Goal: Task Accomplishment & Management: Manage account settings

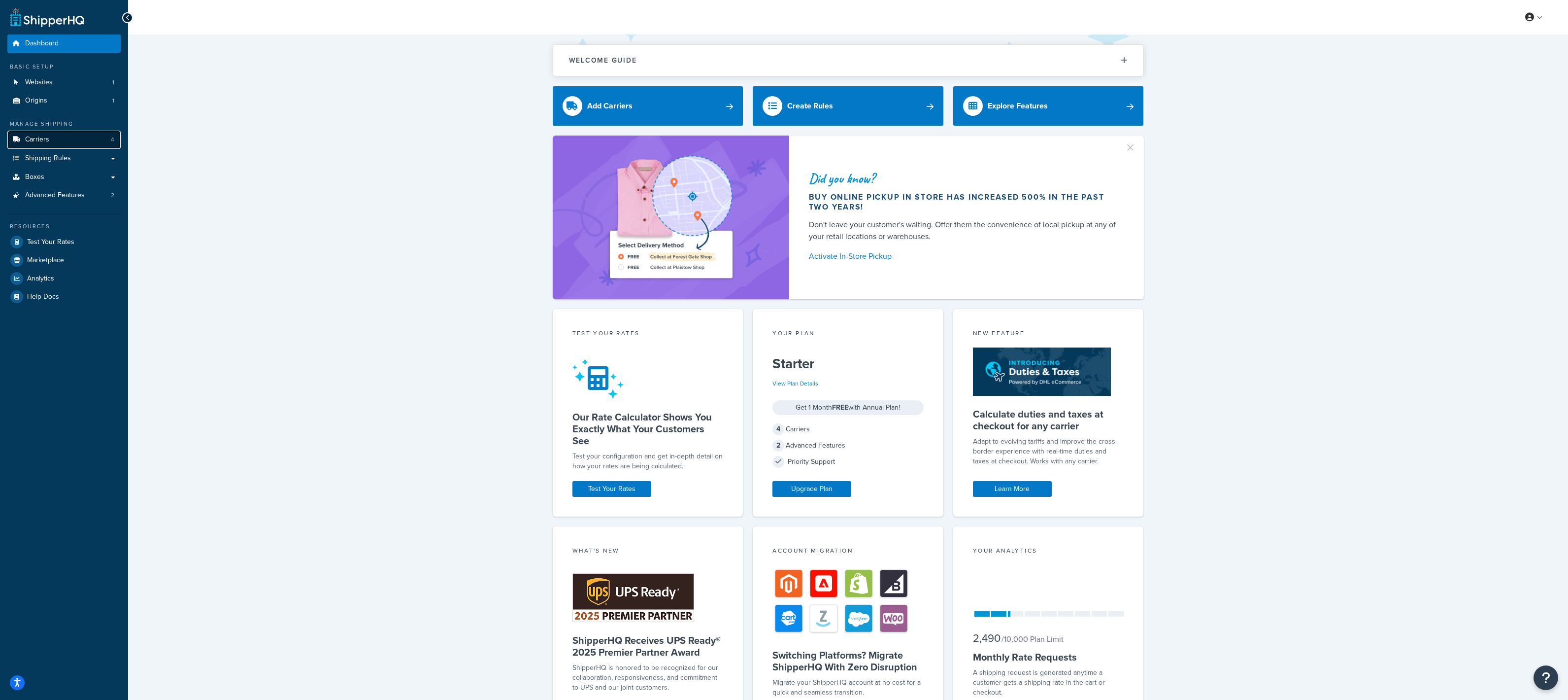
click at [37, 136] on span "Carriers" at bounding box center [37, 140] width 24 height 9
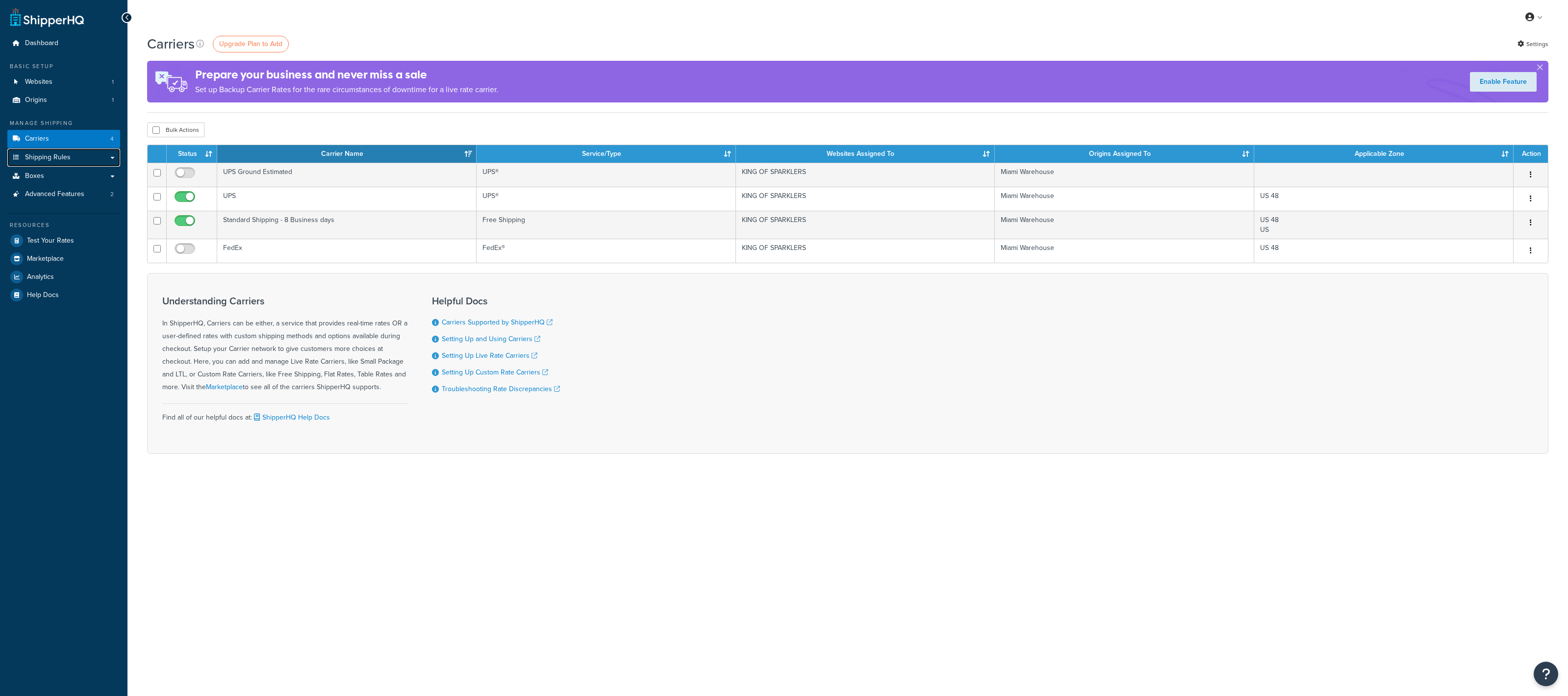
click at [32, 154] on span "Shipping Rules" at bounding box center [47, 158] width 46 height 9
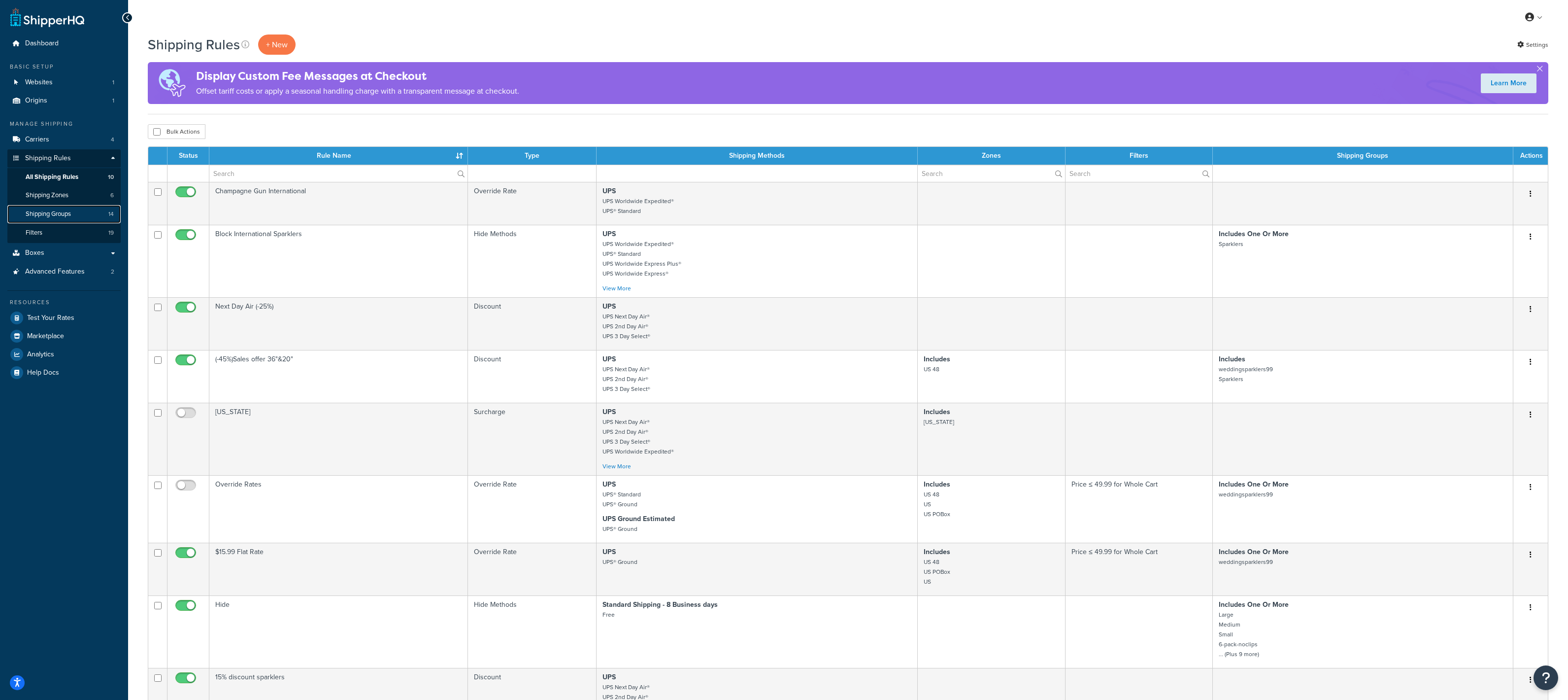
click at [62, 212] on span "Shipping Groups" at bounding box center [48, 214] width 45 height 9
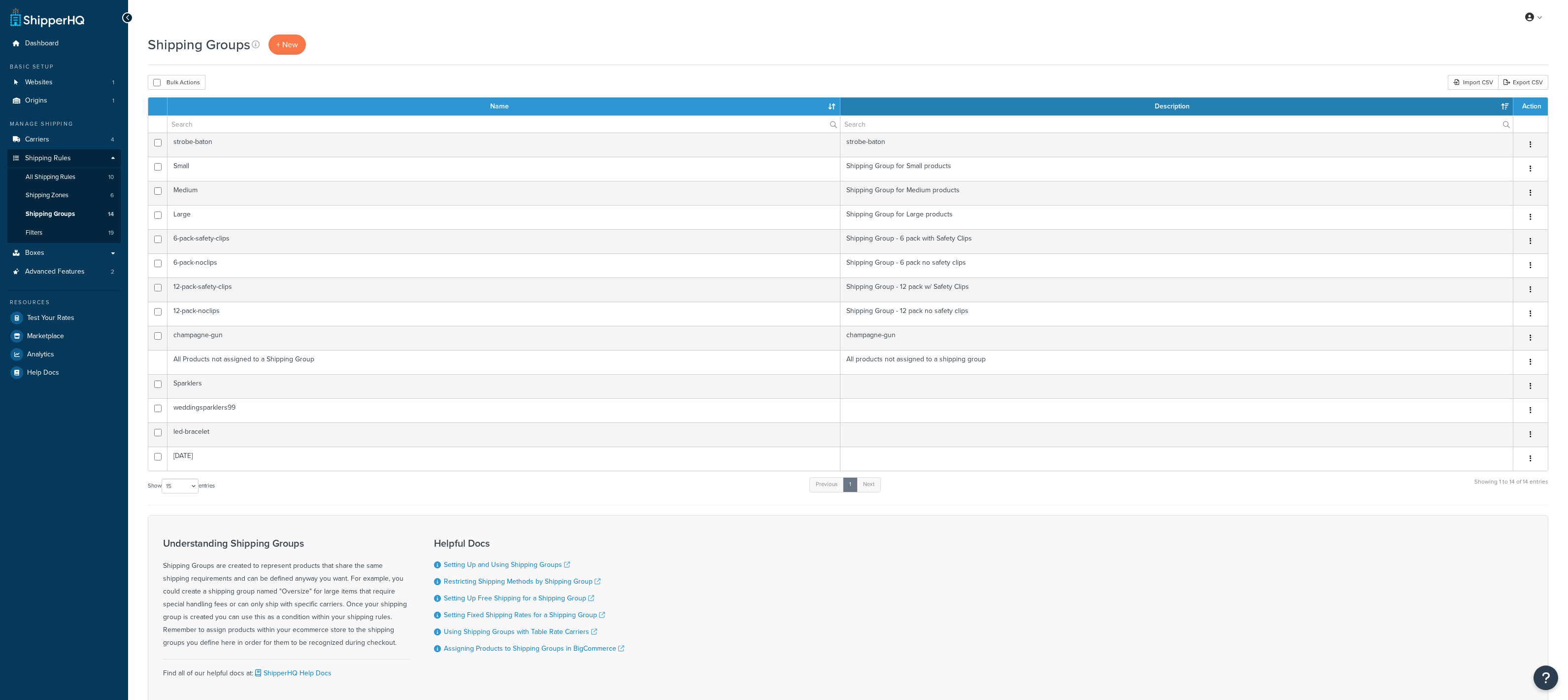
select select "15"
click at [46, 179] on span "All Shipping Rules" at bounding box center [50, 177] width 50 height 9
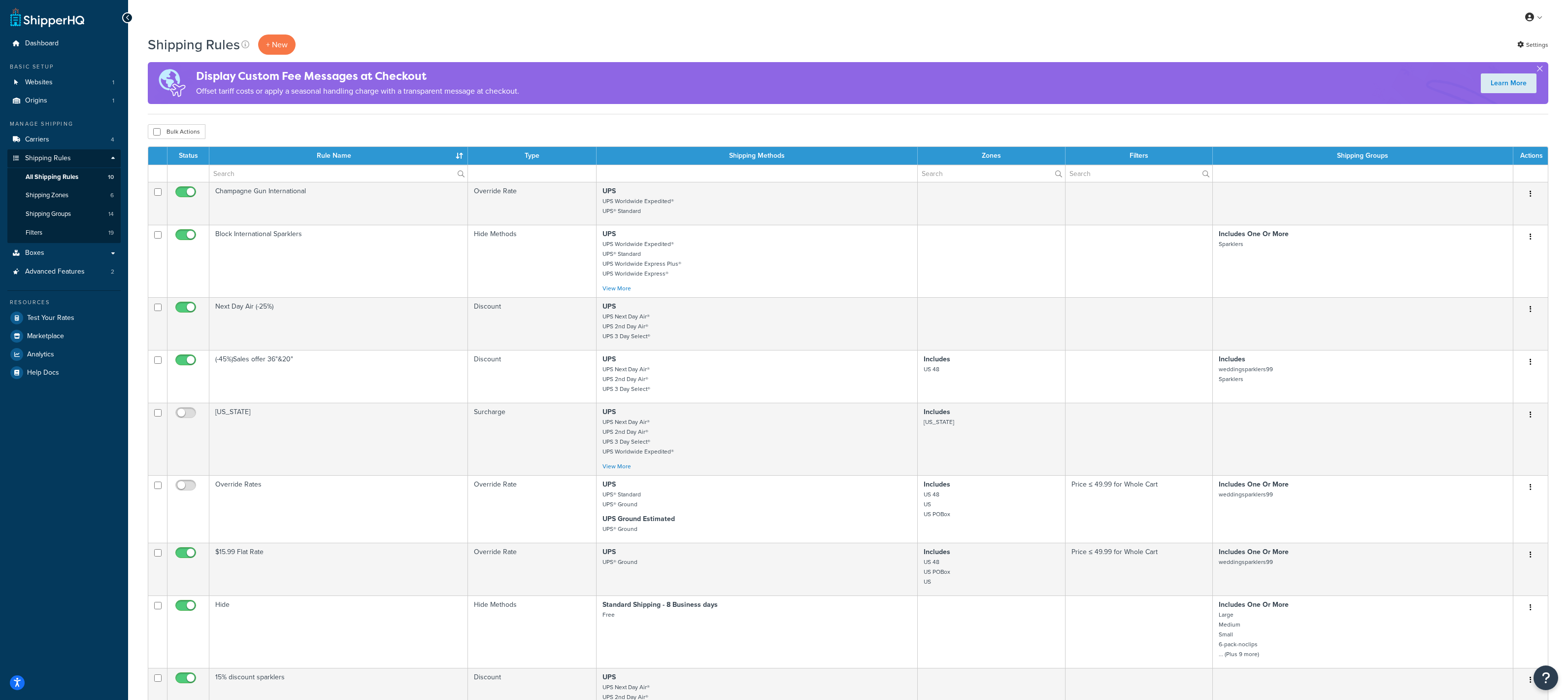
scroll to position [17, 0]
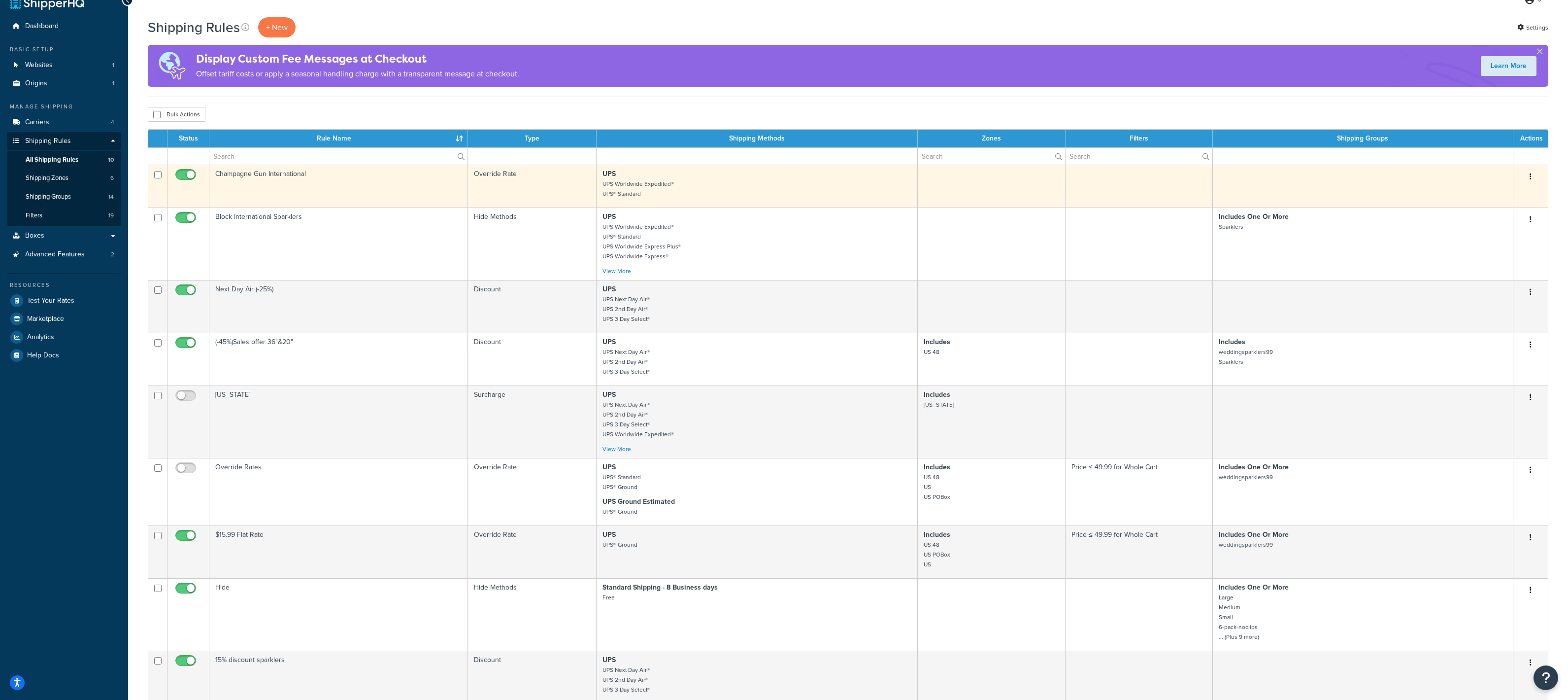
click at [368, 187] on td "Champagne Gun International" at bounding box center [338, 186] width 259 height 43
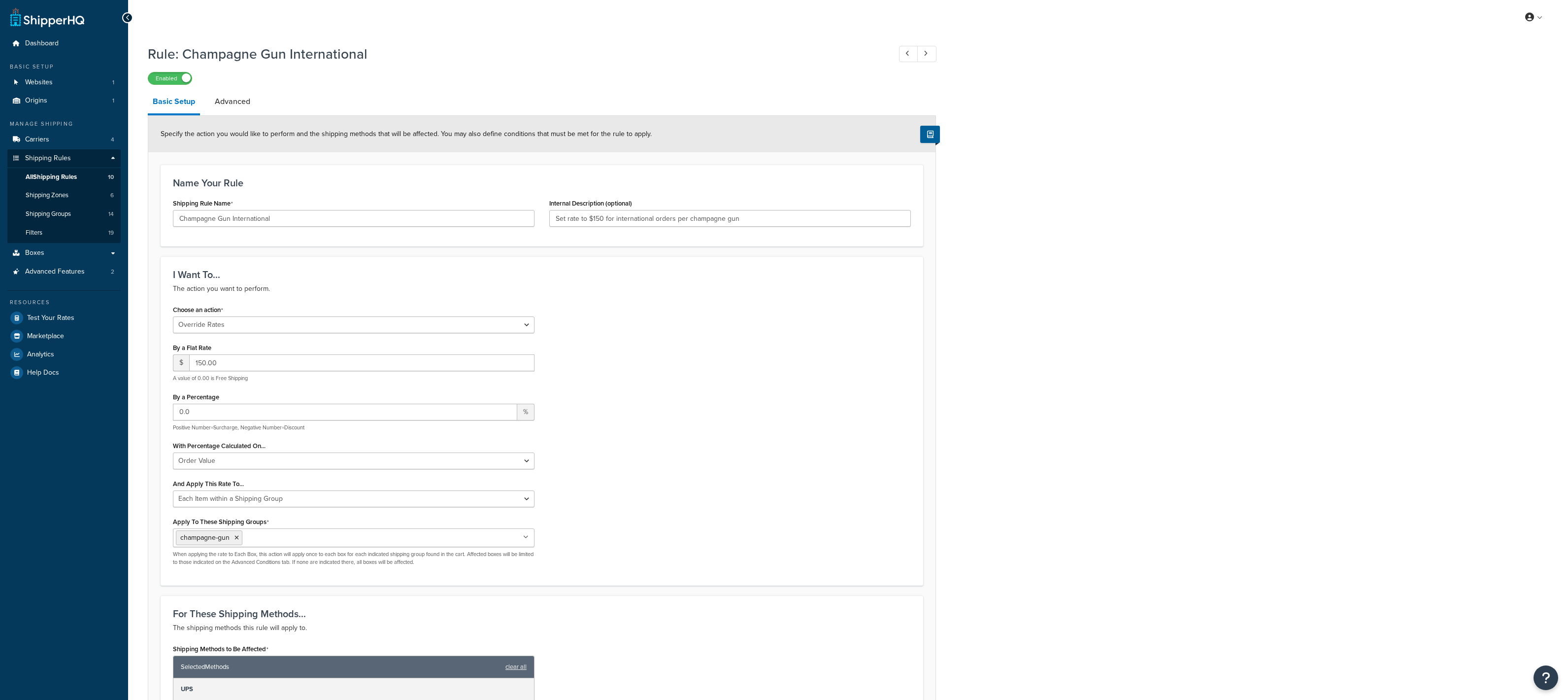
select select "OVERRIDE"
select select "ITEM"
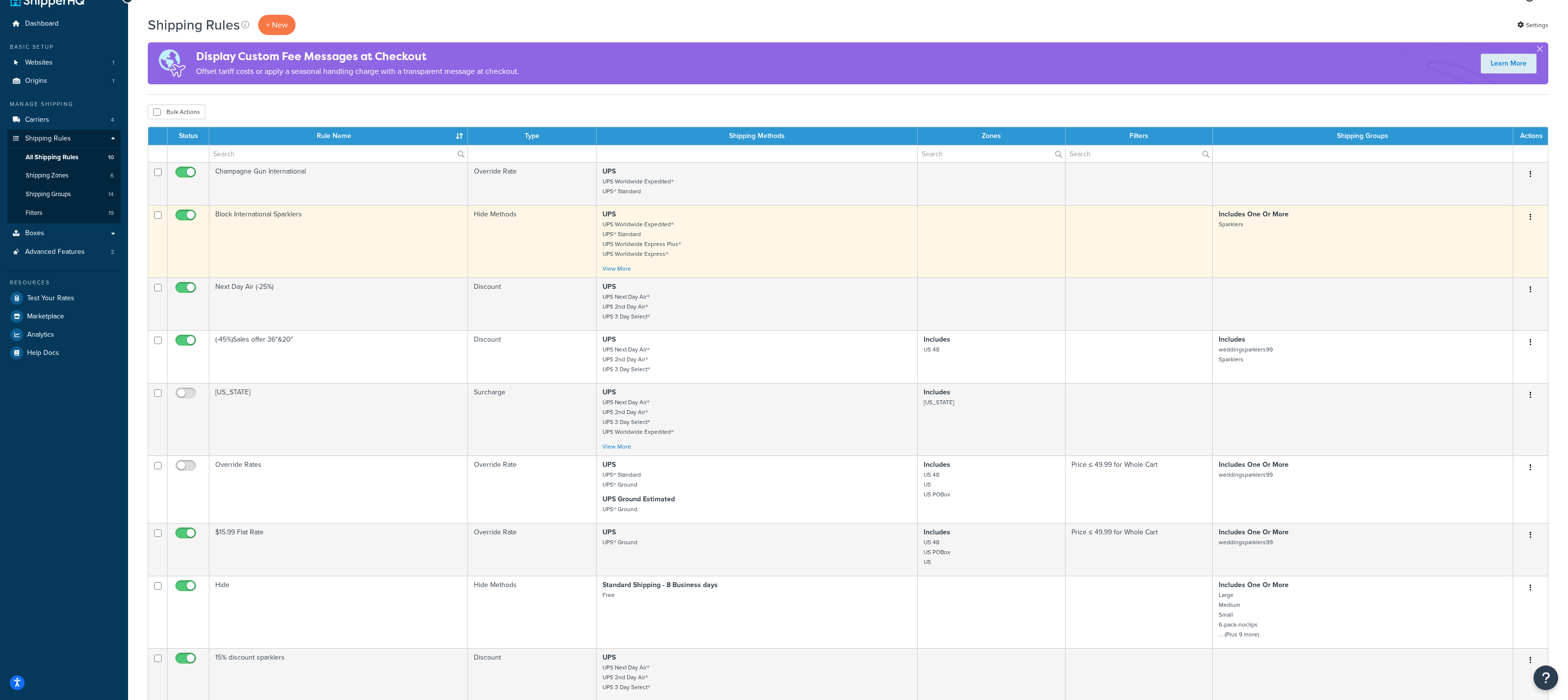
scroll to position [23, 0]
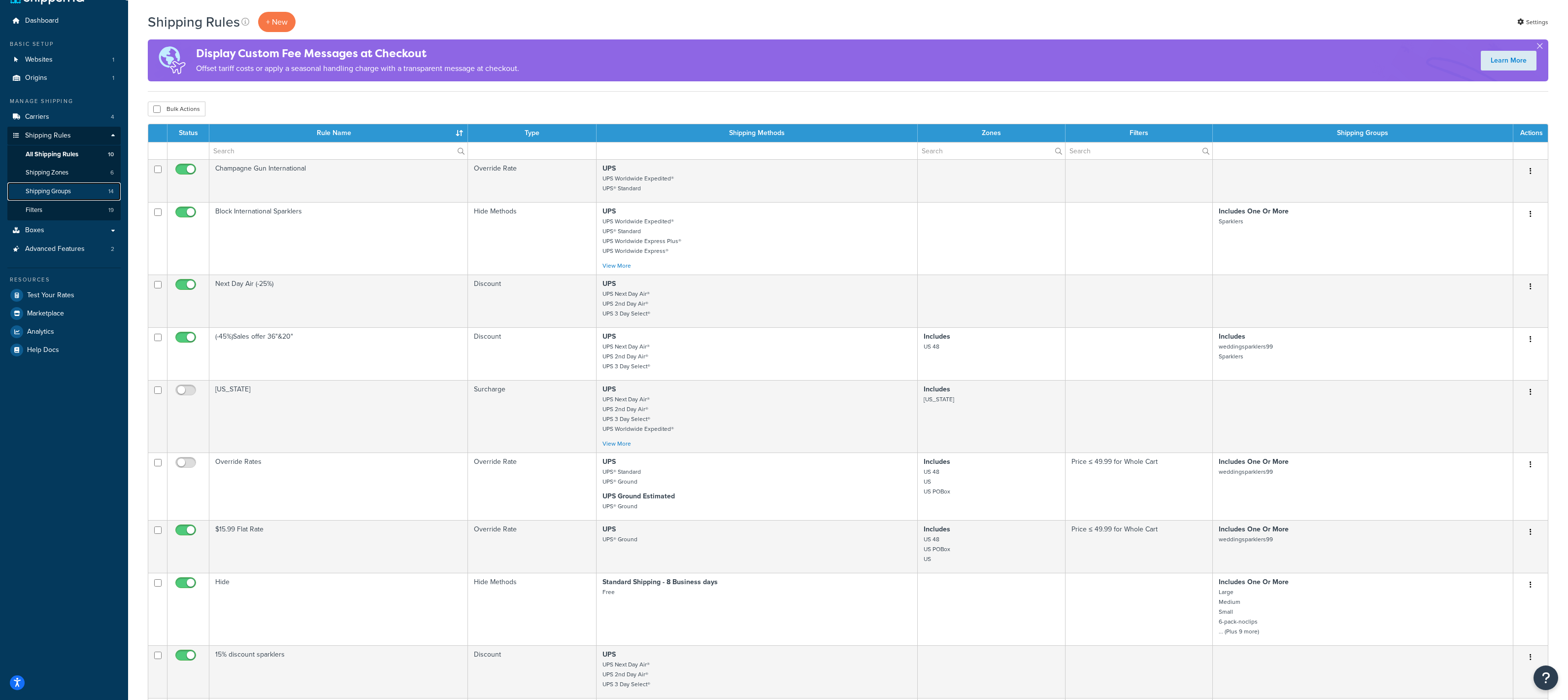
click at [64, 199] on link "Shipping Groups 14" at bounding box center [64, 192] width 113 height 18
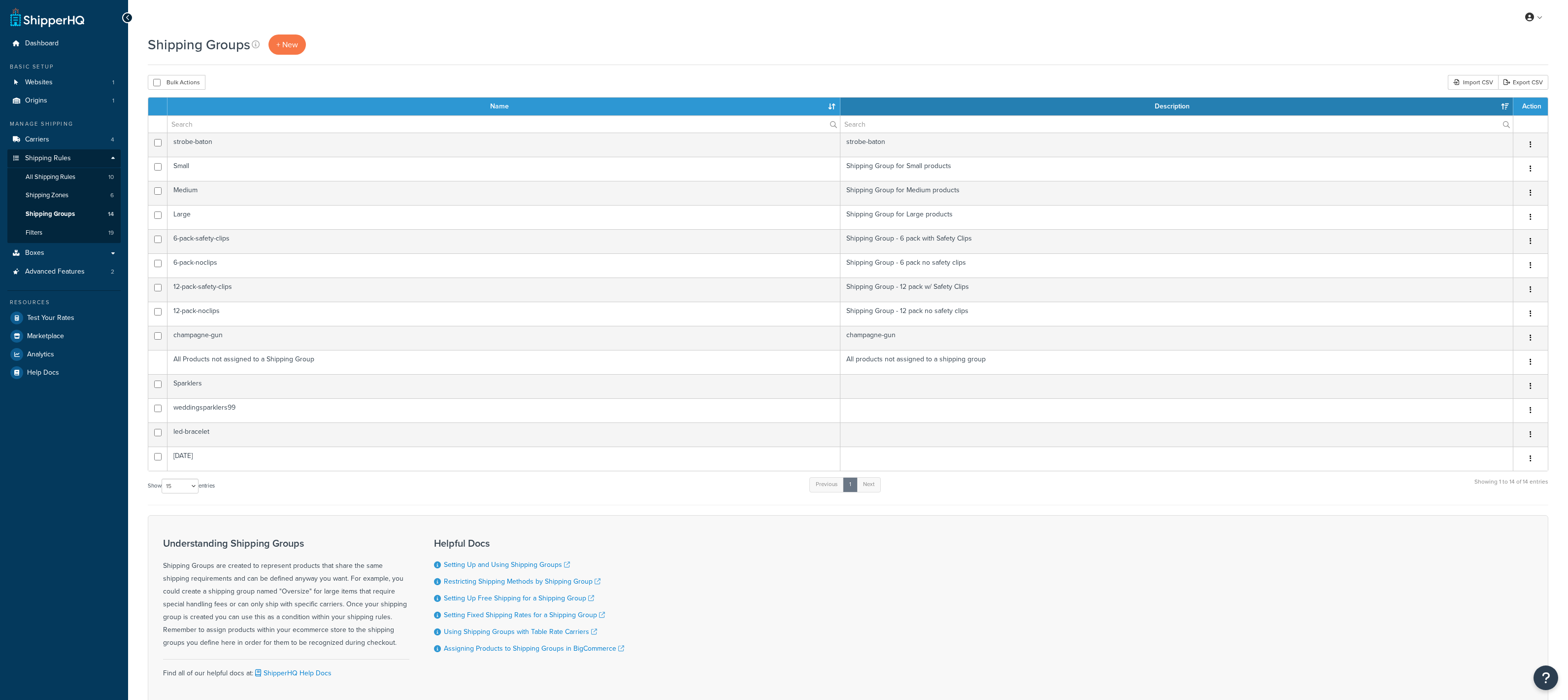
select select "15"
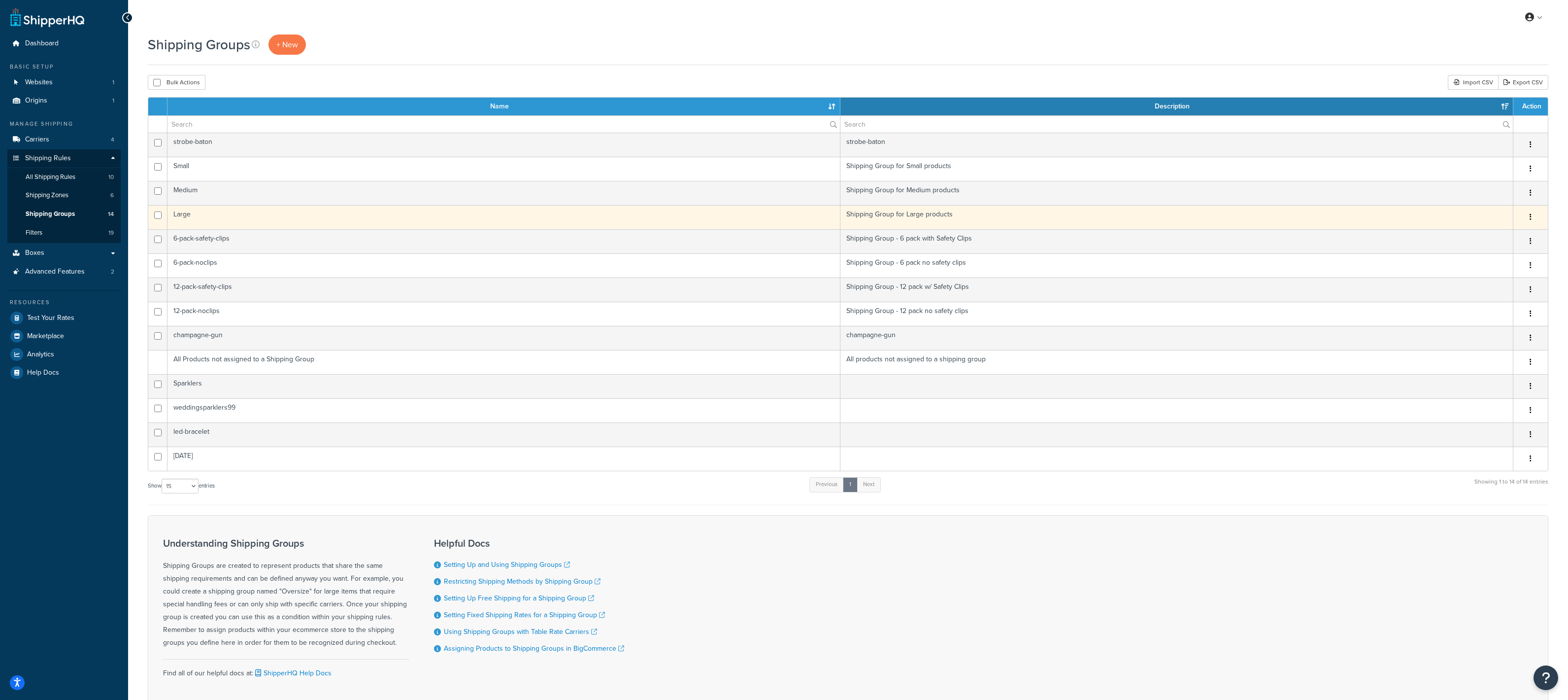
click at [193, 214] on td "Large" at bounding box center [504, 217] width 673 height 24
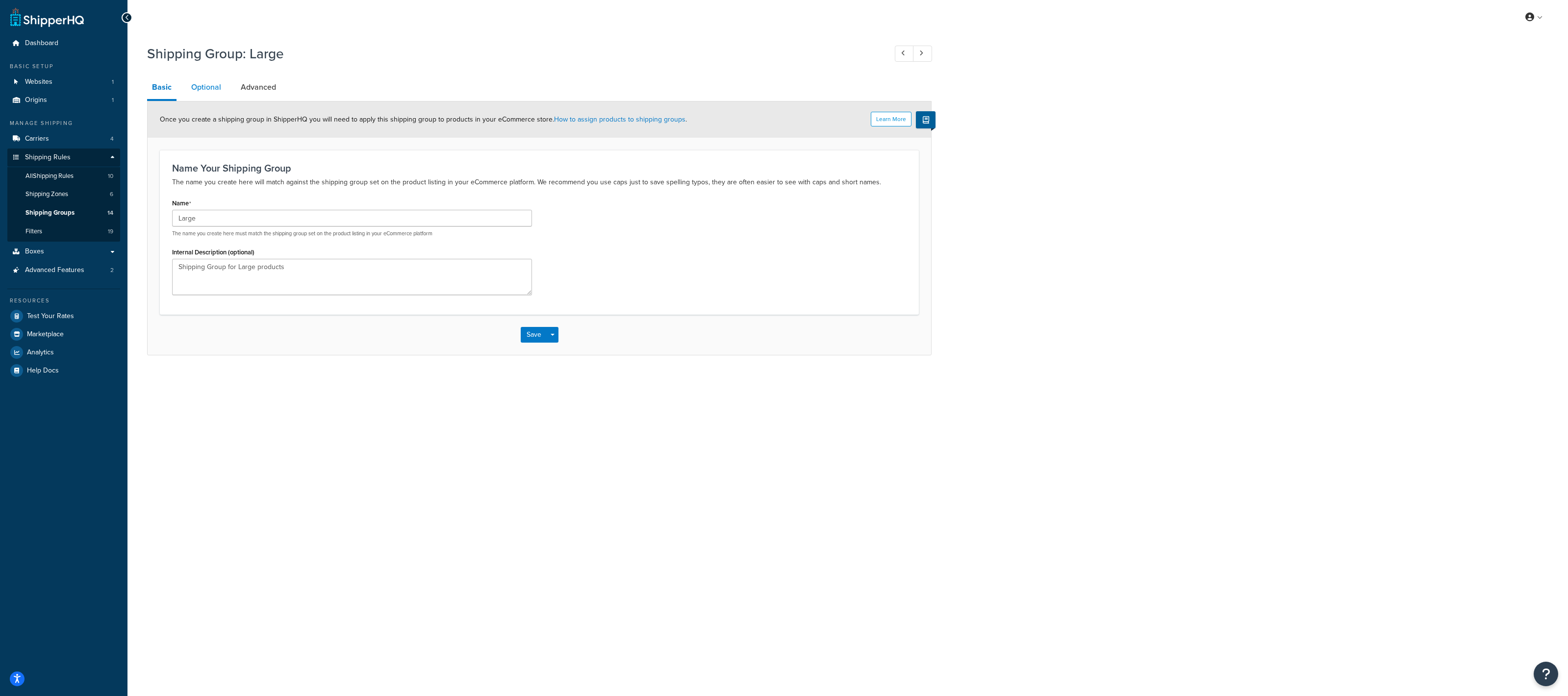
click at [213, 83] on link "Optional" at bounding box center [206, 87] width 40 height 24
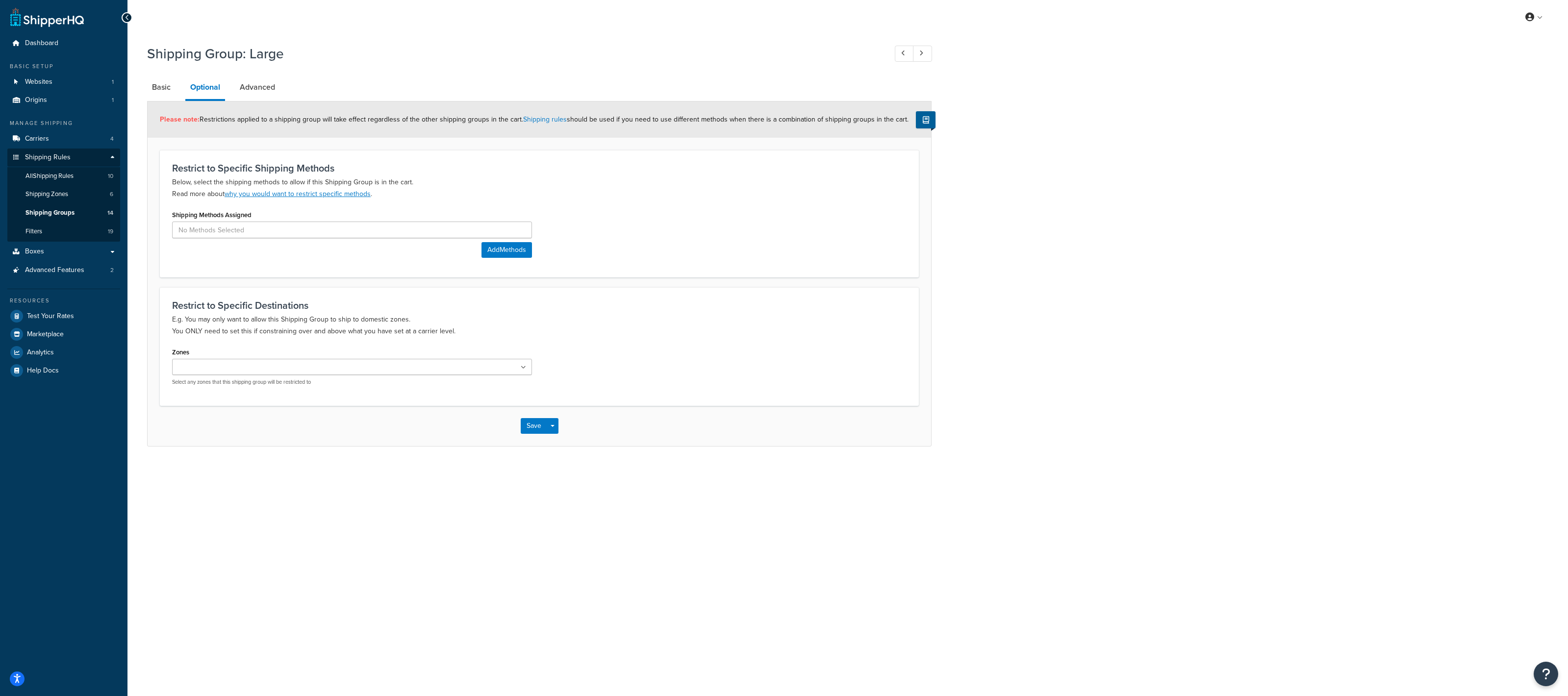
click at [231, 85] on li "Optional" at bounding box center [209, 88] width 49 height 26
click at [243, 88] on link "Advanced" at bounding box center [257, 87] width 45 height 24
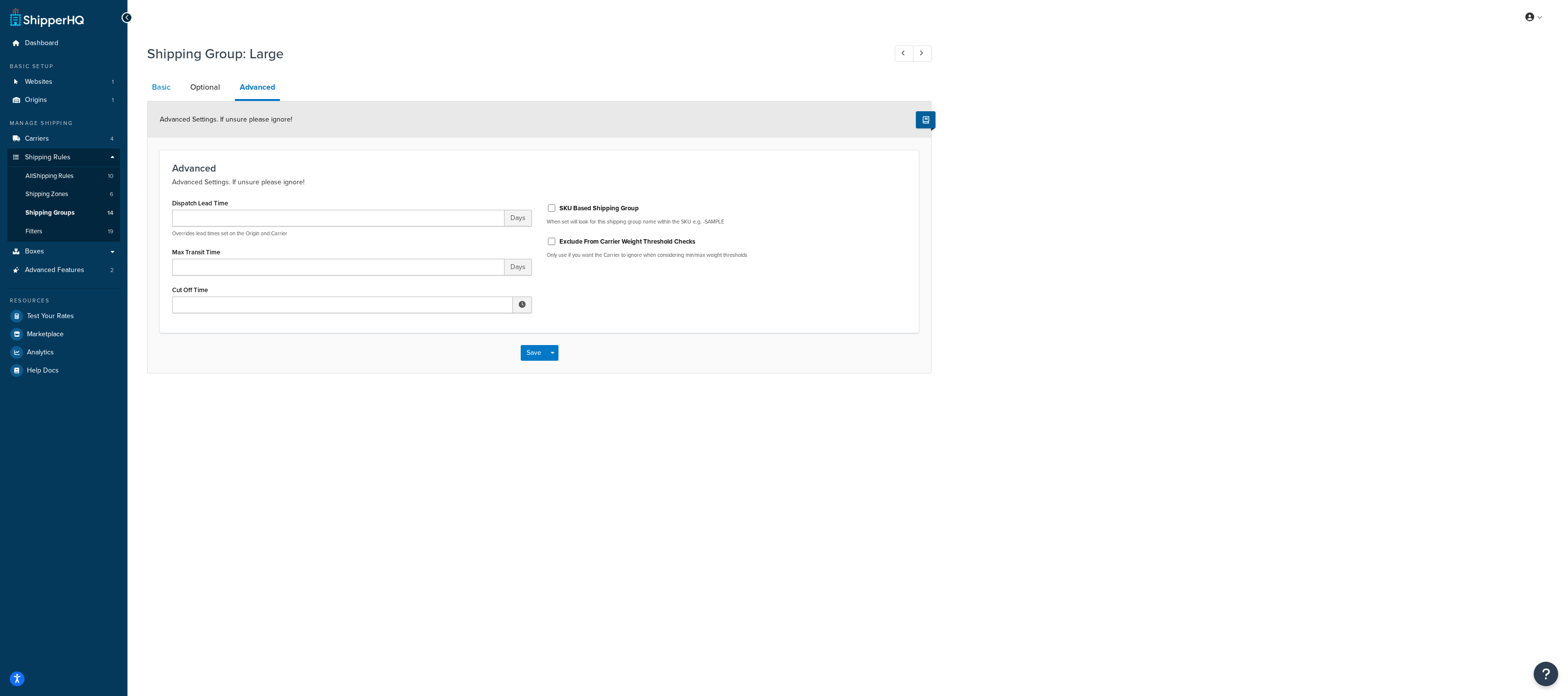
click at [147, 95] on link "Basic" at bounding box center [161, 87] width 29 height 24
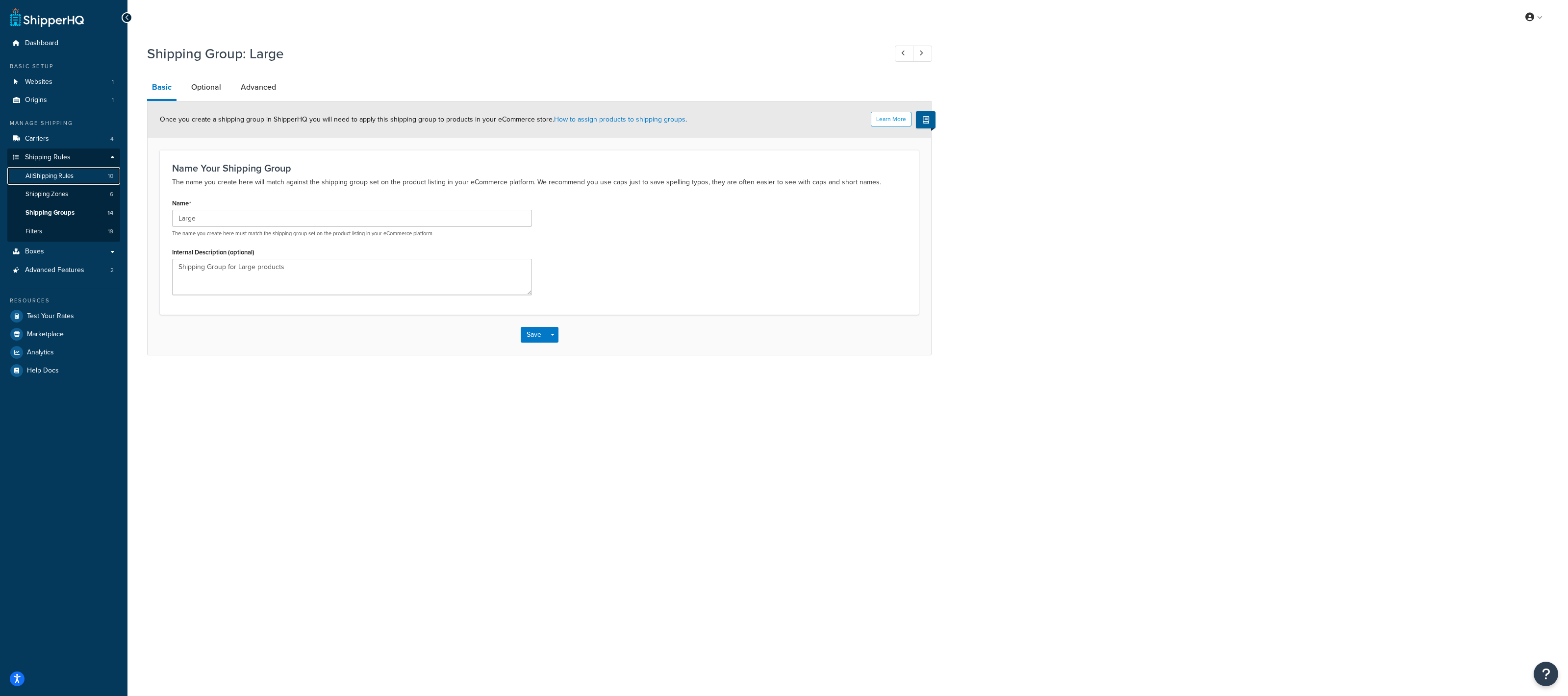
click at [70, 176] on span "All Shipping Rules" at bounding box center [49, 176] width 48 height 9
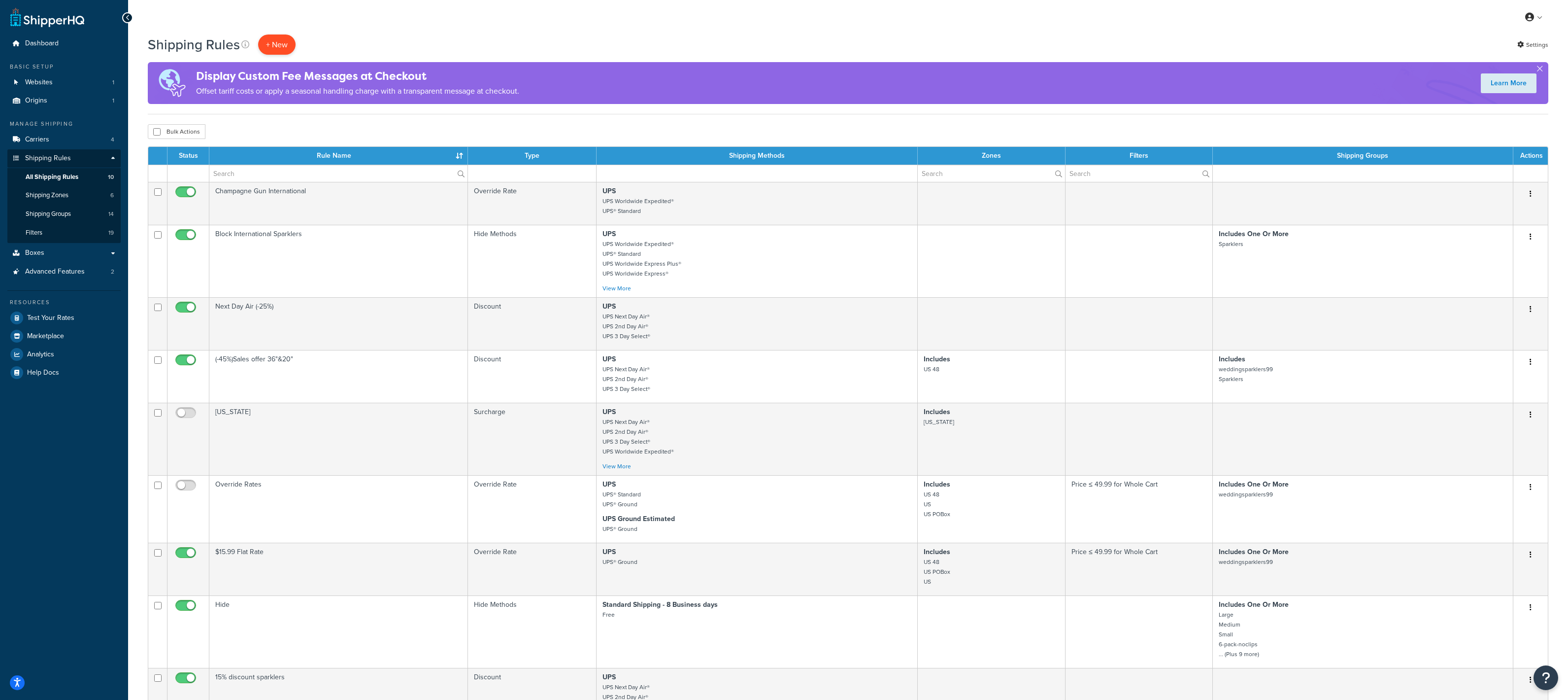
click at [272, 48] on p "+ New" at bounding box center [276, 44] width 37 height 20
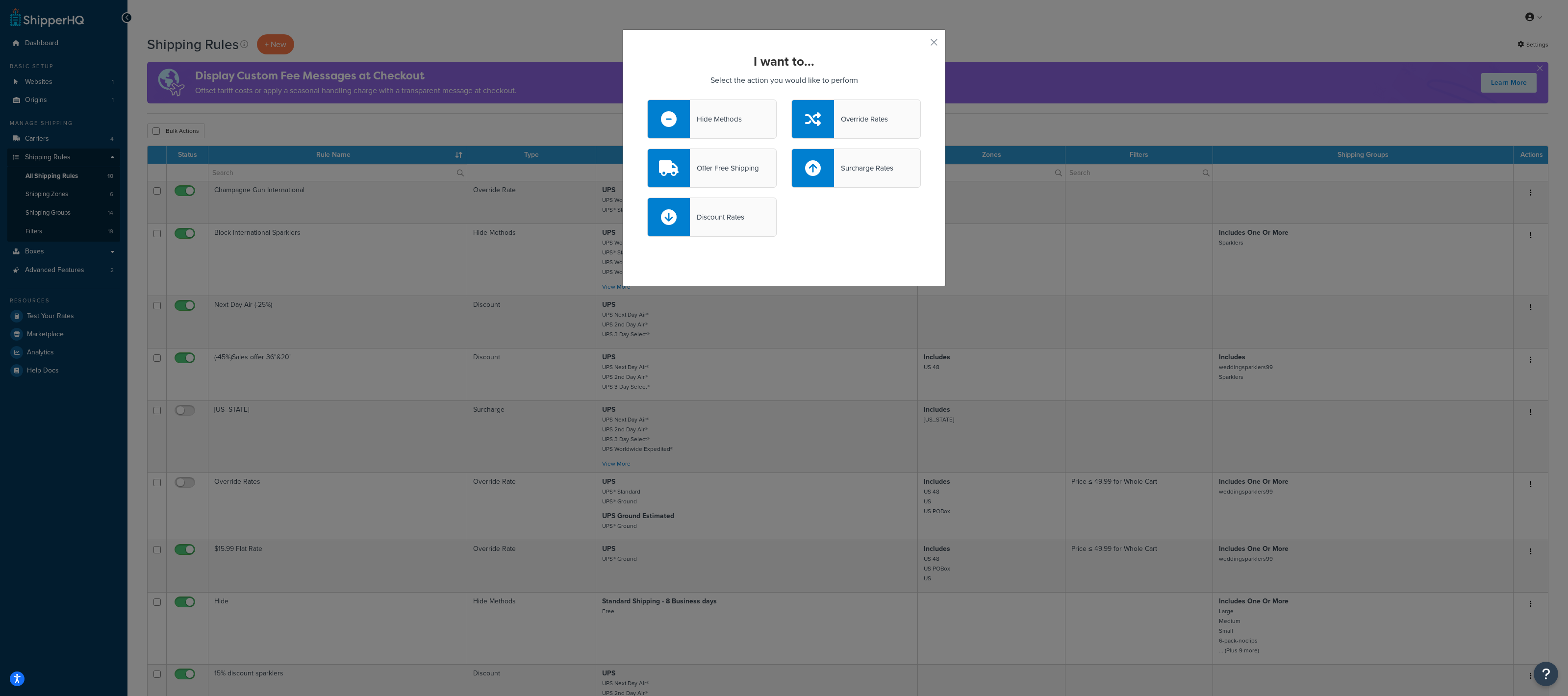
click at [881, 113] on div "Override Rates" at bounding box center [861, 119] width 54 height 14
click at [0, 0] on input "Override Rates" at bounding box center [0, 0] width 0 height 0
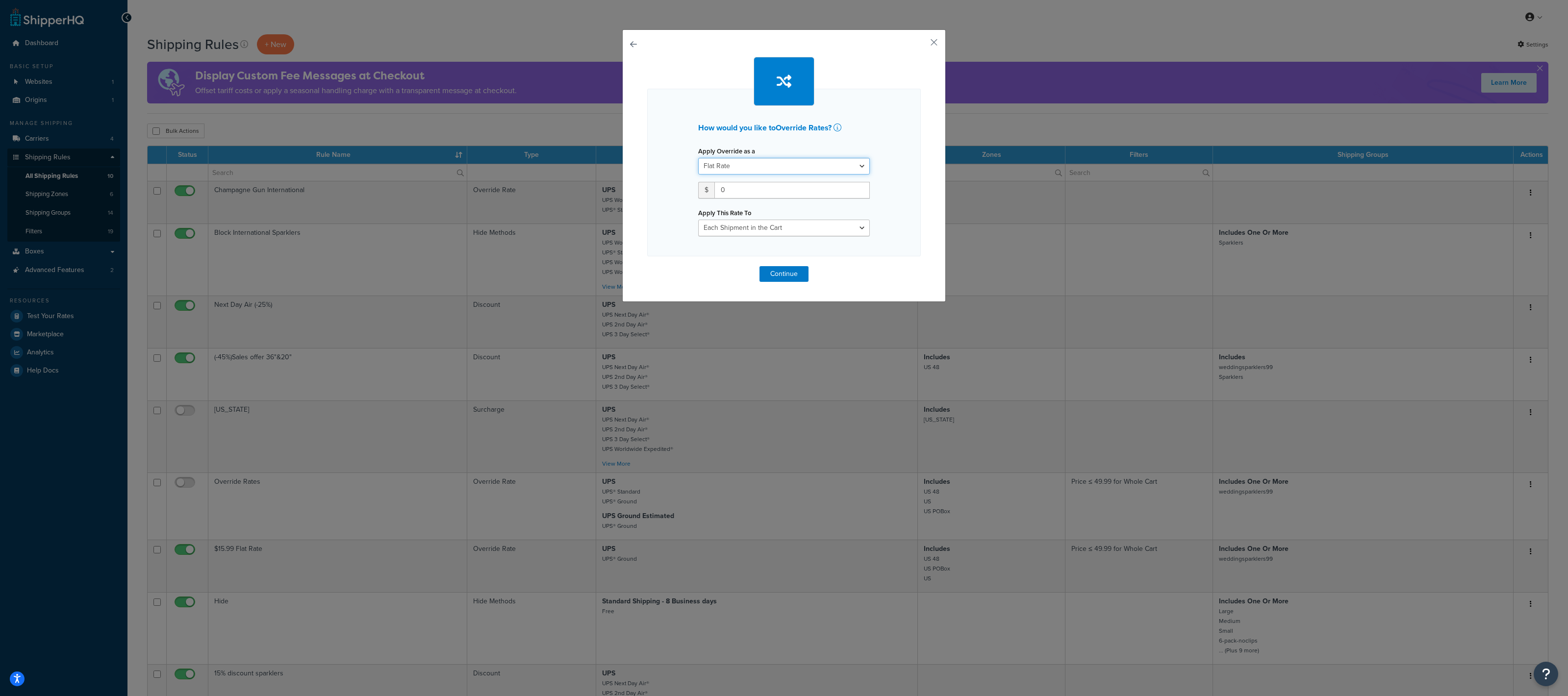
click at [786, 171] on select "Flat Rate Percentage Flat Rate & Percentage" at bounding box center [784, 165] width 172 height 16
click at [739, 228] on select "Each Shipment in the Cart Each Shipping Group in the Cart Each Item within a Sh…" at bounding box center [784, 228] width 172 height 16
click at [934, 51] on div "How would you like to Override Rates ? Apply Override as a Flat Rate Percentage…" at bounding box center [784, 165] width 324 height 273
click at [921, 44] on button "button" at bounding box center [920, 46] width 2 height 2
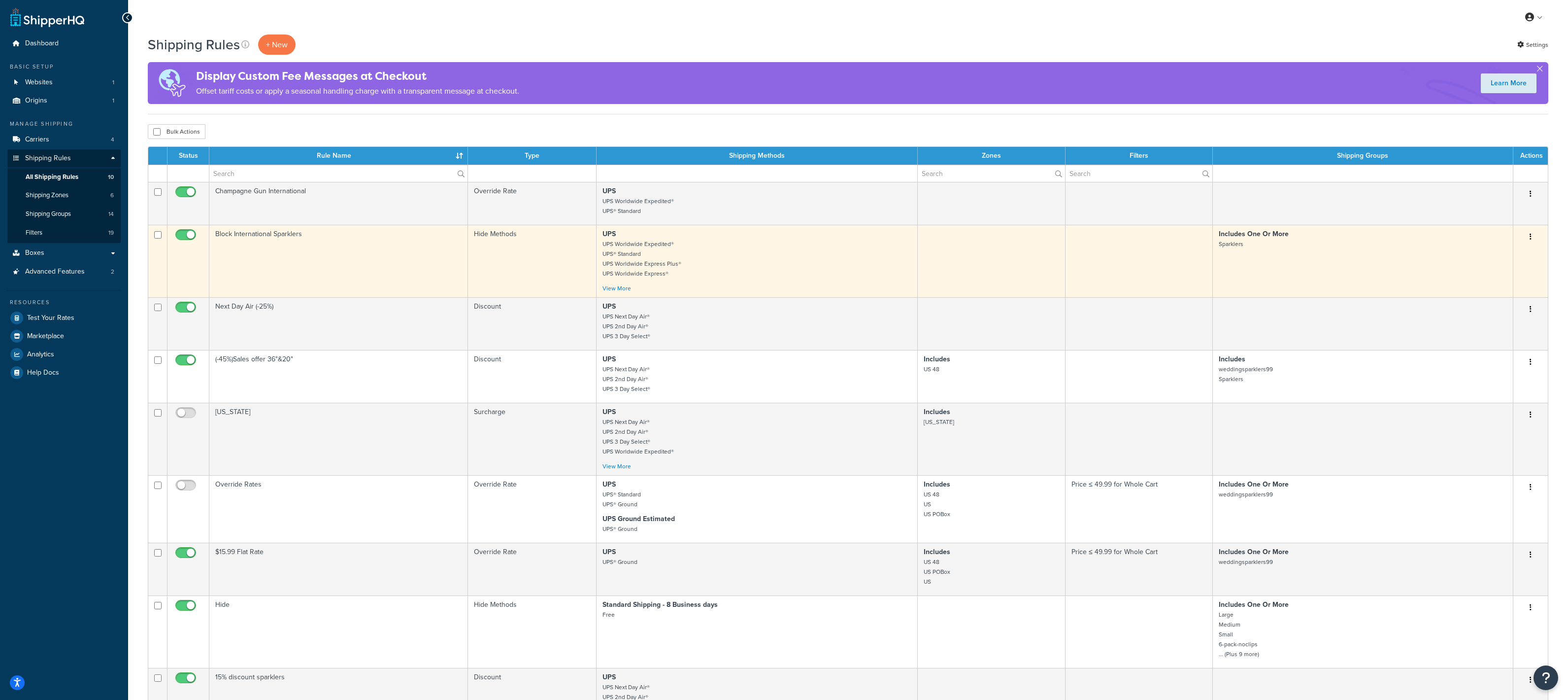
click at [325, 242] on td "Block International Sparklers" at bounding box center [338, 261] width 259 height 72
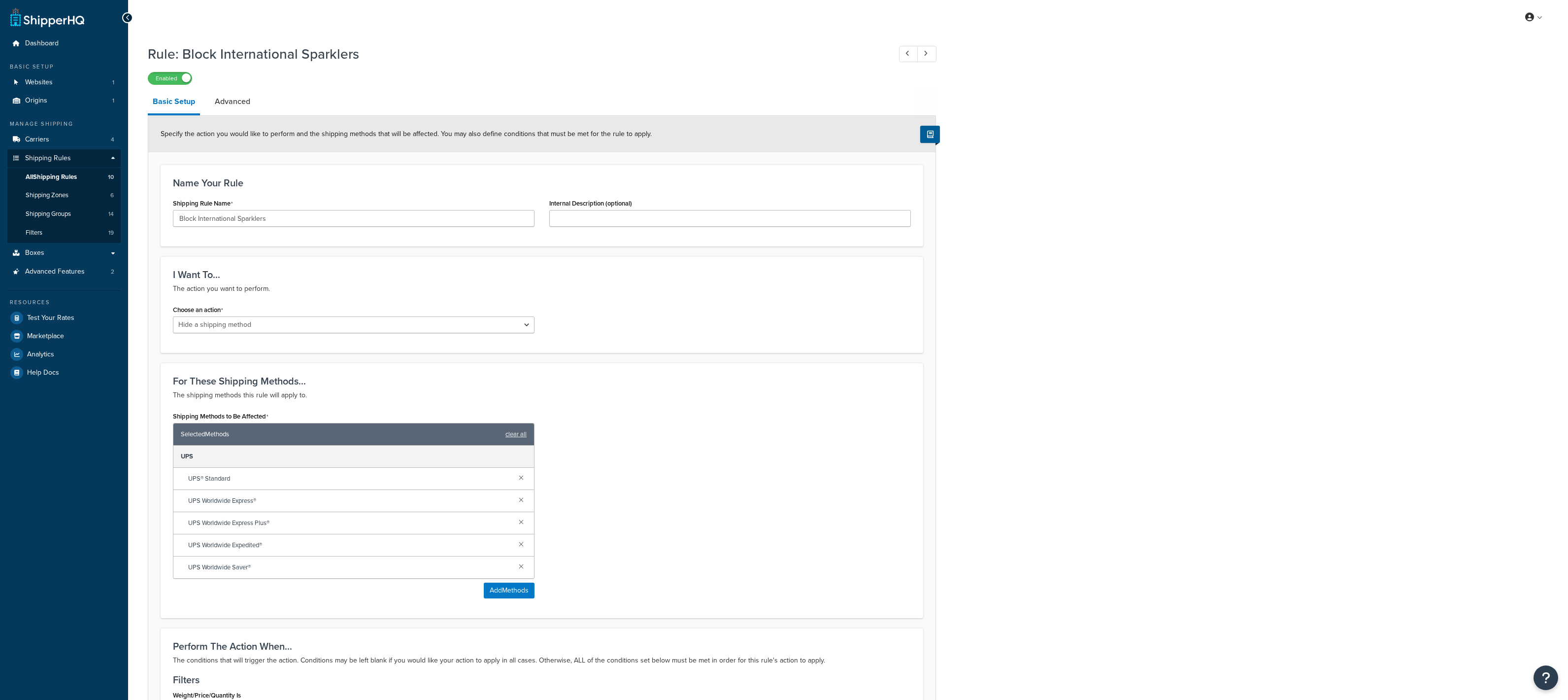
select select "HIDE"
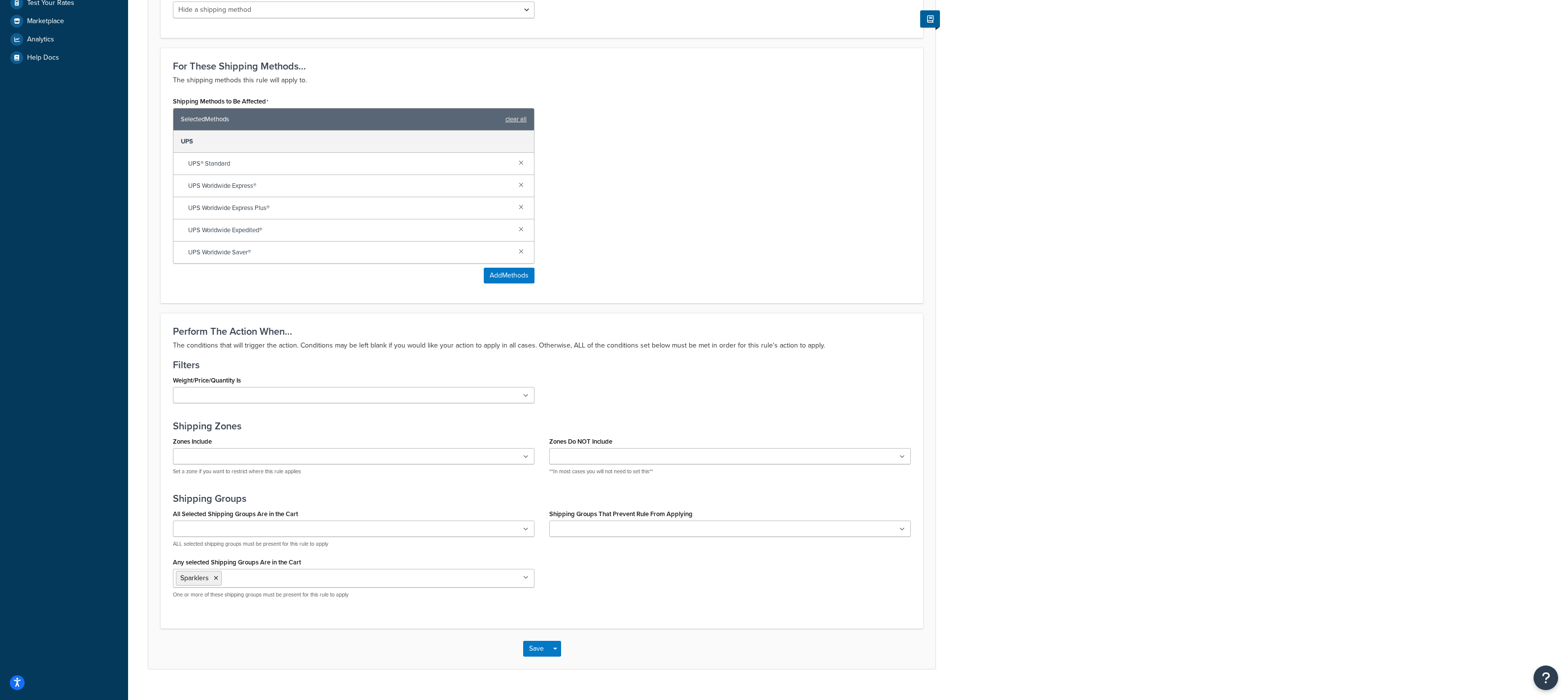
scroll to position [333, 0]
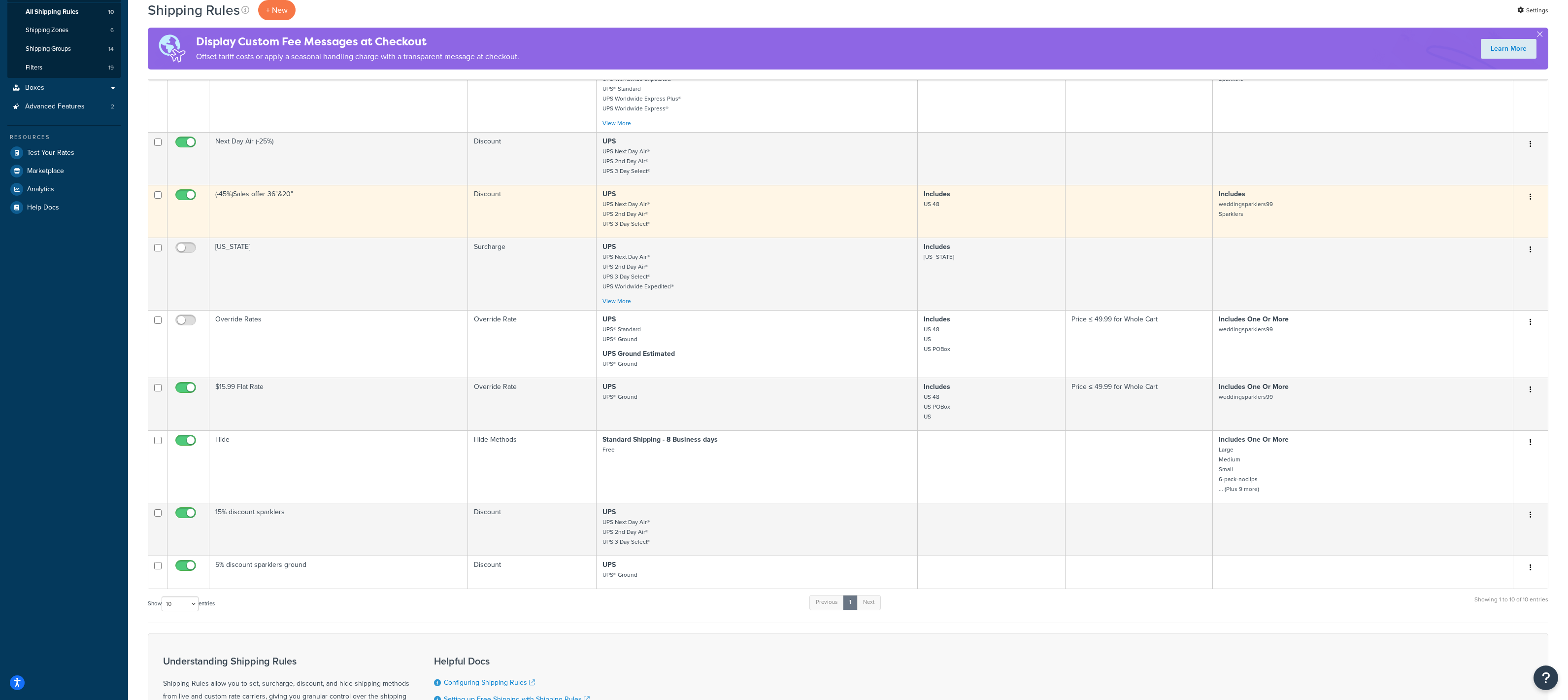
scroll to position [334, 0]
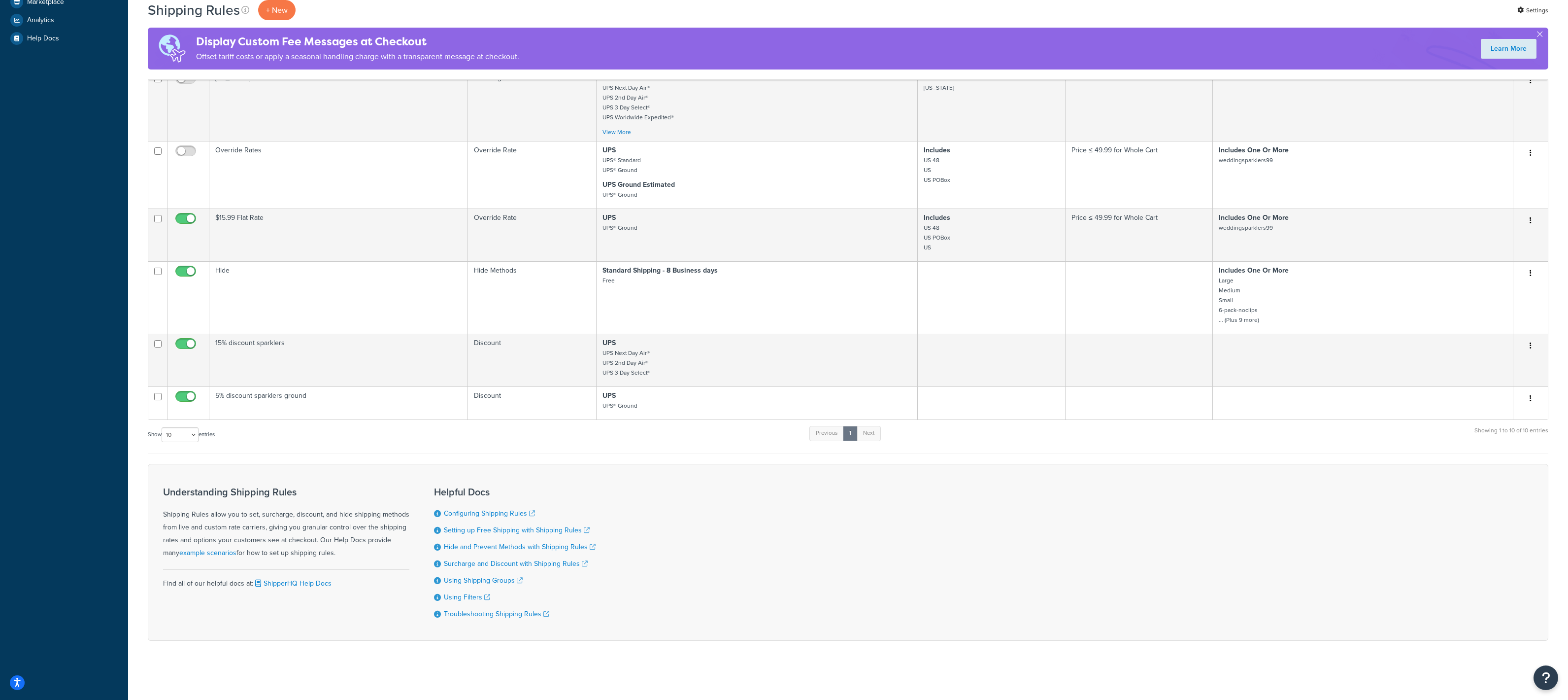
click at [884, 429] on div "Show 10 15 25 50 100 1000 entries Previous 1 Next Showing 1 to 10 of 10 entries" at bounding box center [848, 439] width 1400 height 29
click at [870, 434] on link "Next" at bounding box center [868, 433] width 24 height 15
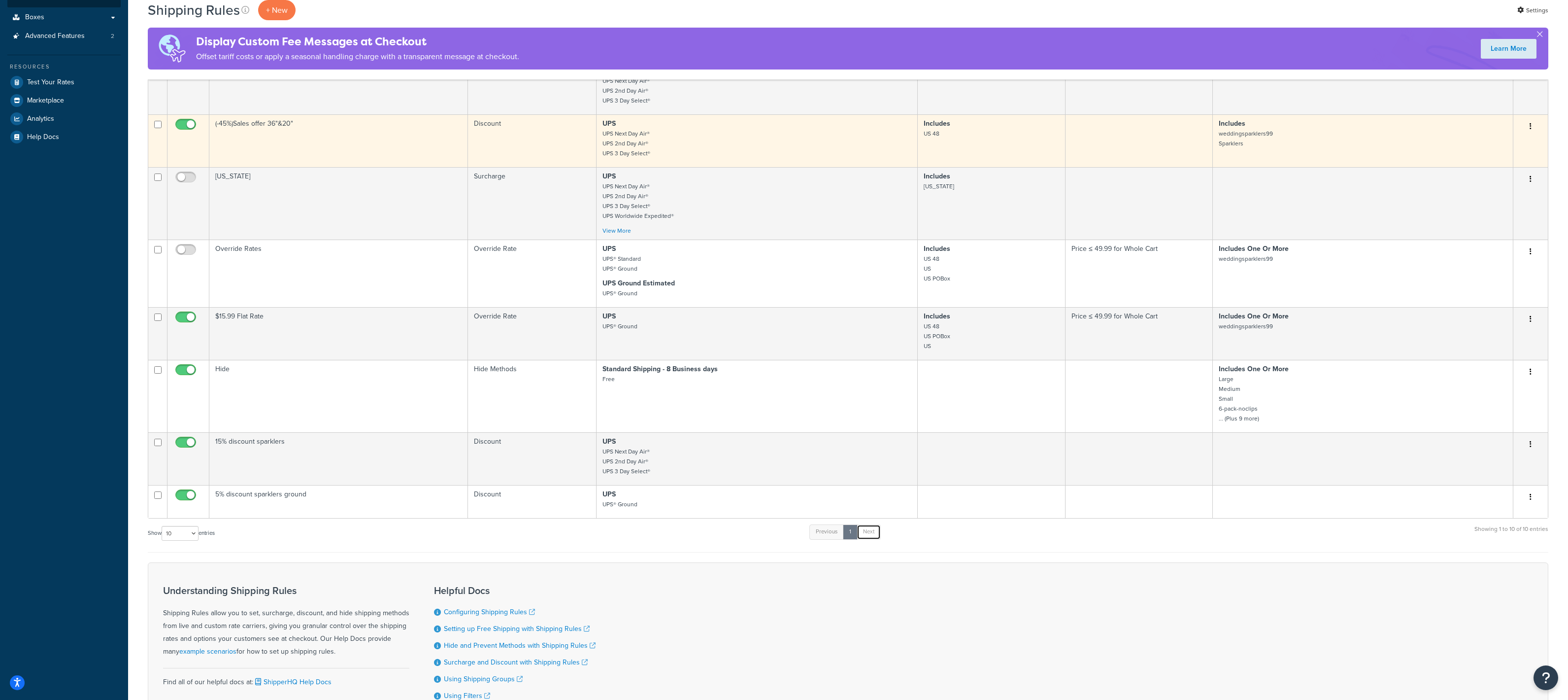
scroll to position [0, 0]
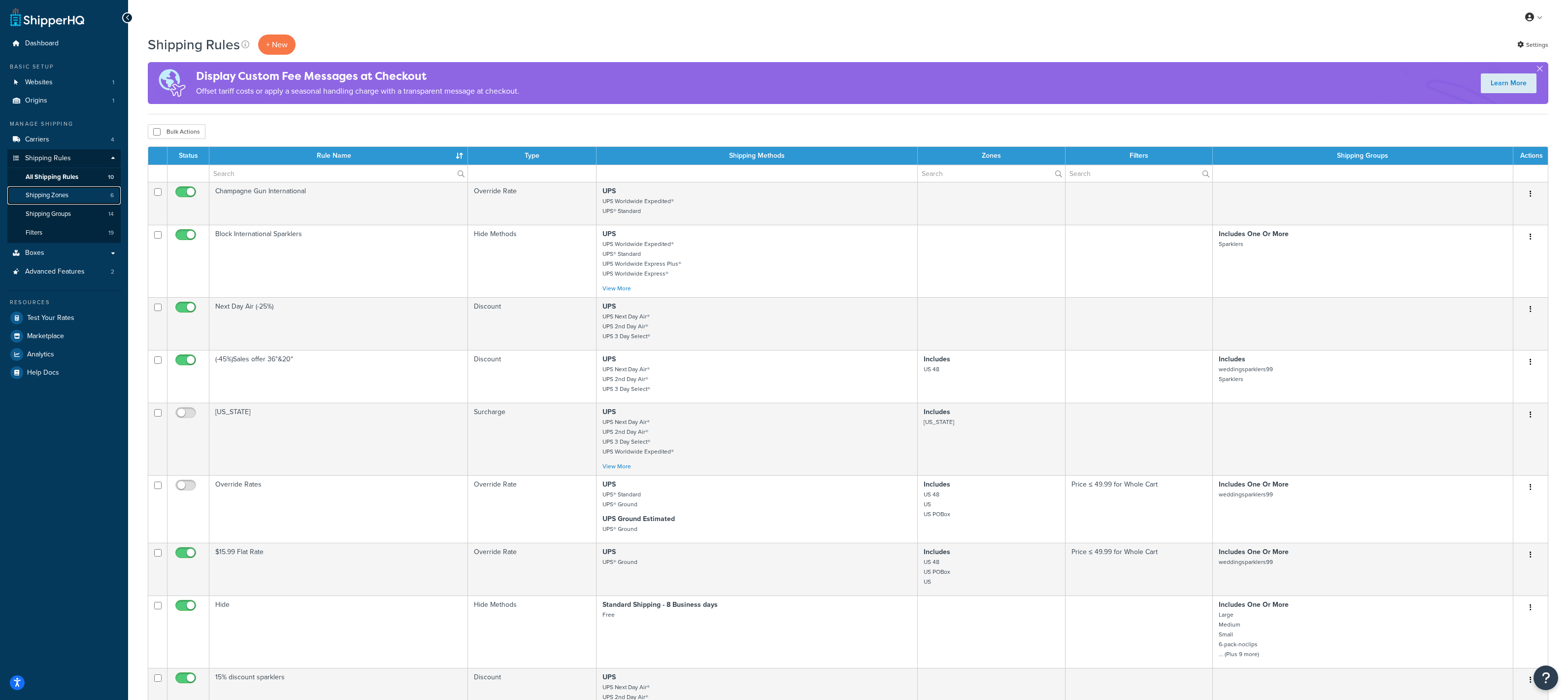
click at [74, 192] on link "Shipping Zones 6" at bounding box center [64, 195] width 113 height 18
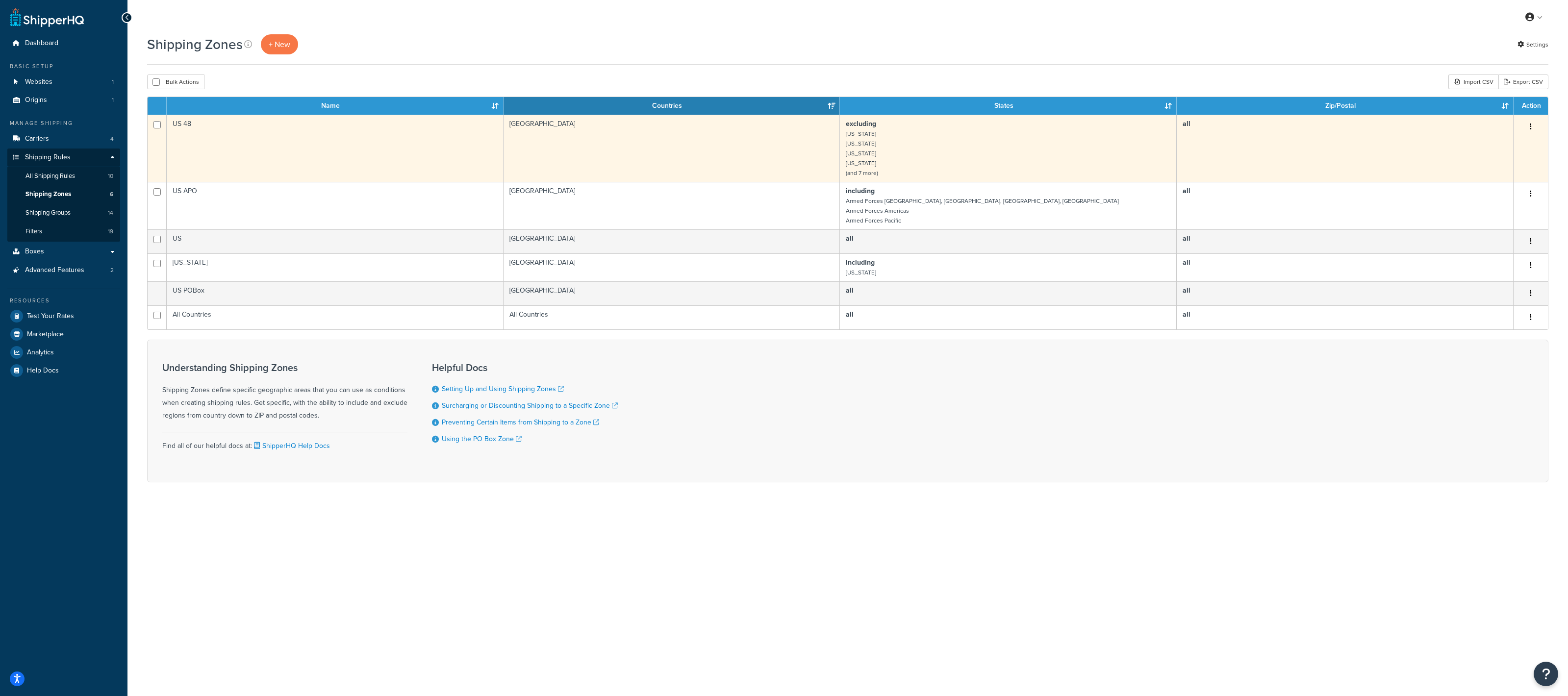
click at [184, 122] on td "US 48" at bounding box center [335, 148] width 337 height 67
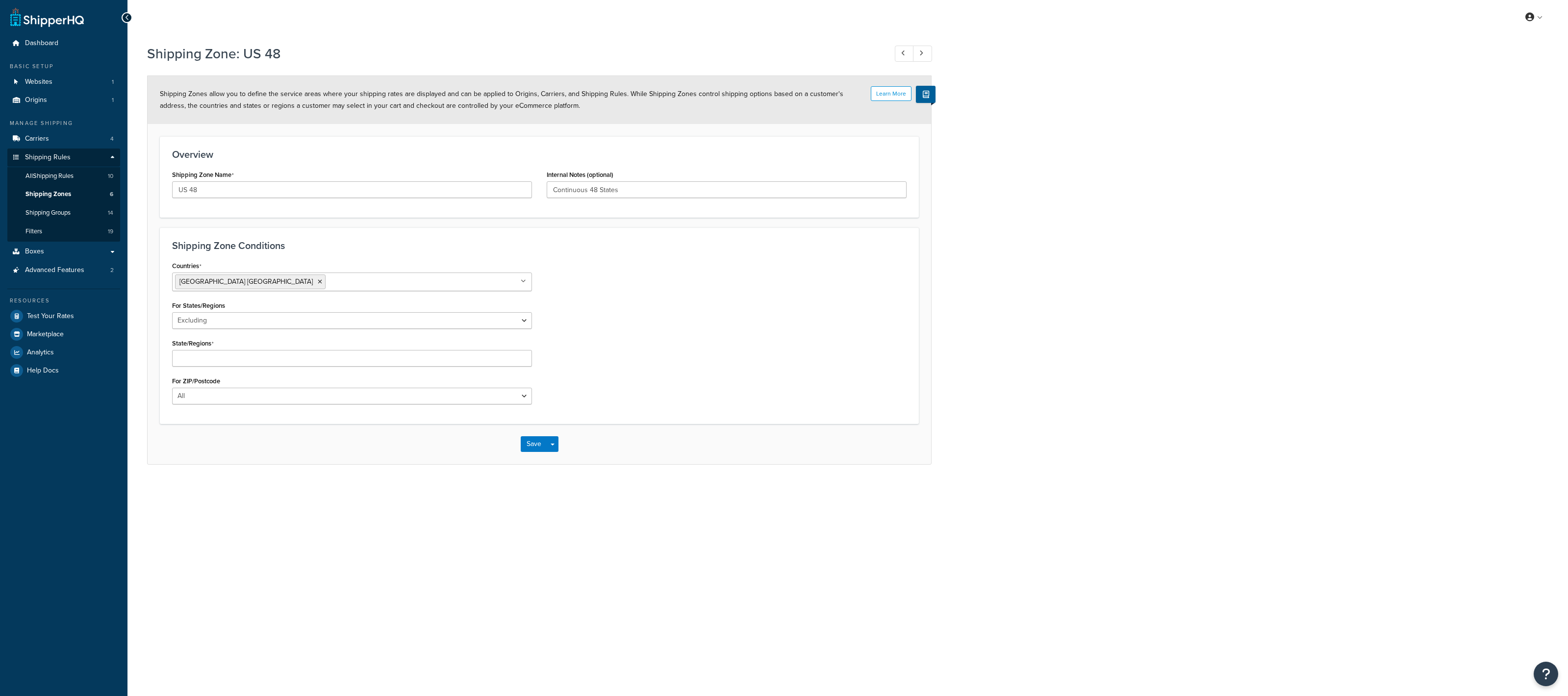
select select "excluding"
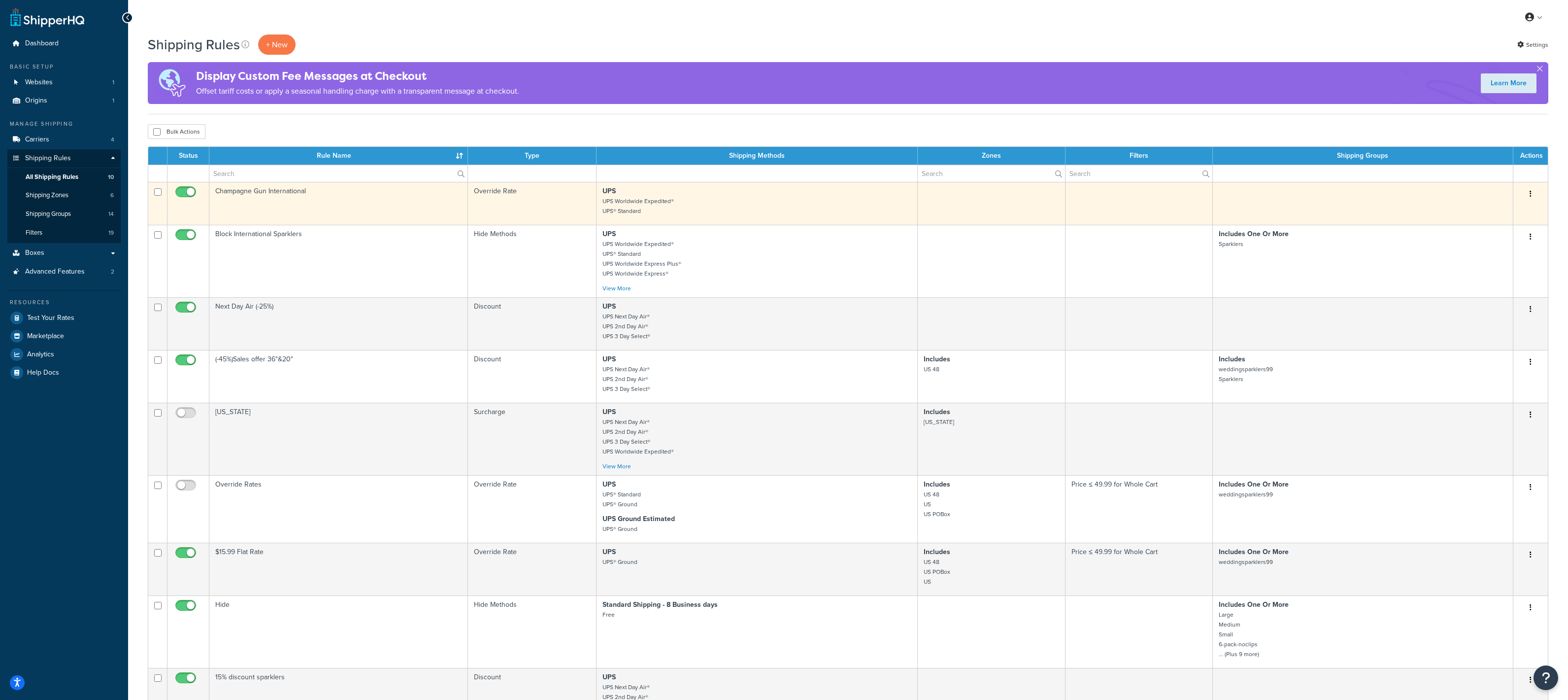
click at [250, 203] on td "Champagne Gun International" at bounding box center [338, 203] width 259 height 43
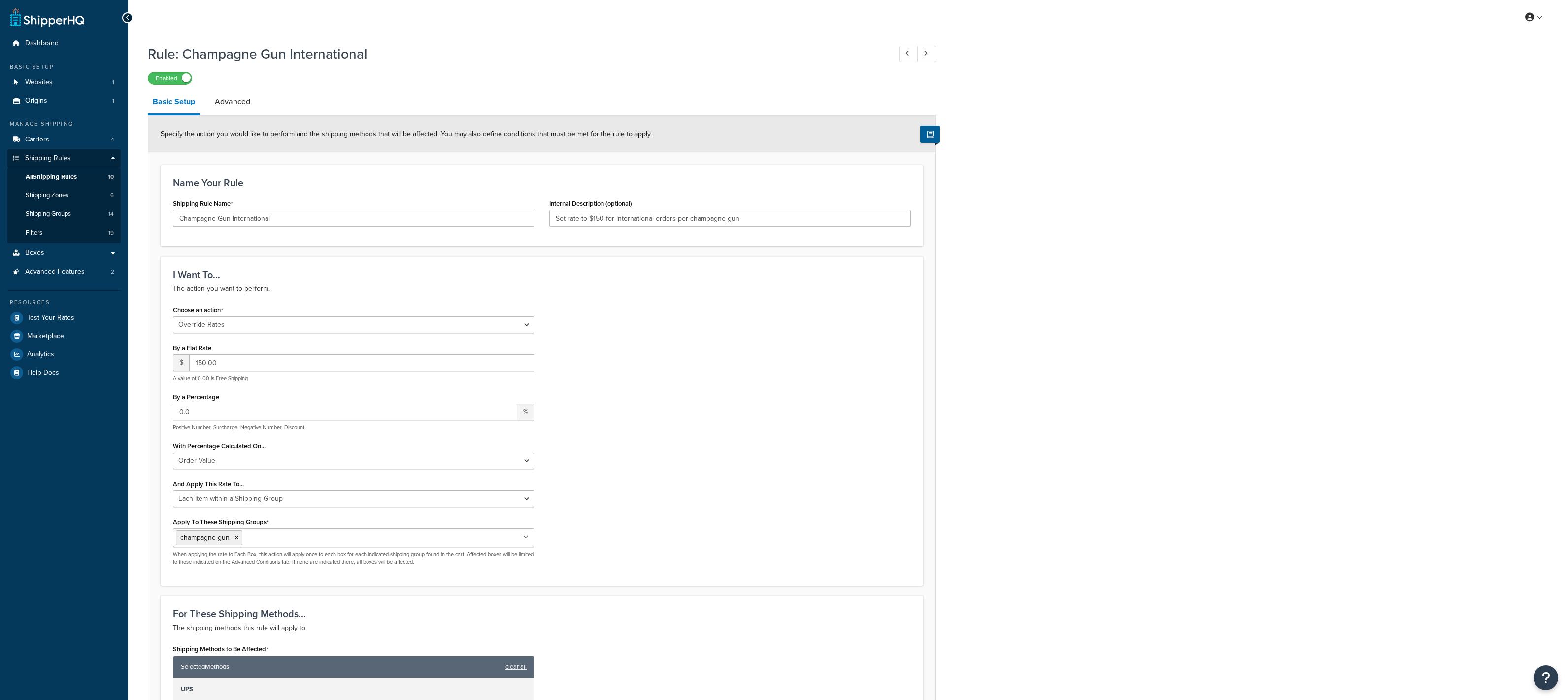
select select "OVERRIDE"
select select "ITEM"
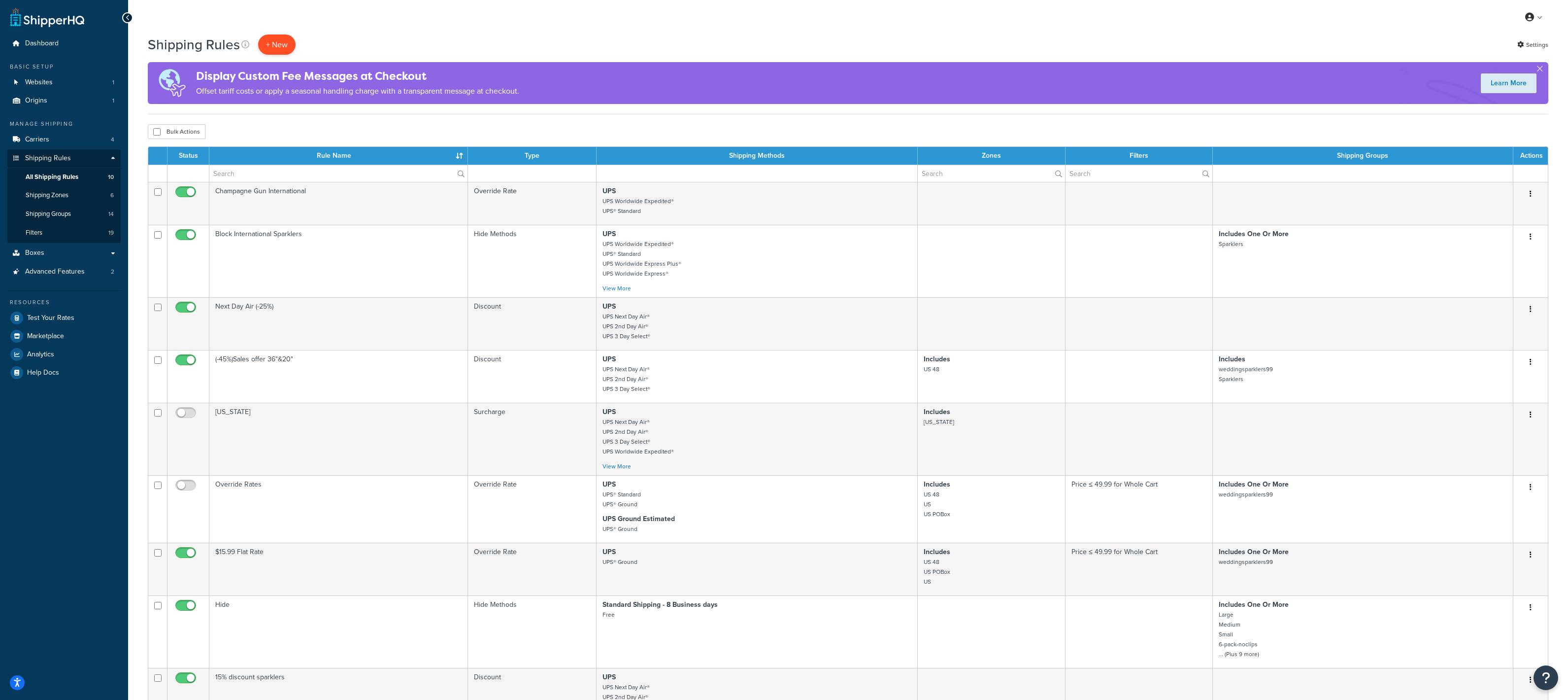
click at [265, 47] on p "+ New" at bounding box center [276, 44] width 37 height 20
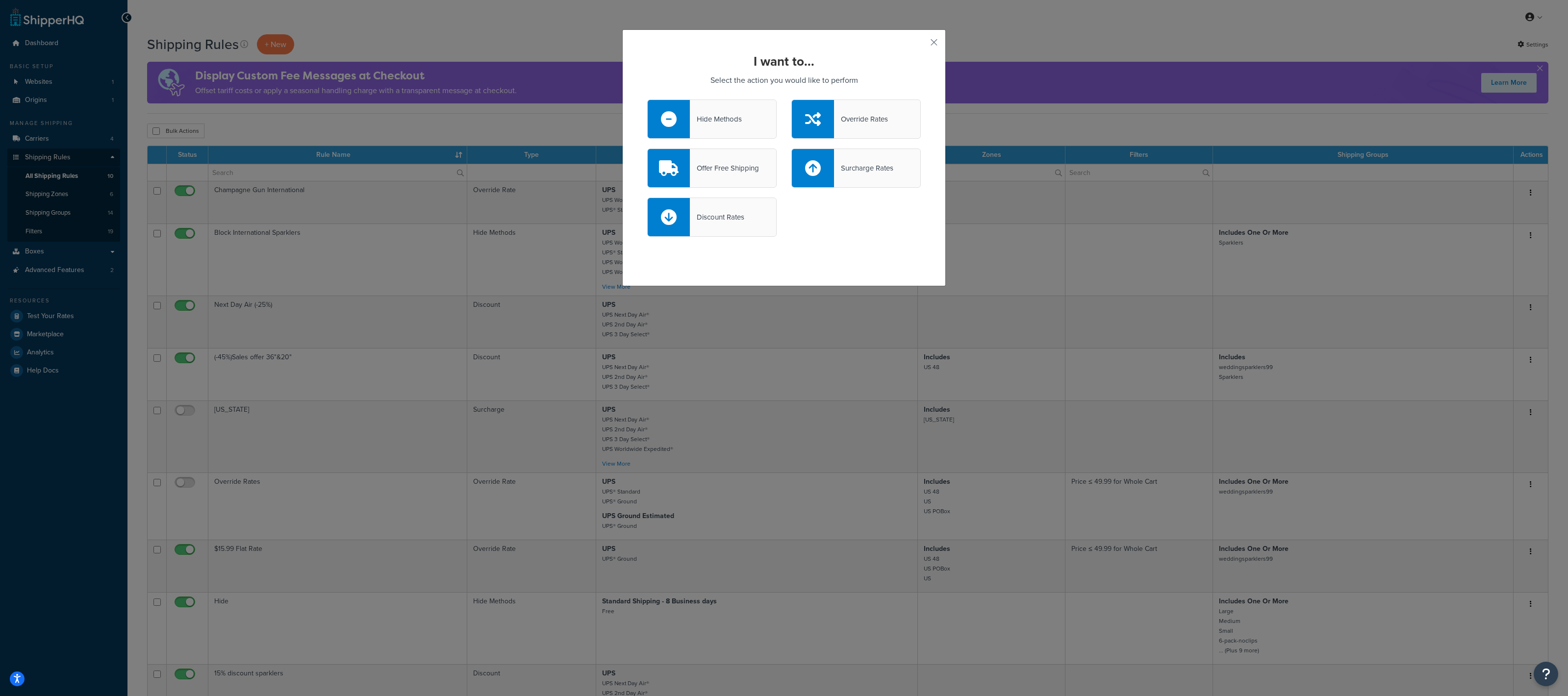
click at [799, 114] on div at bounding box center [813, 119] width 42 height 38
click at [0, 0] on input "Override Rates" at bounding box center [0, 0] width 0 height 0
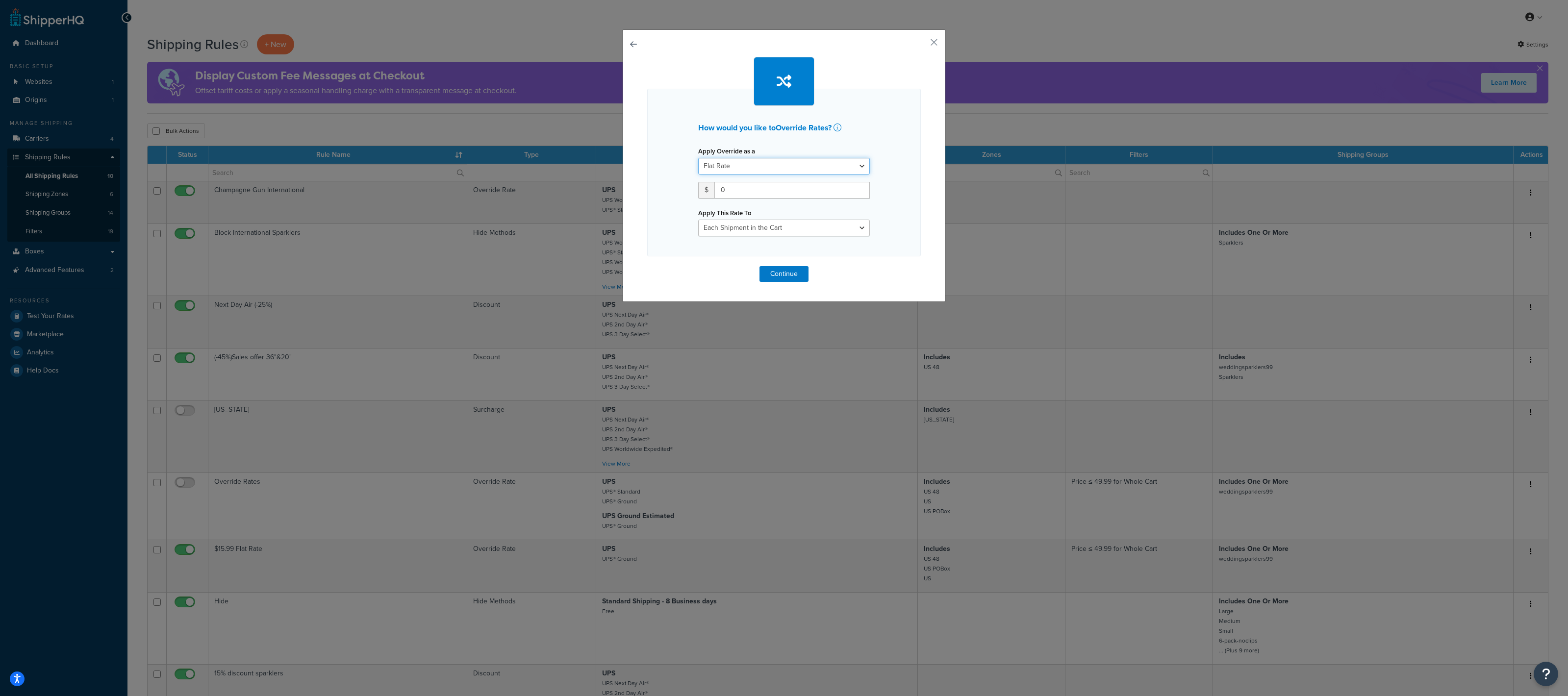
click at [785, 165] on select "Flat Rate Percentage Flat Rate & Percentage" at bounding box center [784, 165] width 172 height 16
click at [698, 158] on select "Flat Rate Percentage Flat Rate & Percentage" at bounding box center [784, 165] width 172 height 16
click at [777, 162] on select "Flat Rate Percentage Flat Rate & Percentage" at bounding box center [784, 165] width 172 height 16
click at [698, 158] on select "Flat Rate Percentage Flat Rate & Percentage" at bounding box center [784, 165] width 172 height 16
click at [754, 170] on select "Flat Rate Percentage Flat Rate & Percentage" at bounding box center [784, 165] width 172 height 16
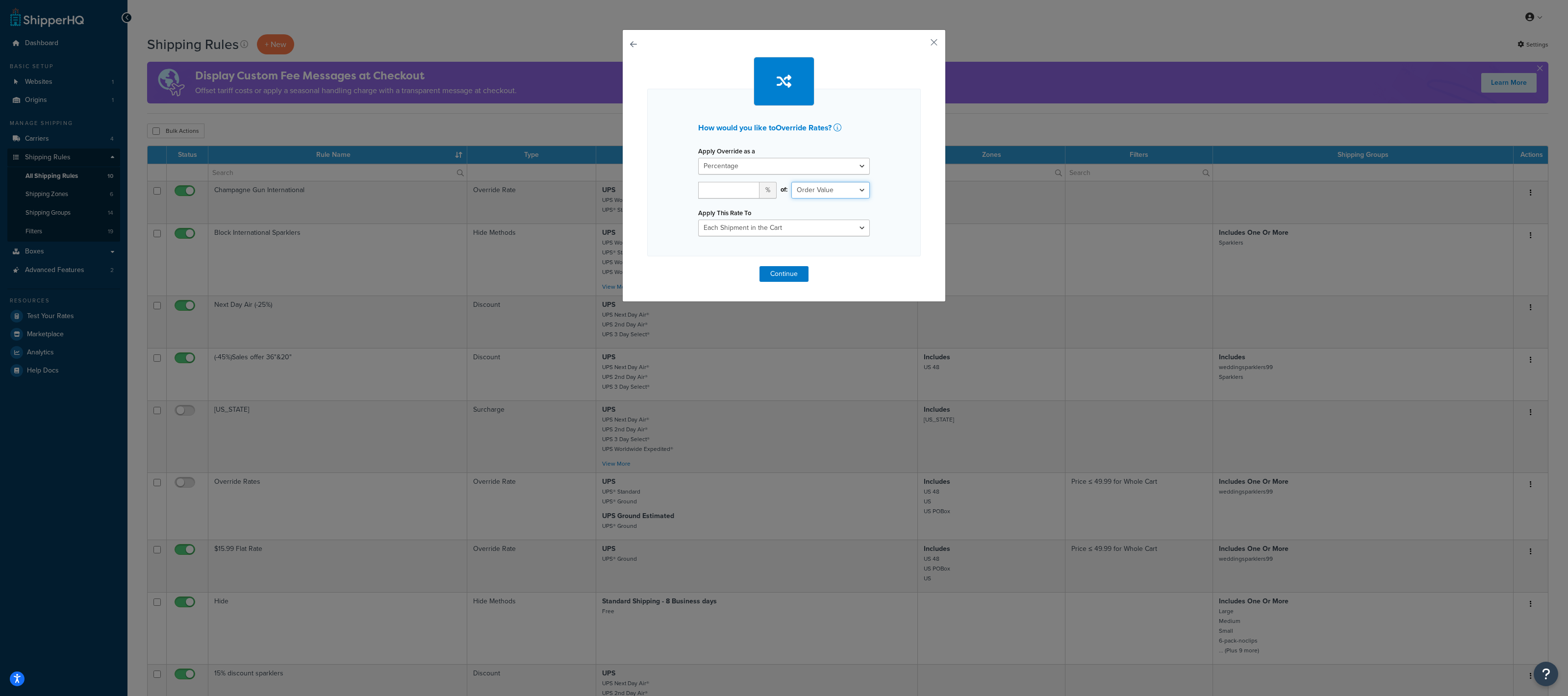
click at [838, 192] on select "Order Value" at bounding box center [830, 190] width 79 height 16
click at [791, 182] on select "Order Value" at bounding box center [830, 190] width 79 height 16
click at [776, 164] on select "Flat Rate Percentage Flat Rate & Percentage" at bounding box center [784, 165] width 172 height 16
select select "FLAT_RATE"
click at [698, 158] on select "Flat Rate Percentage Flat Rate & Percentage" at bounding box center [784, 165] width 172 height 16
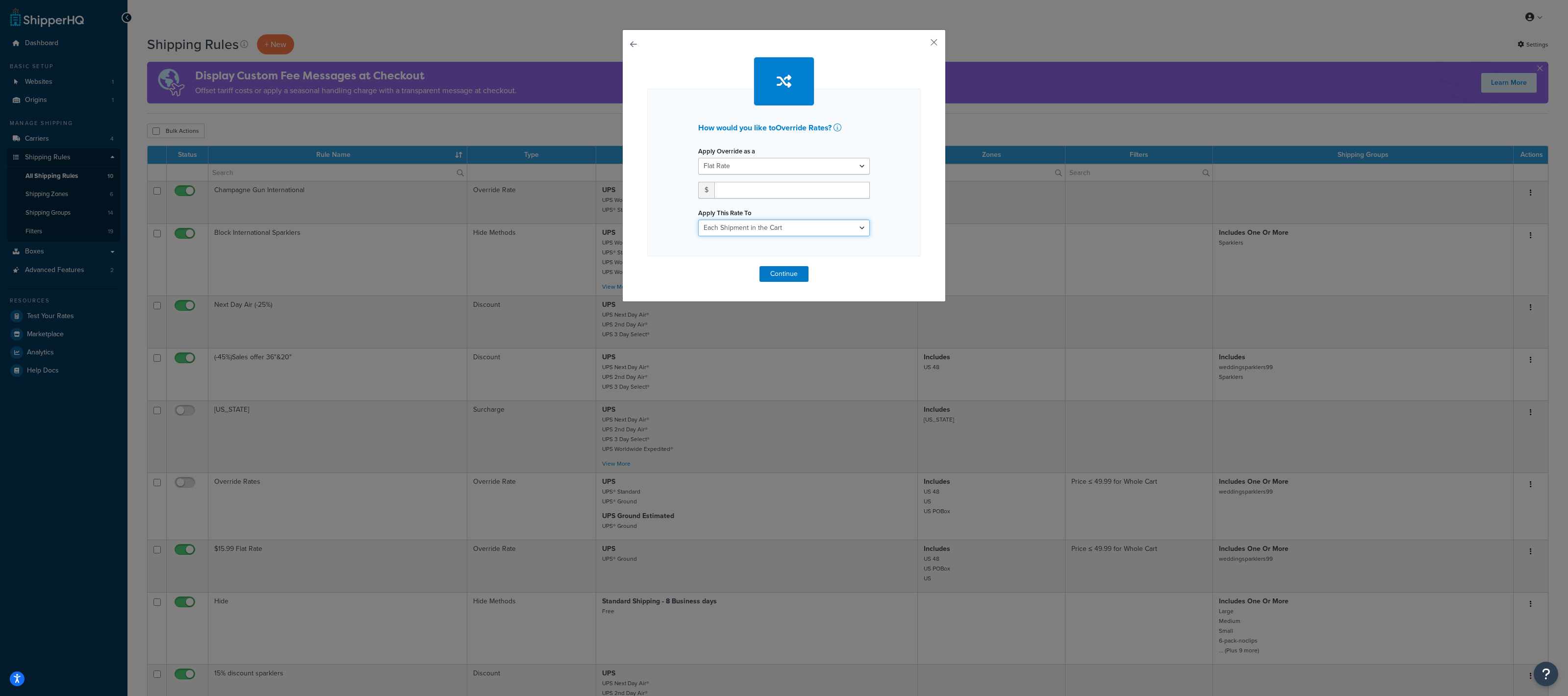
click at [734, 220] on select "Each Shipment in the Cart Each Shipping Group in the Cart Each Item within a Sh…" at bounding box center [784, 228] width 172 height 16
click at [698, 220] on select "Each Shipment in the Cart Each Shipping Group in the Cart Each Item within a Sh…" at bounding box center [784, 228] width 172 height 16
click at [754, 193] on input "number" at bounding box center [792, 190] width 155 height 16
type input "95"
click at [769, 273] on button "Continue" at bounding box center [784, 274] width 49 height 16
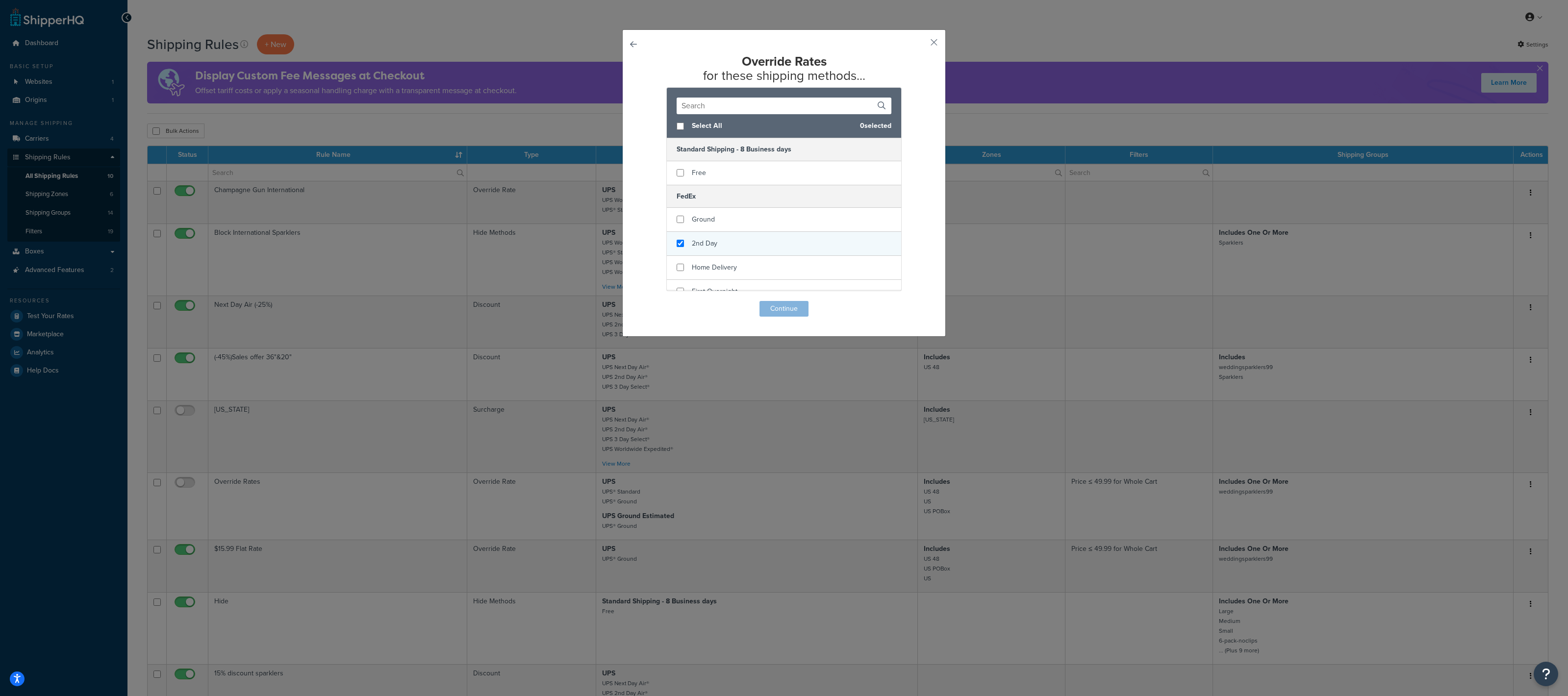
click at [723, 240] on div "2nd Day" at bounding box center [783, 243] width 234 height 24
click at [718, 100] on input "text" at bounding box center [784, 105] width 215 height 16
checkbox input "false"
click at [705, 208] on span "2nd Day" at bounding box center [705, 213] width 26 height 10
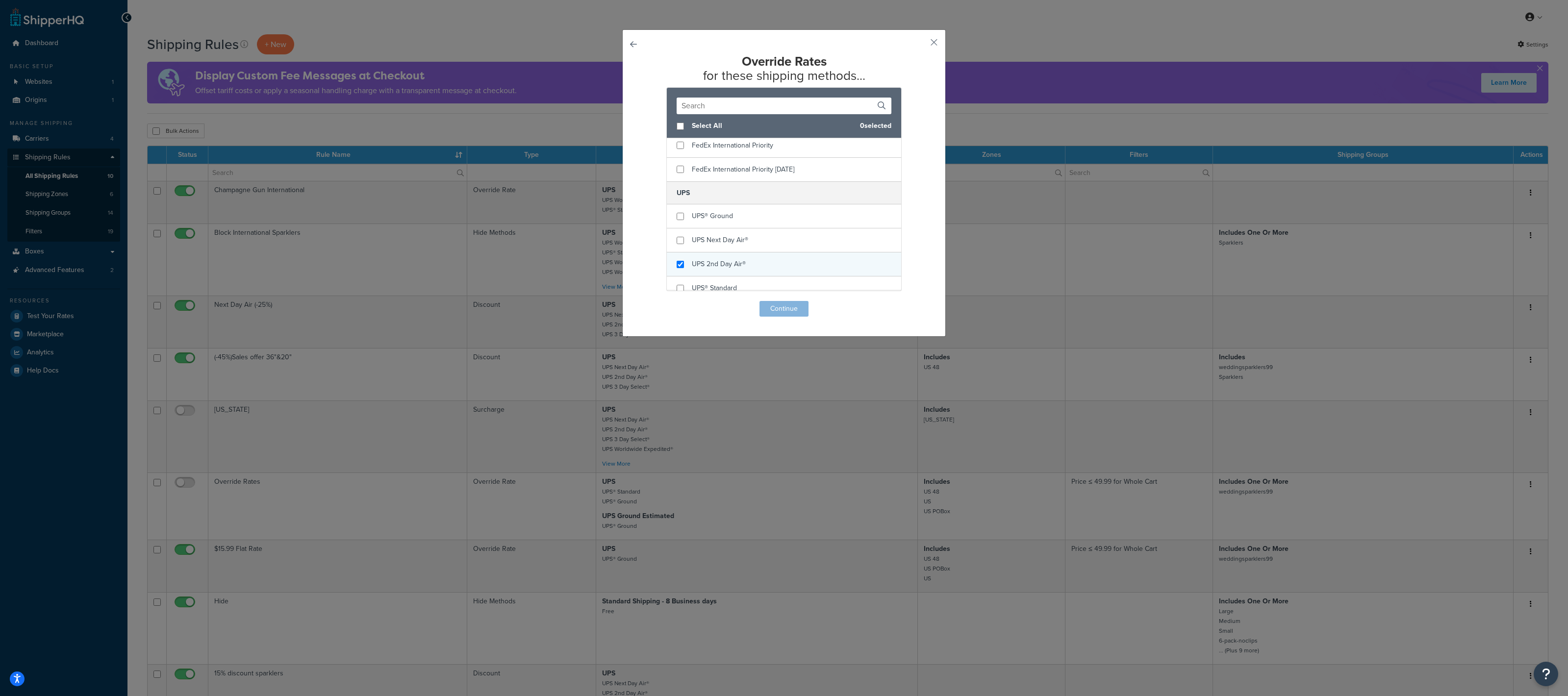
checkbox input "true"
click at [725, 268] on span "UPS 2nd Day Air®" at bounding box center [719, 263] width 54 height 10
click at [790, 306] on button "Continue" at bounding box center [784, 309] width 49 height 16
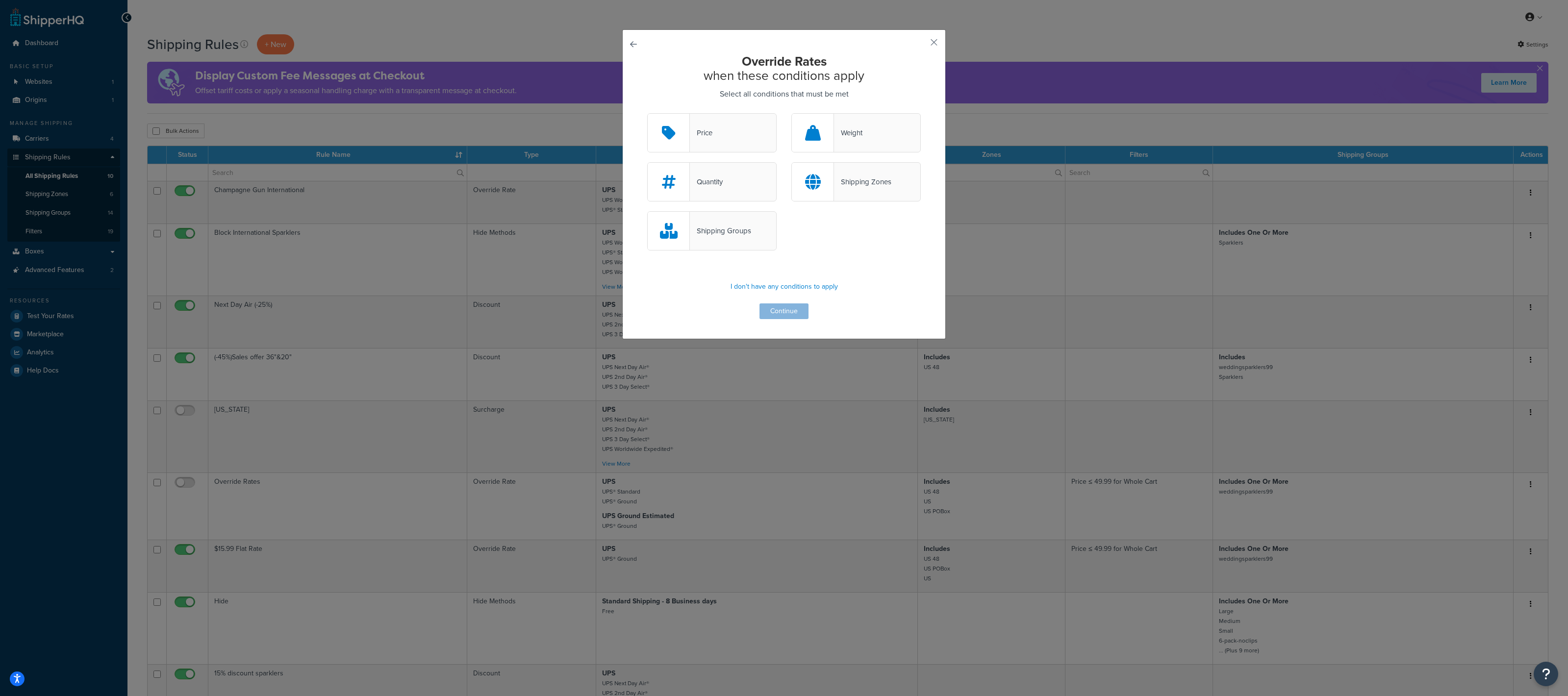
click at [724, 237] on div "Shipping Groups" at bounding box center [720, 231] width 61 height 14
click at [0, 0] on input "Shipping Groups" at bounding box center [0, 0] width 0 height 0
click at [777, 308] on button "Continue" at bounding box center [784, 311] width 49 height 16
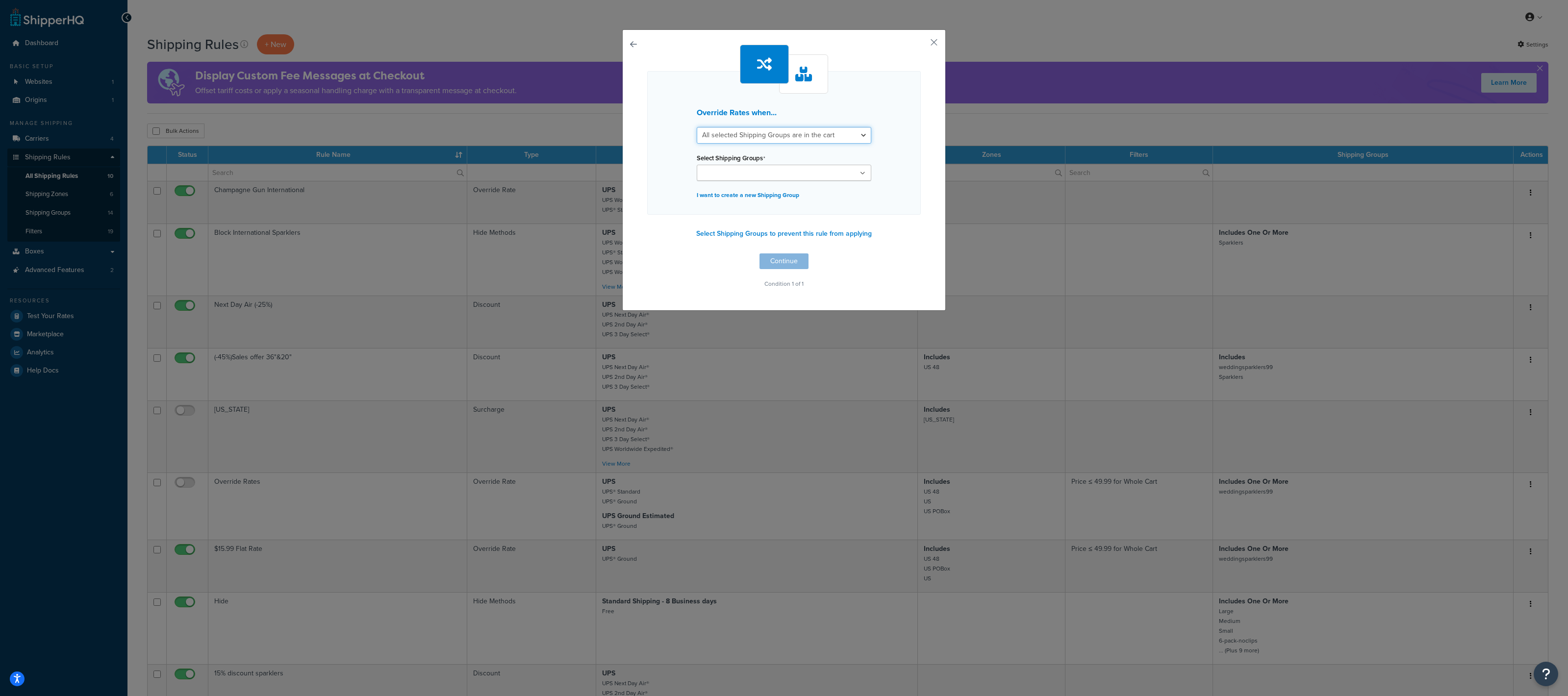
click at [793, 135] on select "All selected Shipping Groups are in the cart Any selected Shipping Groups are i…" at bounding box center [784, 135] width 175 height 16
click at [784, 175] on ul at bounding box center [784, 173] width 175 height 16
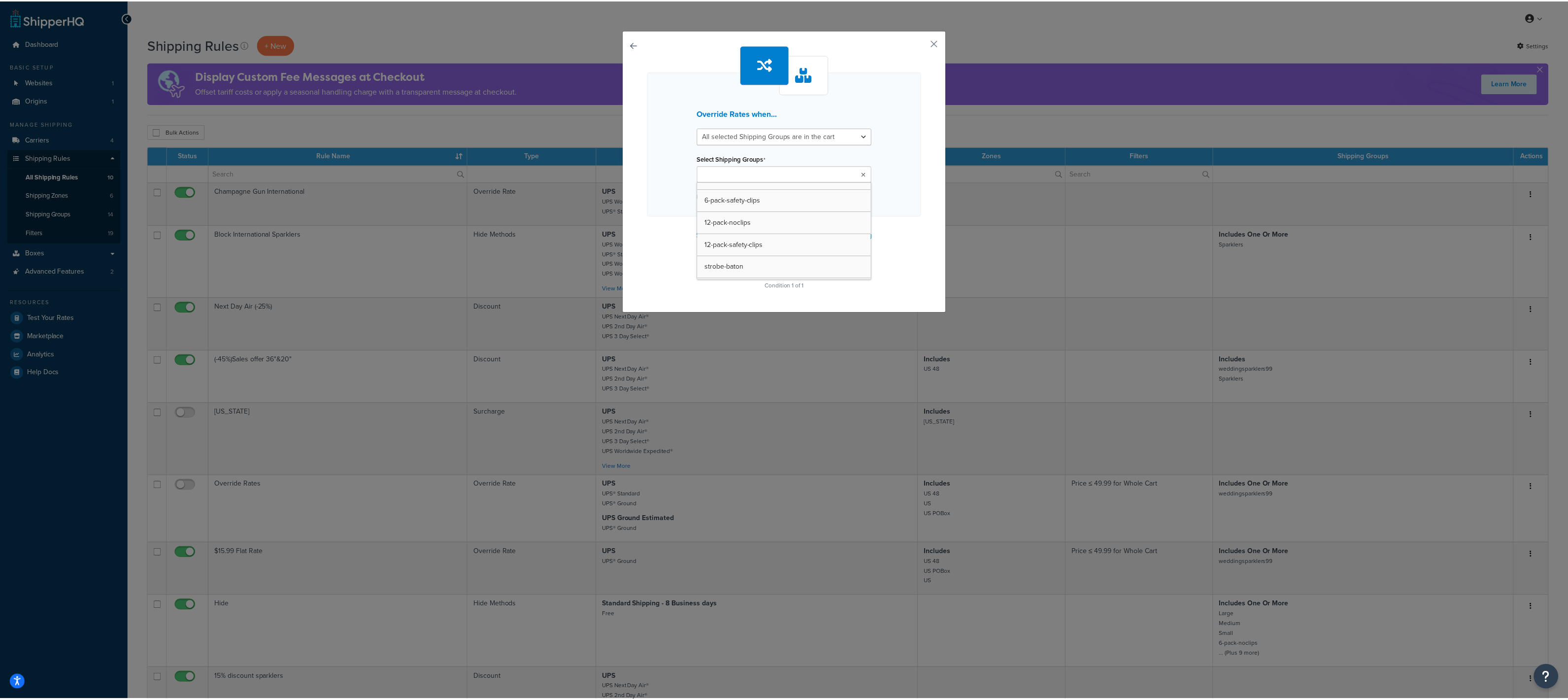
scroll to position [0, 0]
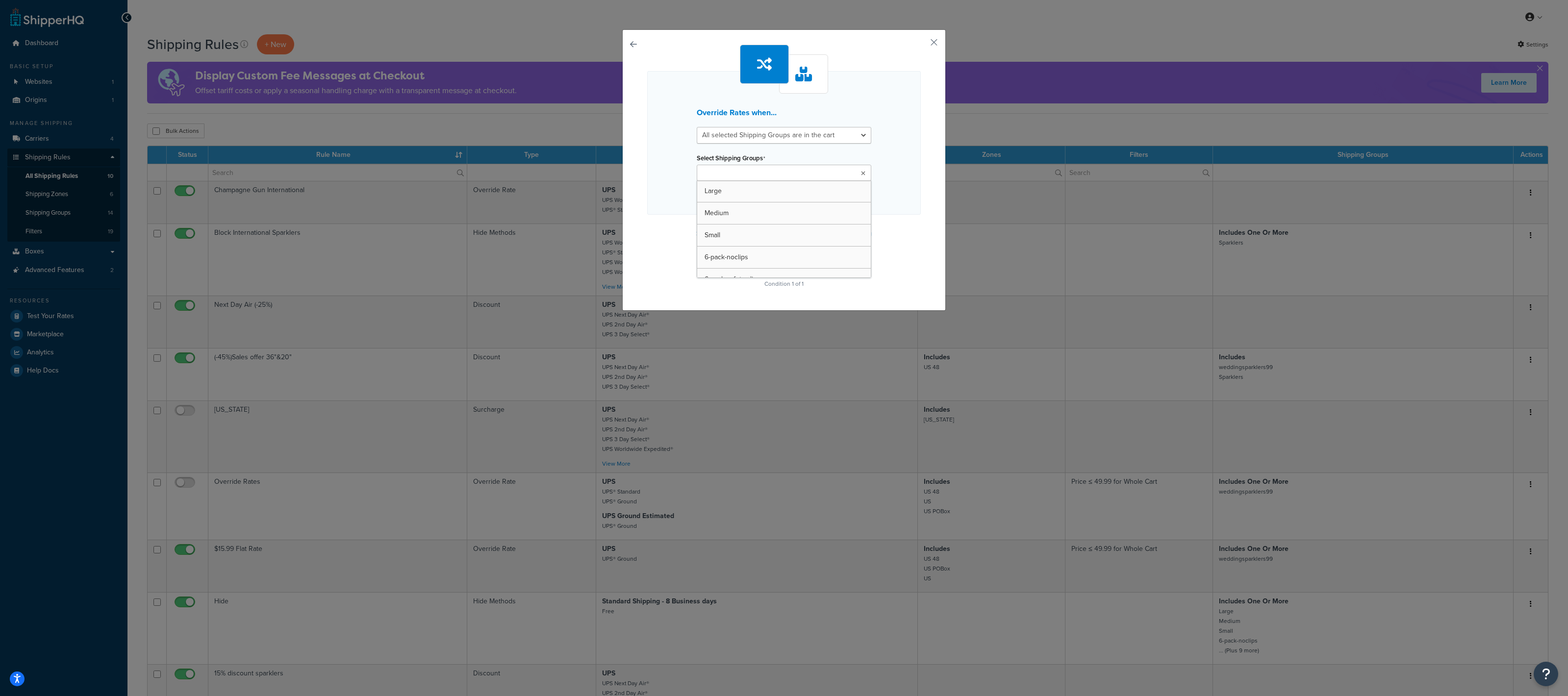
click at [939, 39] on div "Override Rates when... All selected Shipping Groups are in the cart Any selecte…" at bounding box center [784, 170] width 324 height 281
click at [922, 44] on div "Override Rates when... All selected Shipping Groups are in the cart Any selecte…" at bounding box center [784, 170] width 324 height 281
click at [921, 44] on button "button" at bounding box center [920, 46] width 2 height 2
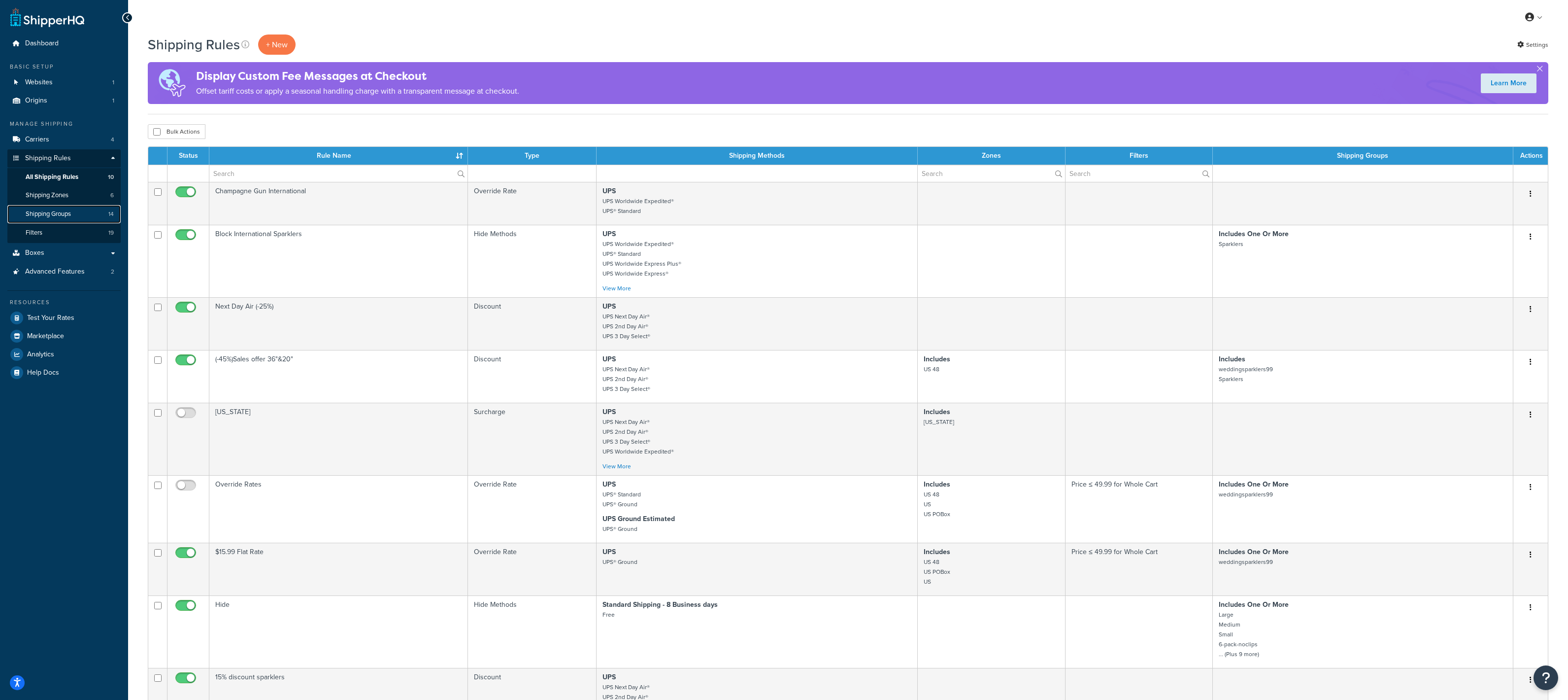
click at [65, 214] on span "Shipping Groups" at bounding box center [48, 214] width 45 height 9
click at [128, 20] on icon at bounding box center [127, 17] width 4 height 7
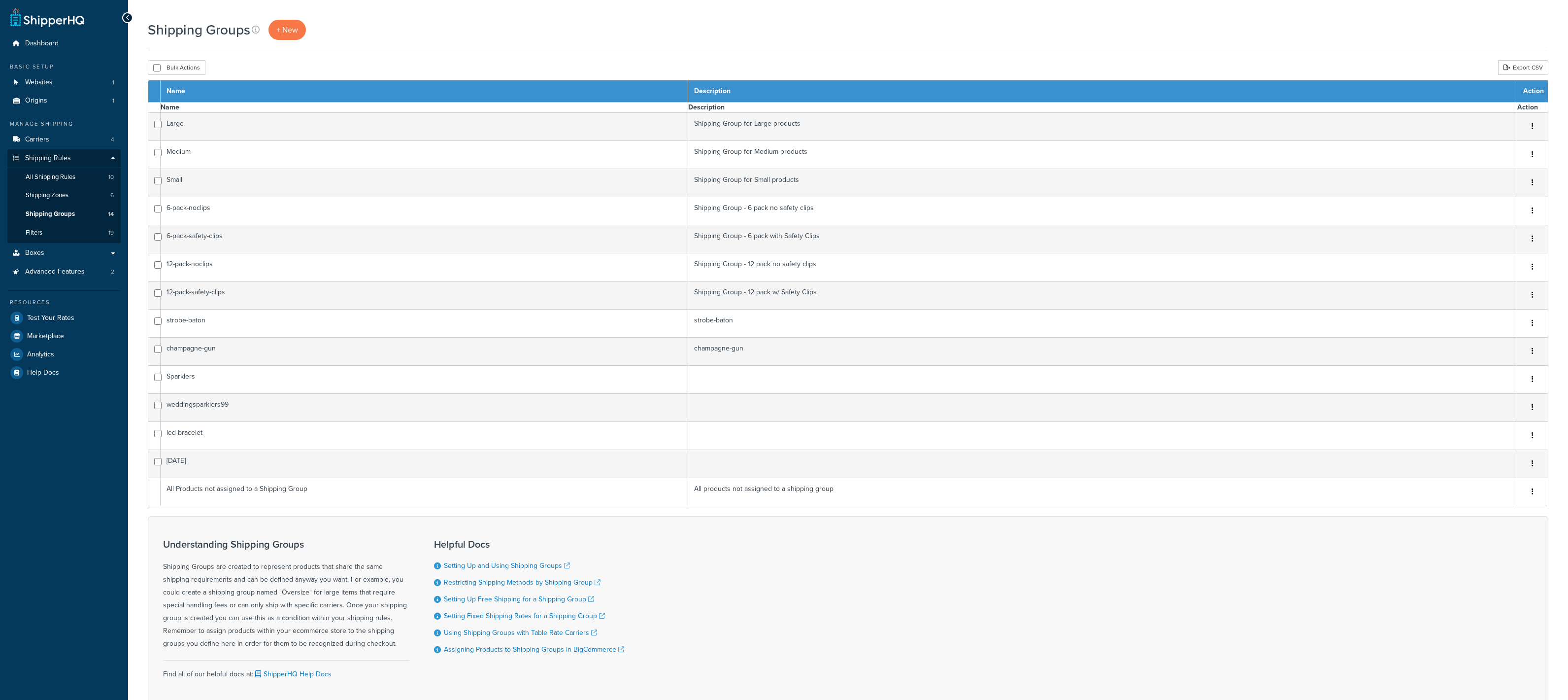
select select "15"
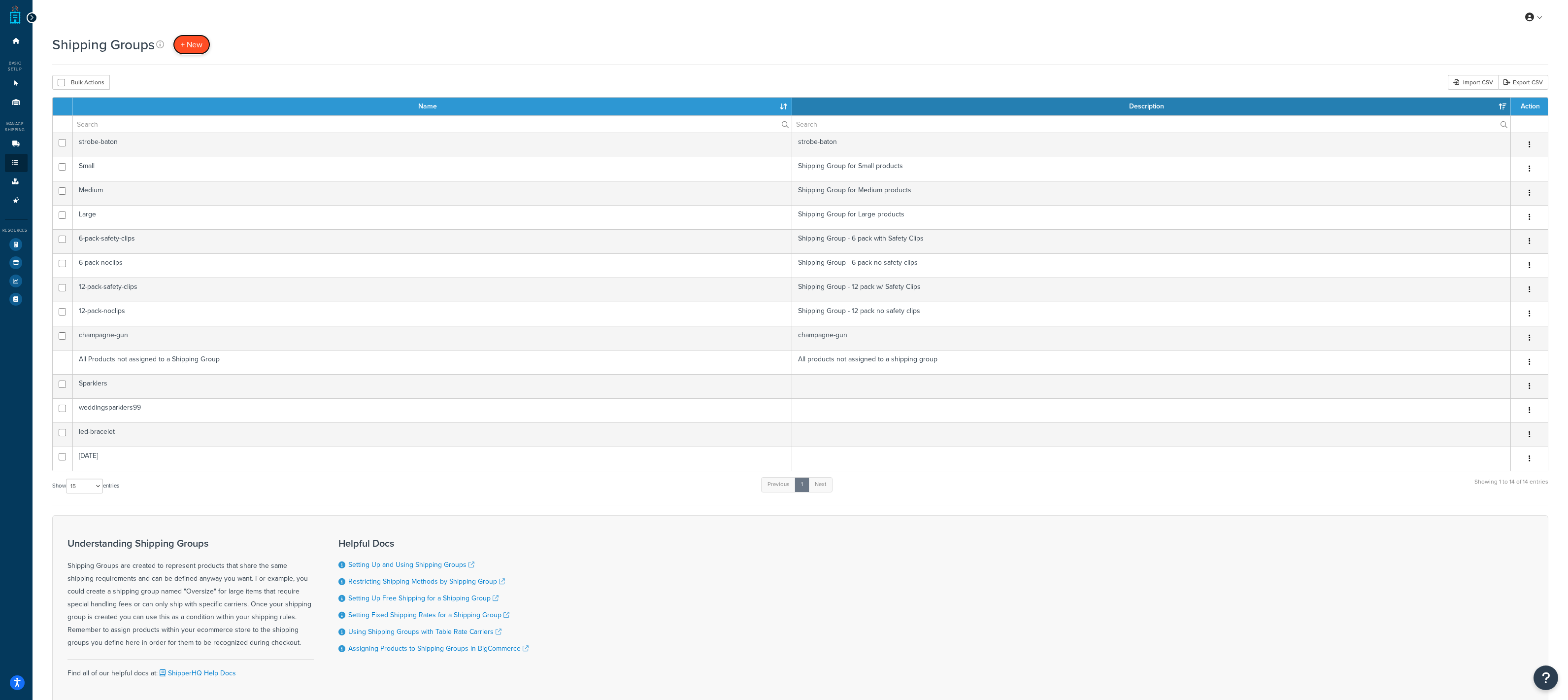
click at [193, 39] on span "+ New" at bounding box center [191, 45] width 21 height 12
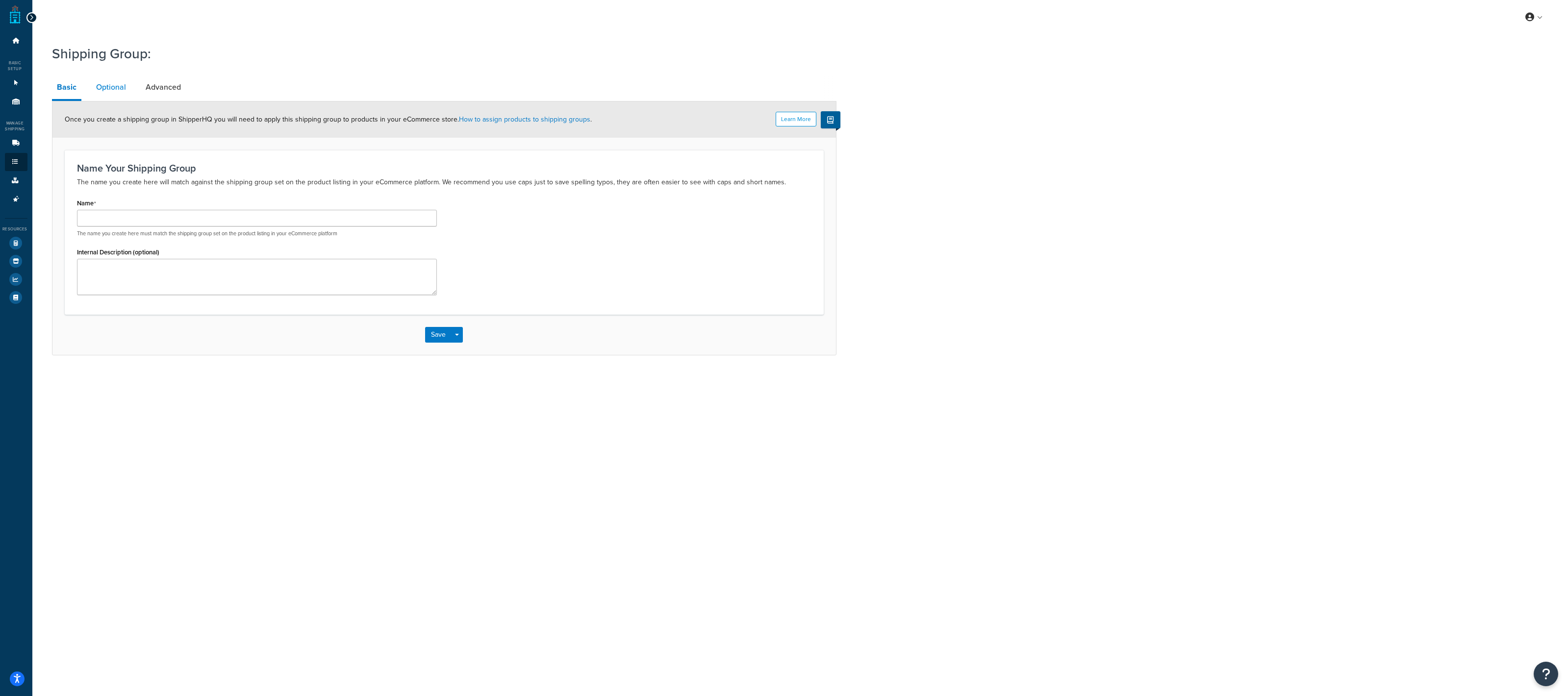
click at [116, 92] on link "Optional" at bounding box center [111, 87] width 40 height 24
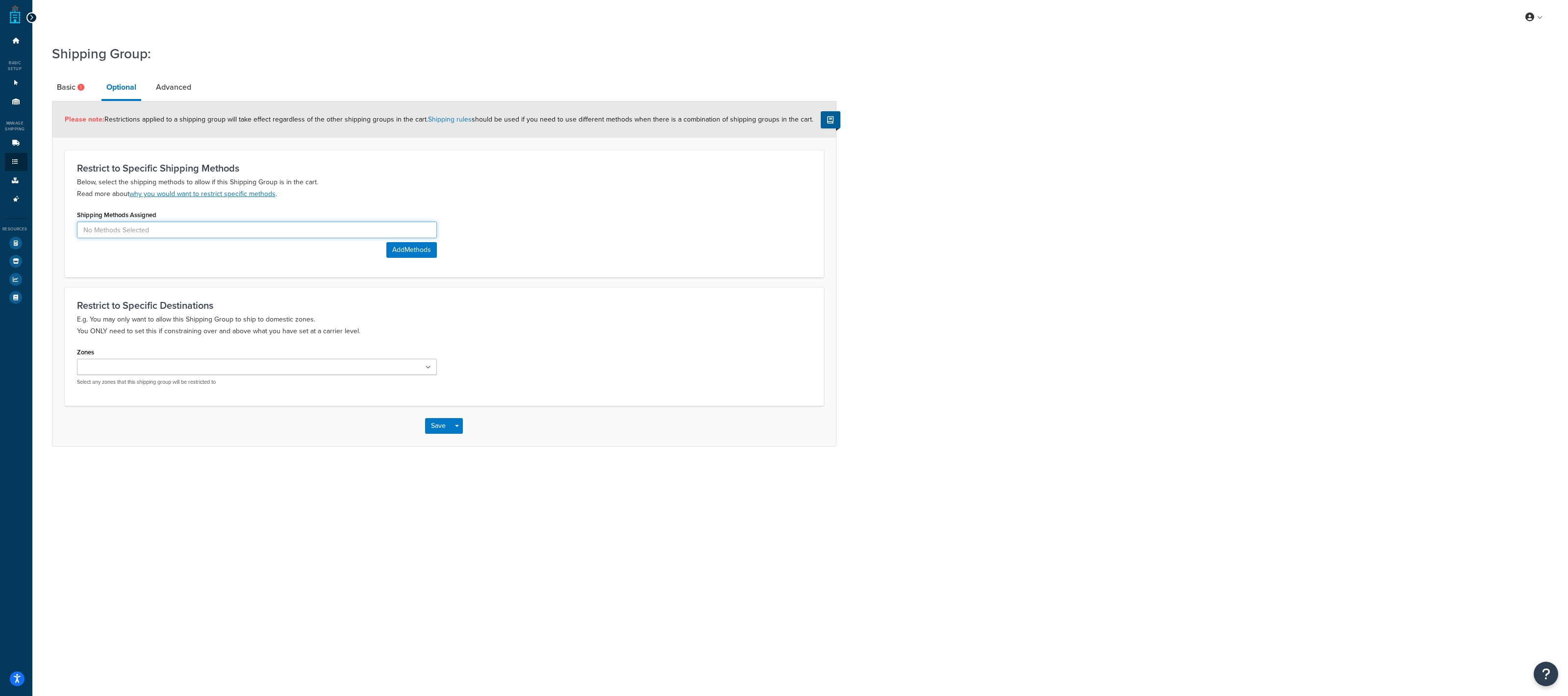
click at [162, 228] on input at bounding box center [256, 229] width 360 height 16
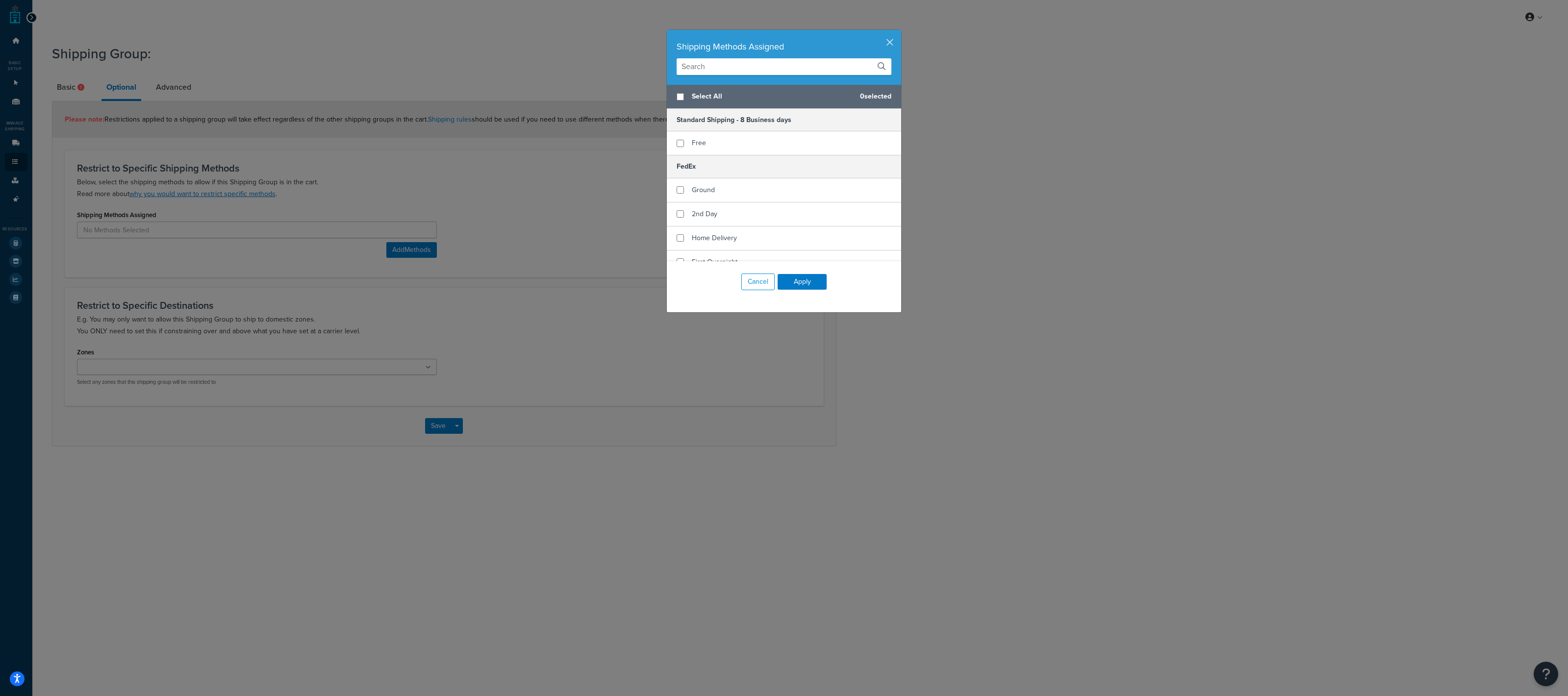
click at [195, 292] on div "Shipping Methods Assigned Select All 0 selected Standard Shipping - 8 Business …" at bounding box center [784, 348] width 1568 height 696
click at [747, 279] on button "Cancel" at bounding box center [758, 281] width 33 height 16
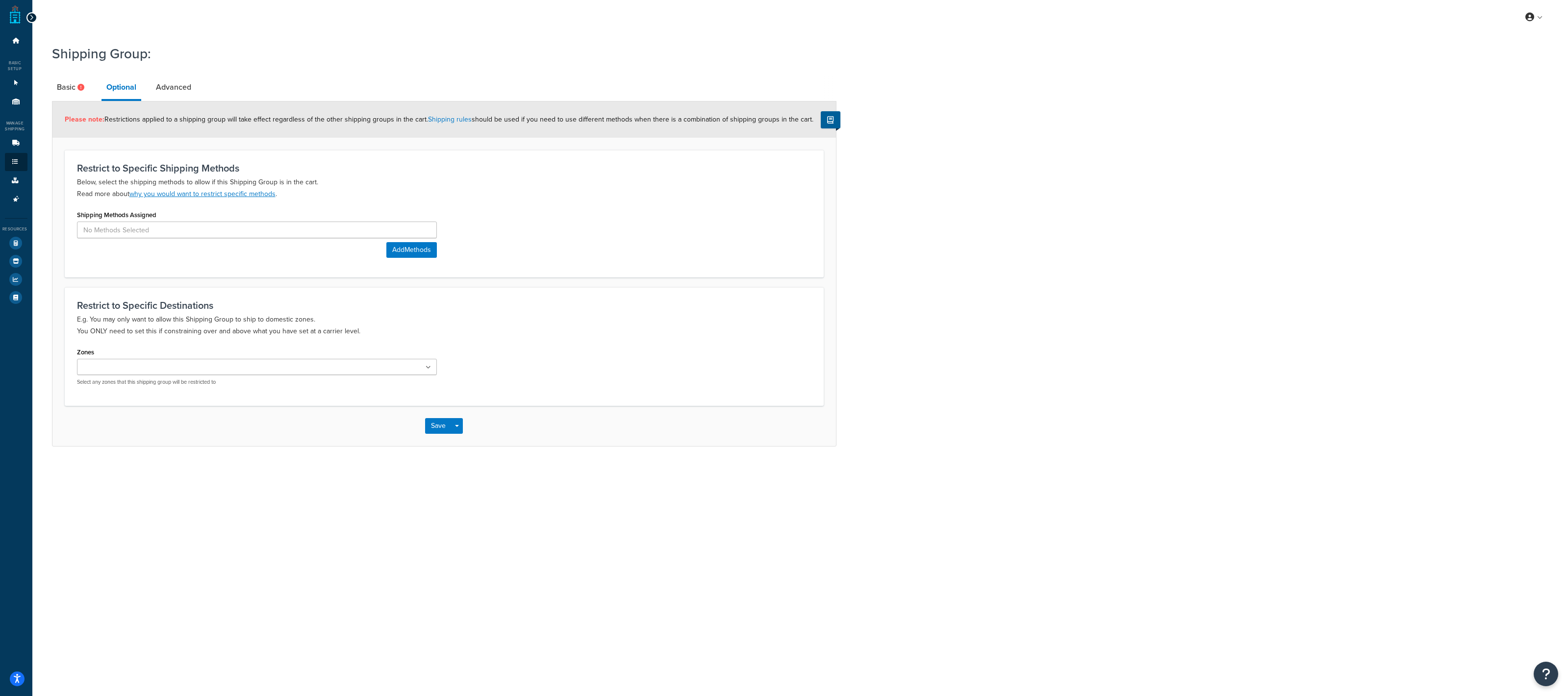
click at [418, 378] on p "Select any zones that this shipping group will be restricted to" at bounding box center [256, 382] width 360 height 7
click at [421, 371] on ul at bounding box center [256, 367] width 360 height 16
click at [159, 367] on icon at bounding box center [158, 368] width 4 height 6
click at [609, 381] on div "Zones US US 48 US APO All Countries Hawaii US POBox Select any zones that this …" at bounding box center [444, 370] width 749 height 50
click at [175, 89] on link "Advanced" at bounding box center [173, 87] width 45 height 24
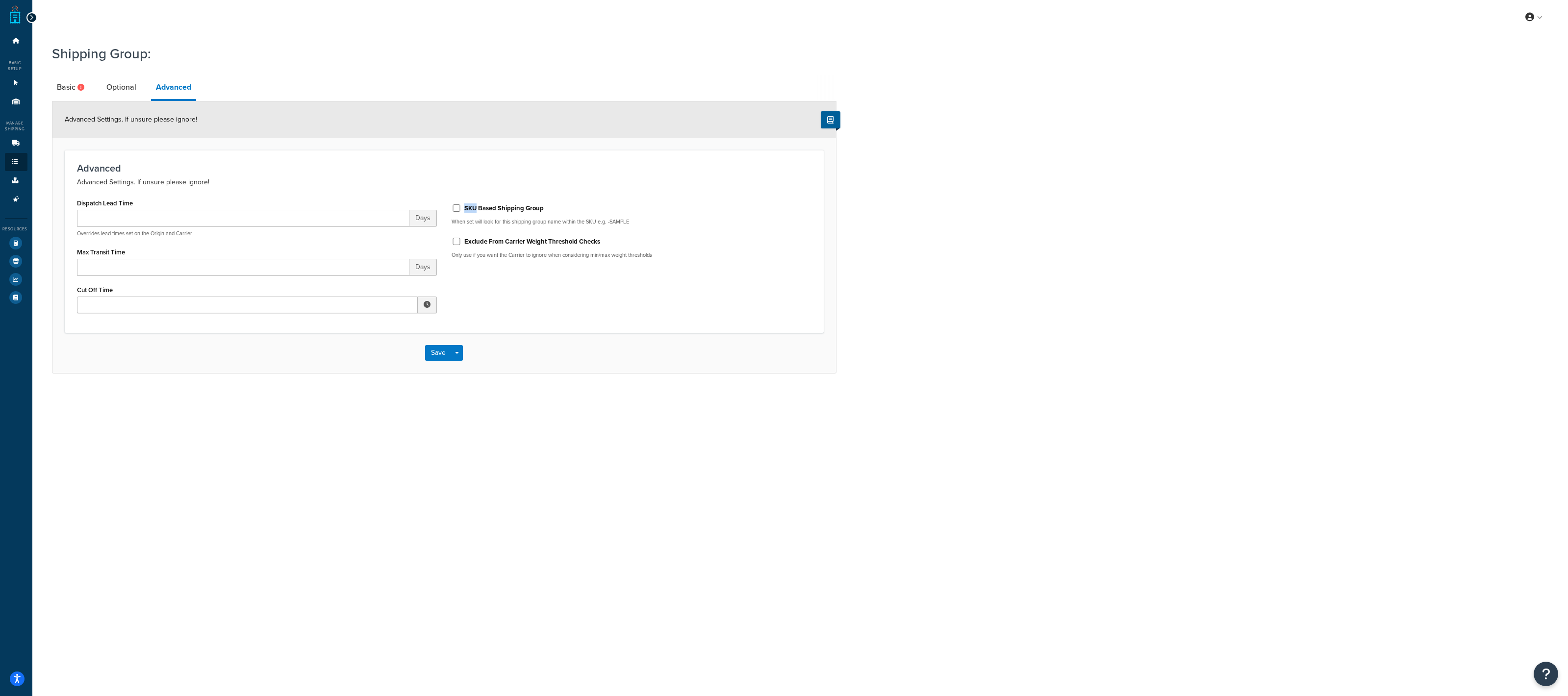
click at [474, 208] on div "SKU Based Shipping Group" at bounding box center [631, 207] width 360 height 15
click at [473, 211] on label "SKU Based Shipping Group" at bounding box center [504, 208] width 79 height 9
click at [461, 211] on input "SKU Based Shipping Group" at bounding box center [457, 208] width 10 height 7
click at [470, 211] on label "SKU Based Shipping Group" at bounding box center [504, 208] width 79 height 9
click at [461, 211] on input "SKU Based Shipping Group" at bounding box center [457, 208] width 10 height 7
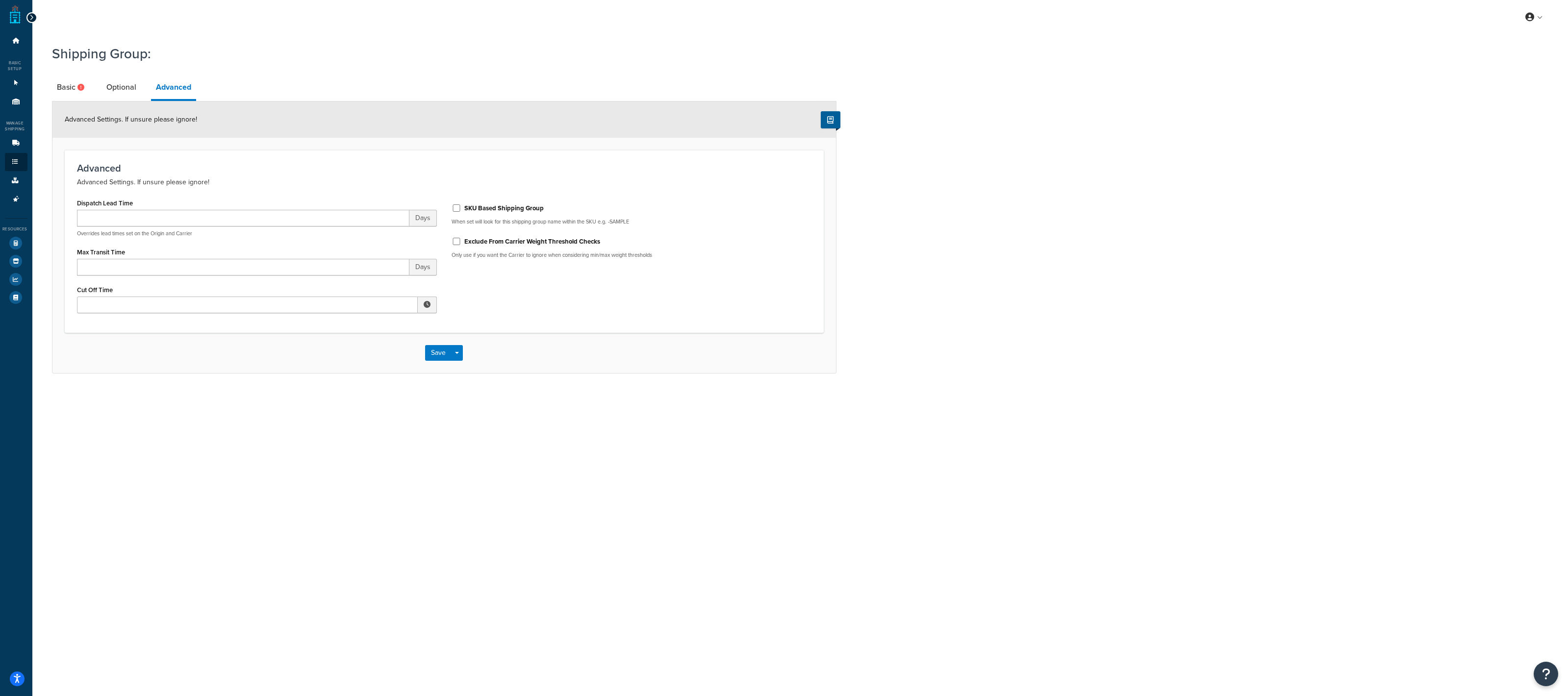
click at [470, 211] on label "SKU Based Shipping Group" at bounding box center [504, 208] width 79 height 9
click at [461, 211] on input "SKU Based Shipping Group" at bounding box center [457, 208] width 10 height 7
checkbox input "true"
click at [58, 86] on link "Basic" at bounding box center [71, 87] width 40 height 24
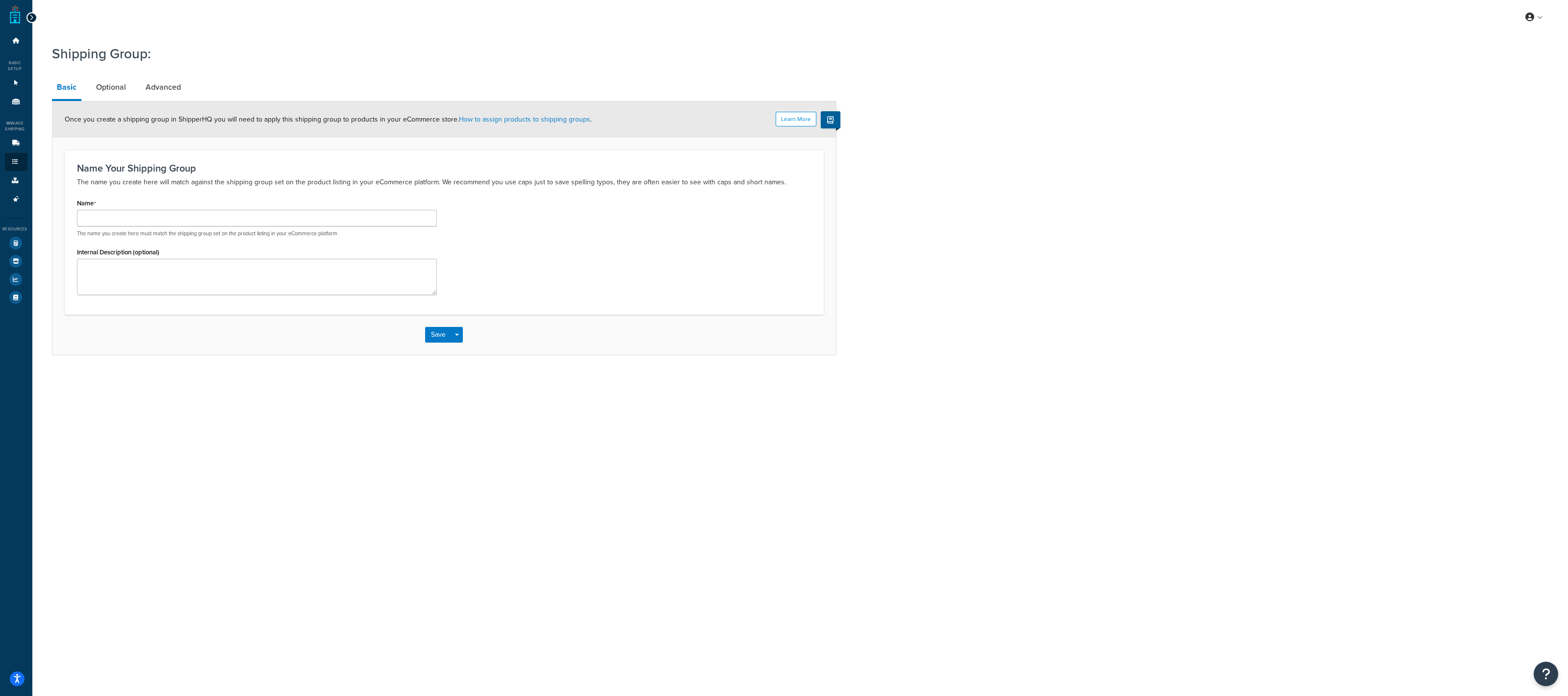
click at [189, 94] on li "Advanced" at bounding box center [168, 87] width 55 height 24
click at [173, 92] on link "Advanced" at bounding box center [163, 87] width 45 height 24
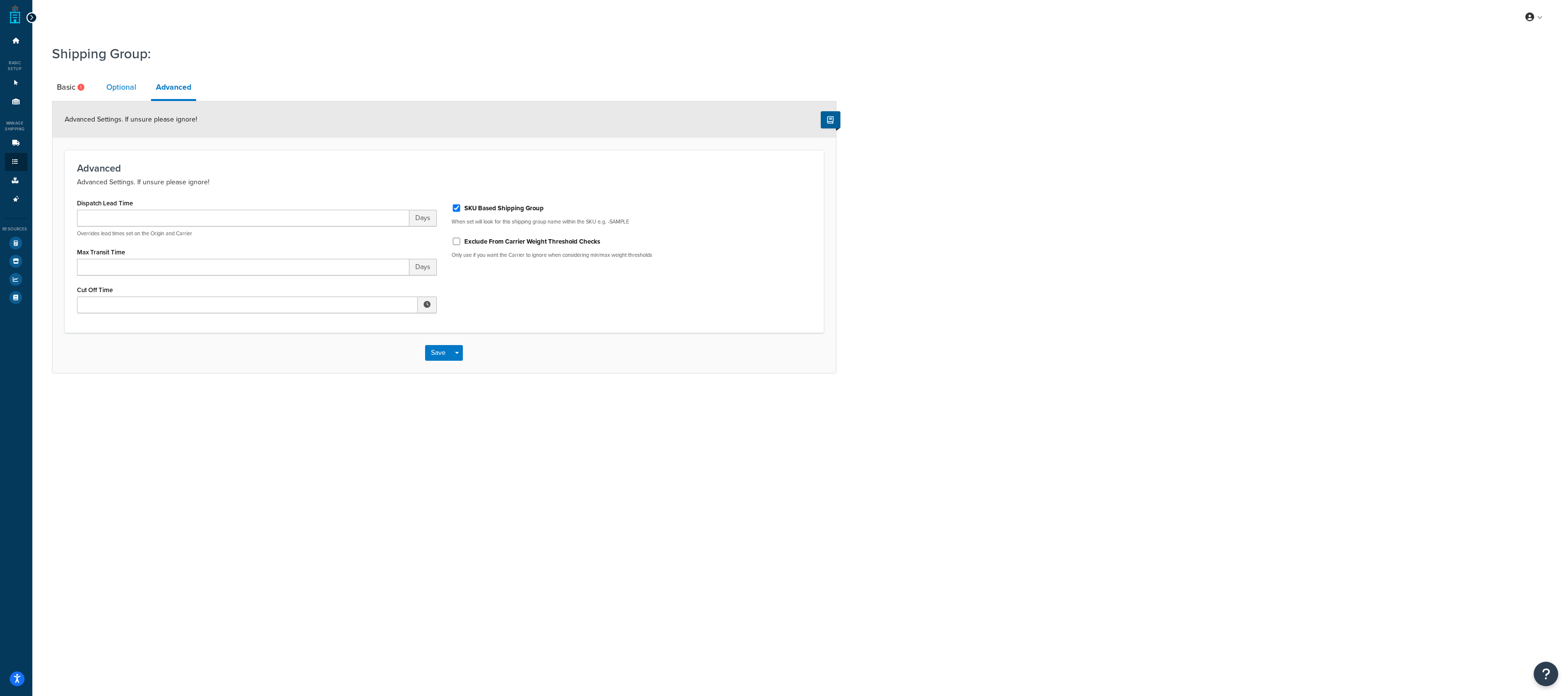
click at [125, 89] on link "Optional" at bounding box center [121, 87] width 40 height 24
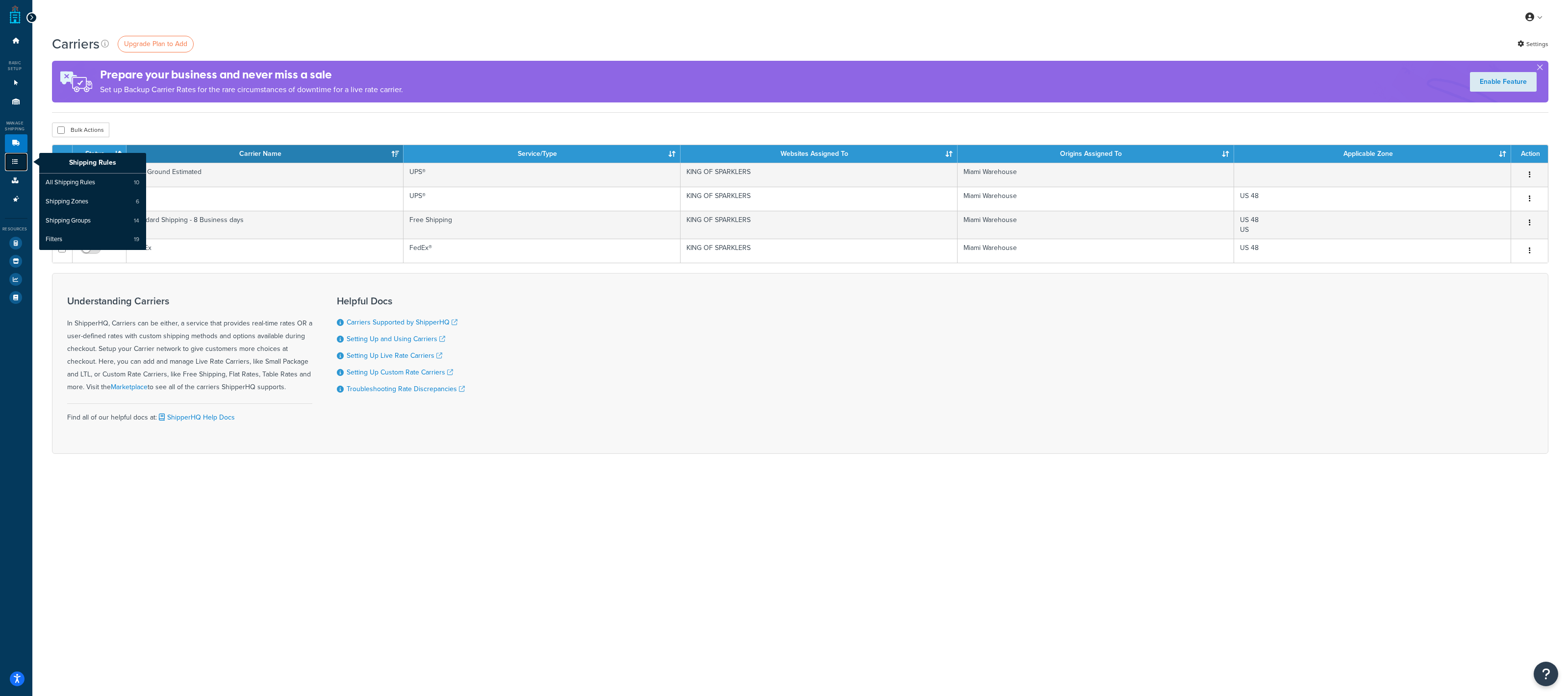
click at [8, 157] on link "Shipping Rules" at bounding box center [16, 162] width 23 height 18
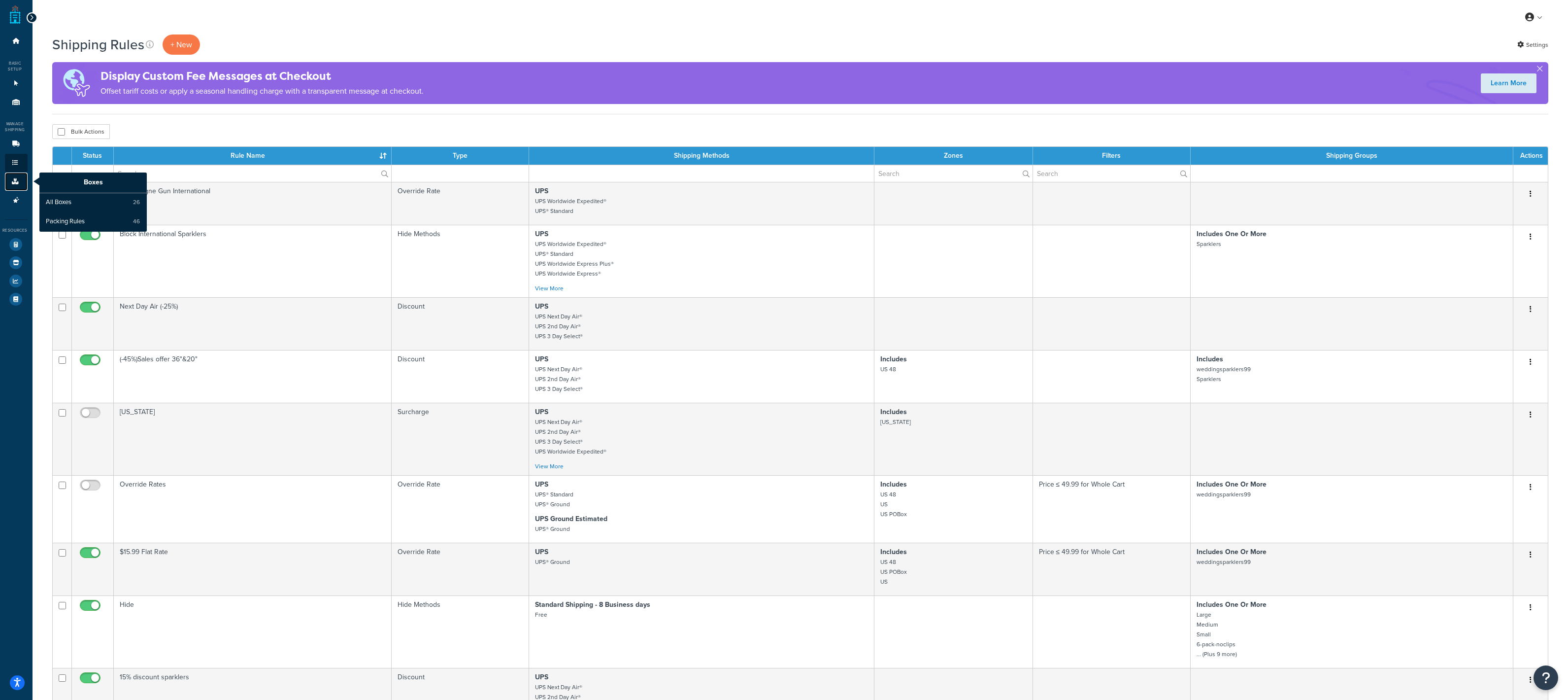
click at [15, 174] on link "Boxes" at bounding box center [16, 182] width 23 height 18
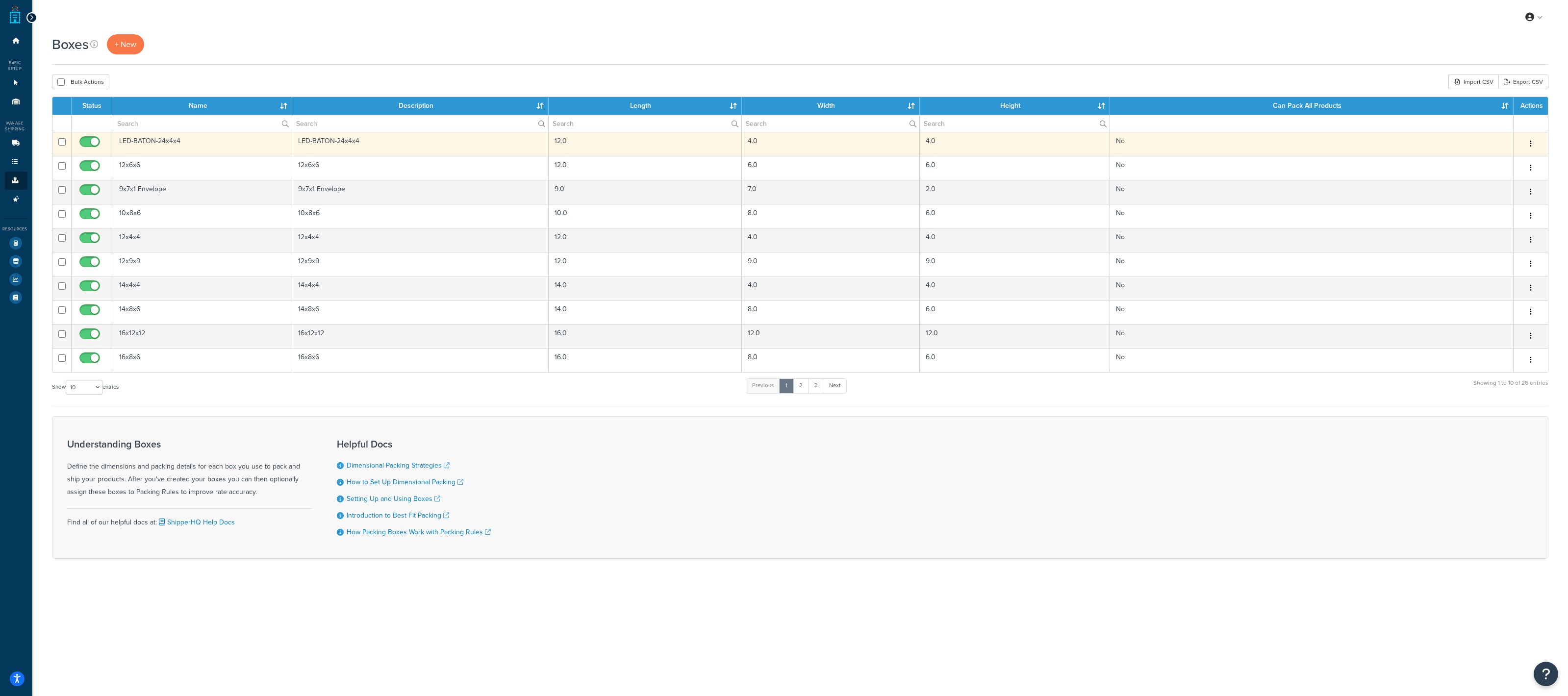
click at [182, 134] on td "LED-BATON-24x4x4" at bounding box center [203, 144] width 180 height 24
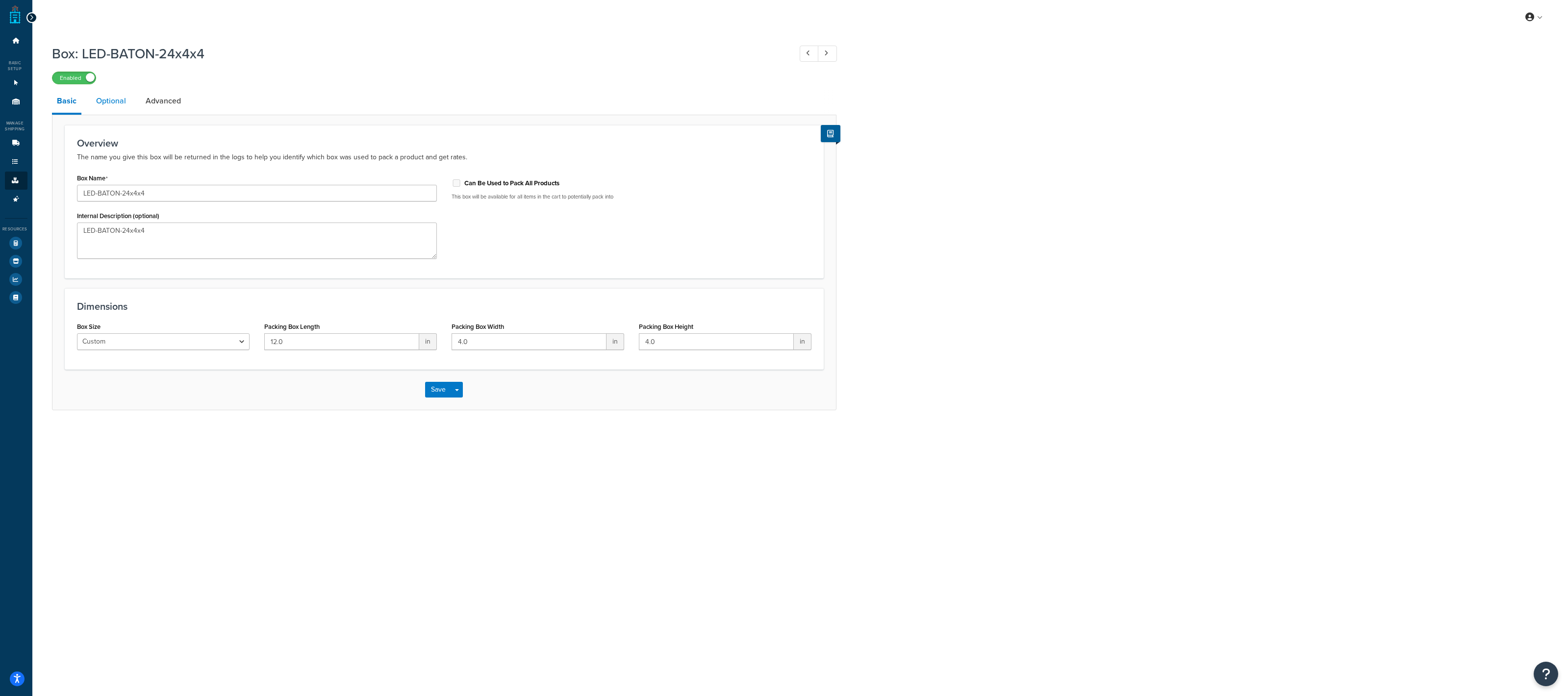
click at [124, 100] on link "Optional" at bounding box center [111, 101] width 40 height 24
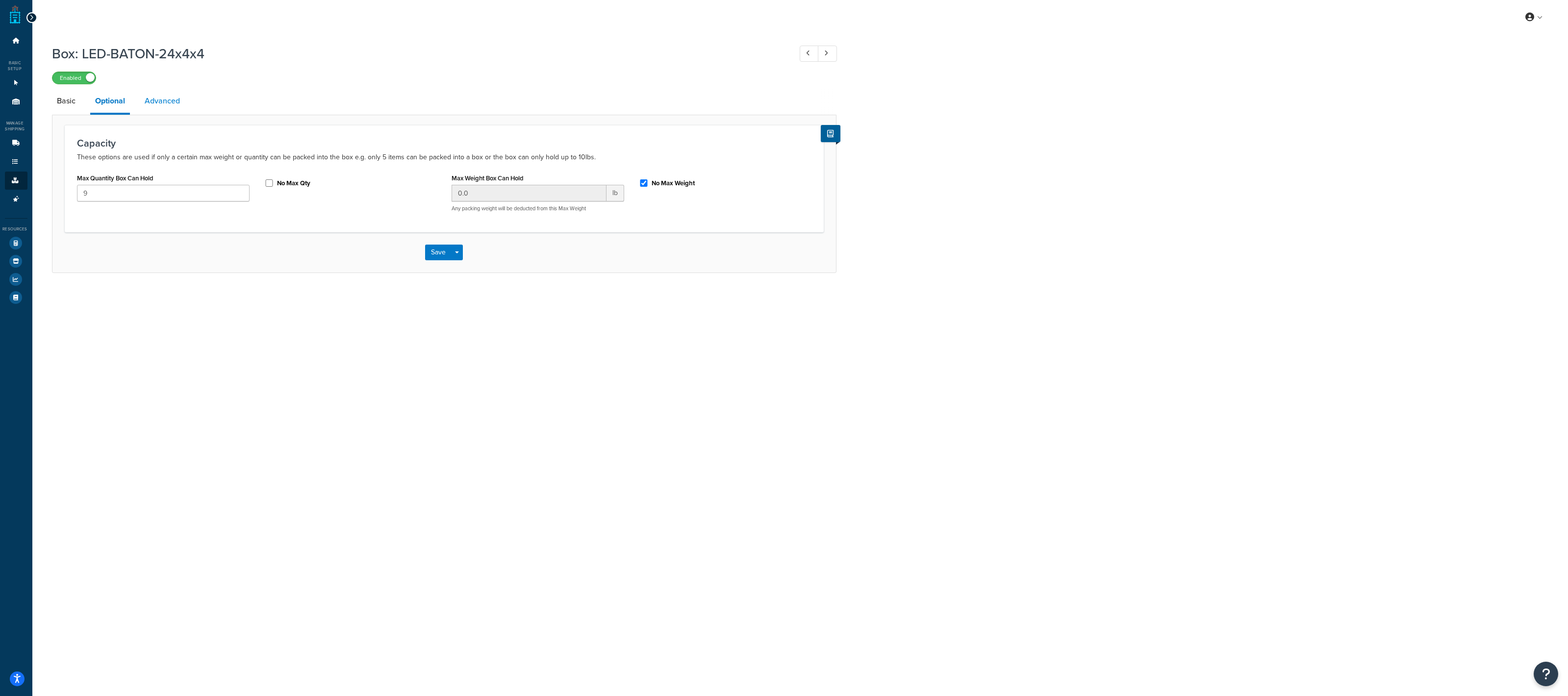
click at [180, 96] on link "Advanced" at bounding box center [163, 101] width 45 height 24
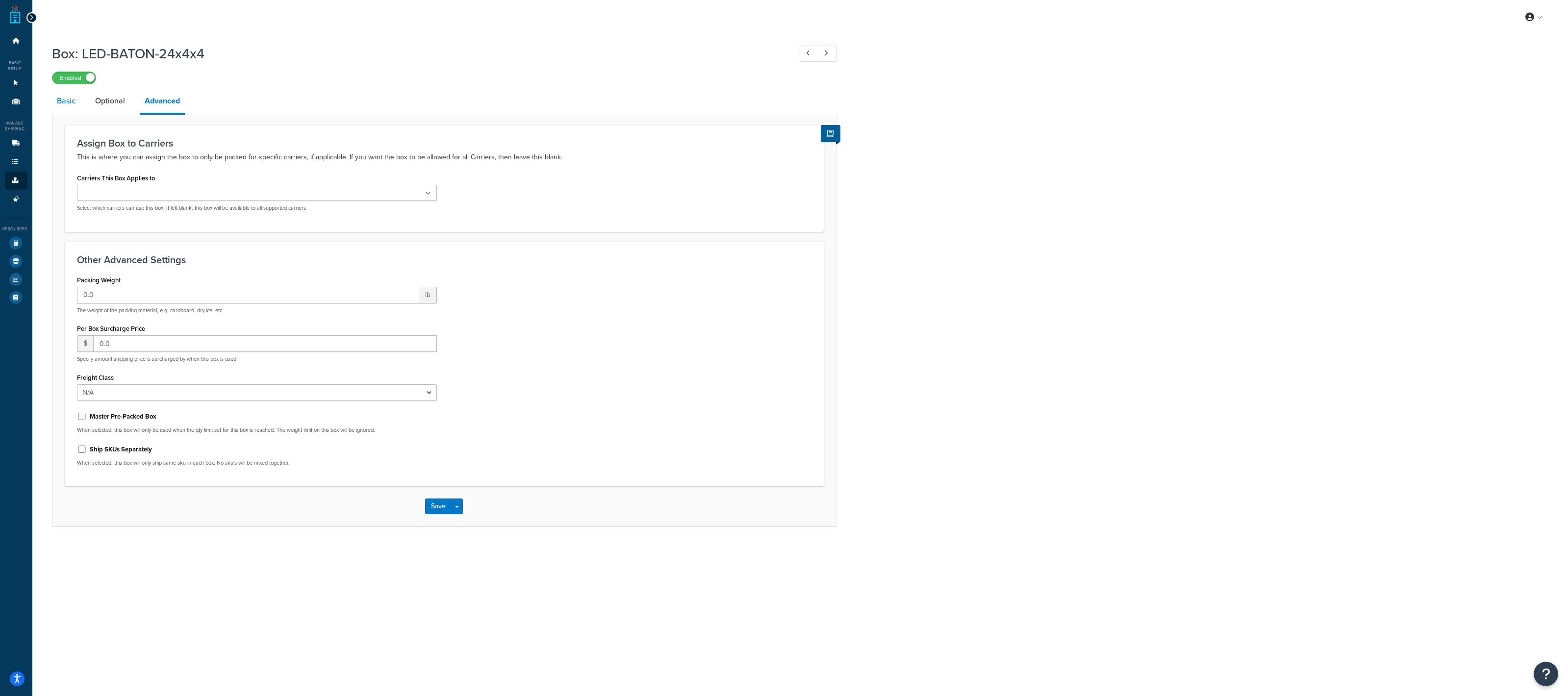
click at [77, 101] on link "Basic" at bounding box center [66, 101] width 29 height 24
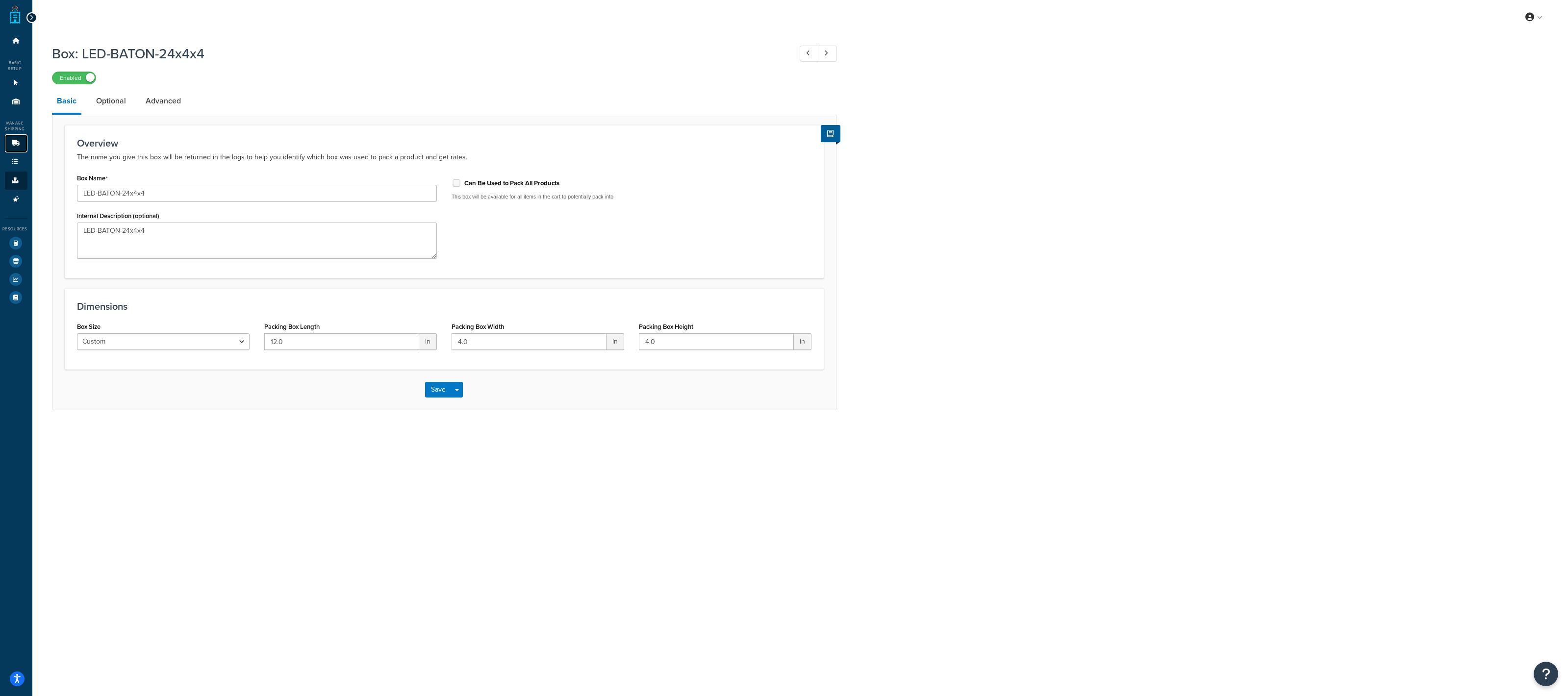
click at [21, 151] on link "Carriers 4" at bounding box center [16, 144] width 23 height 18
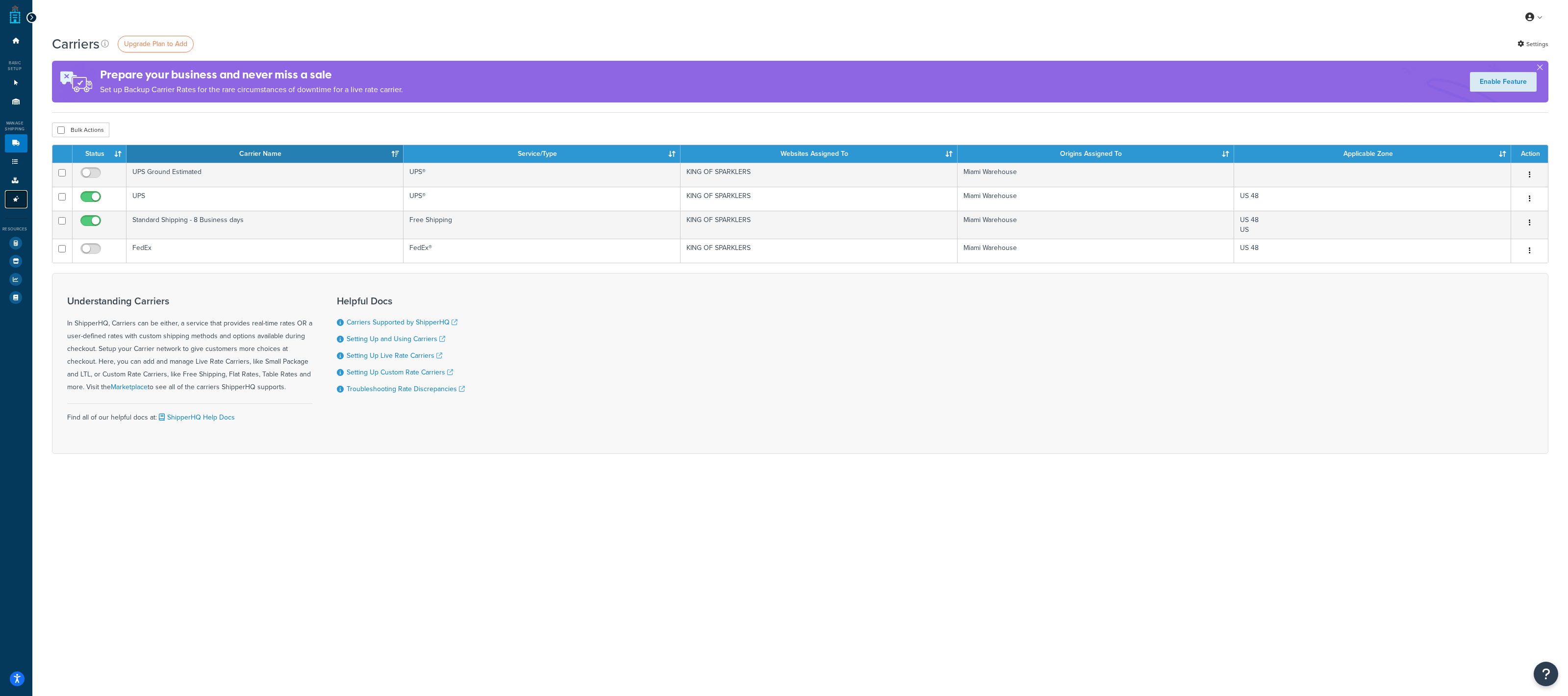
click at [14, 191] on link "Advanced Features 2" at bounding box center [16, 200] width 23 height 18
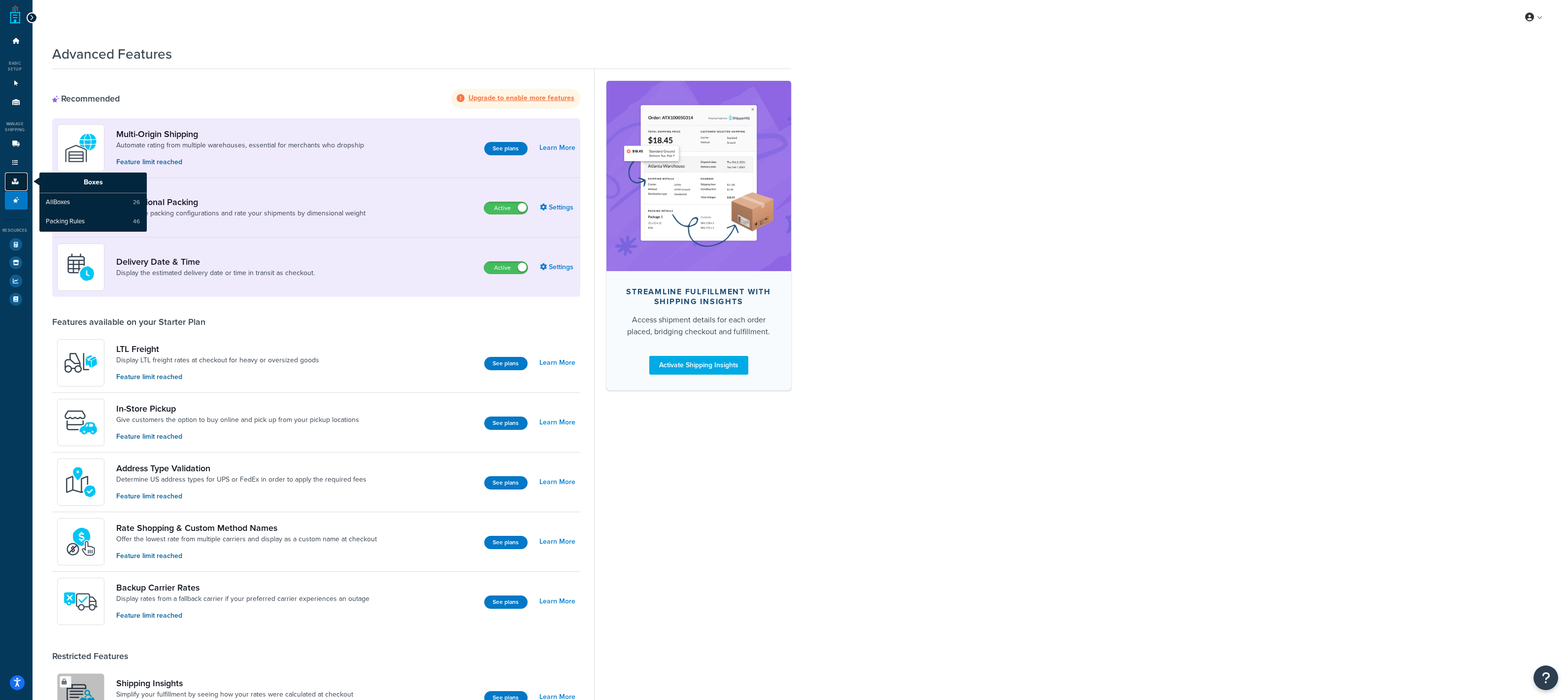
click at [20, 174] on link "Boxes" at bounding box center [16, 182] width 23 height 18
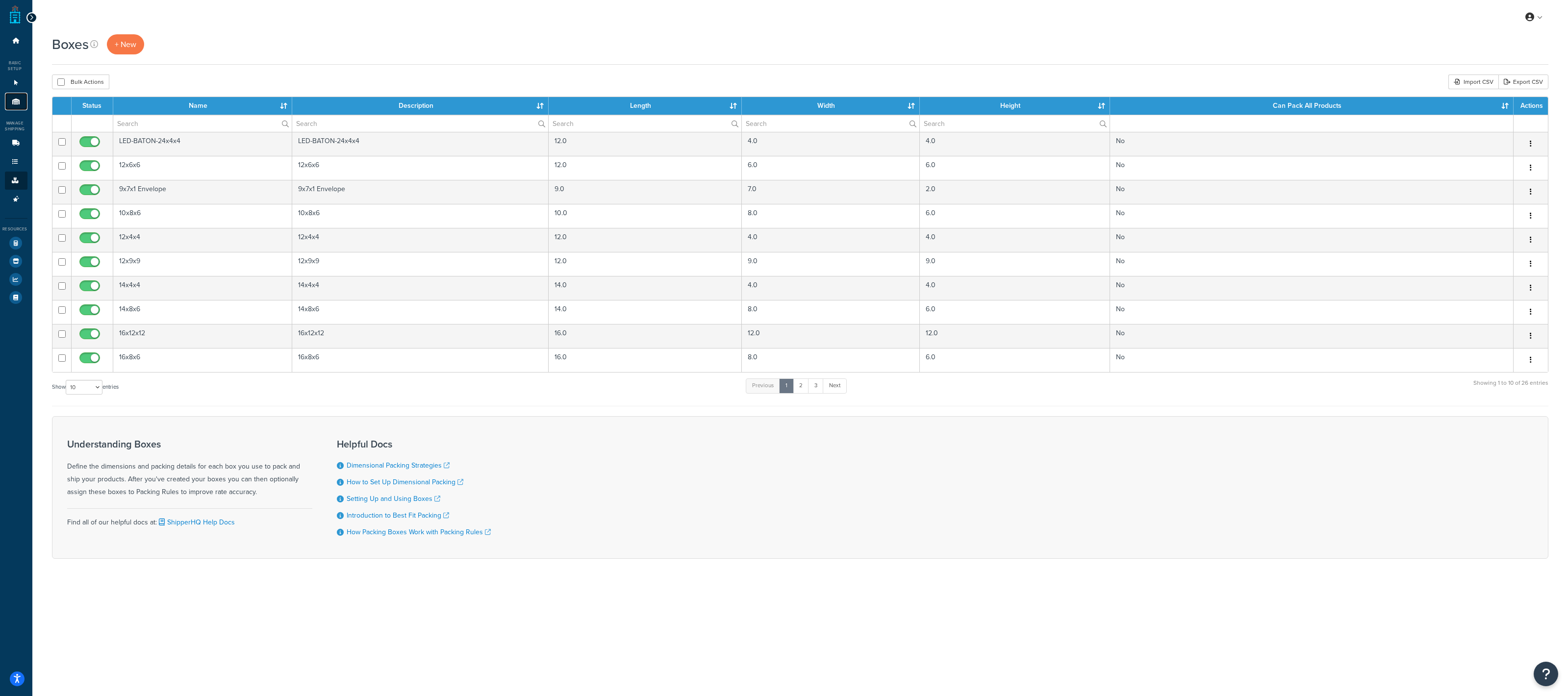
click at [16, 102] on icon at bounding box center [16, 102] width 10 height 6
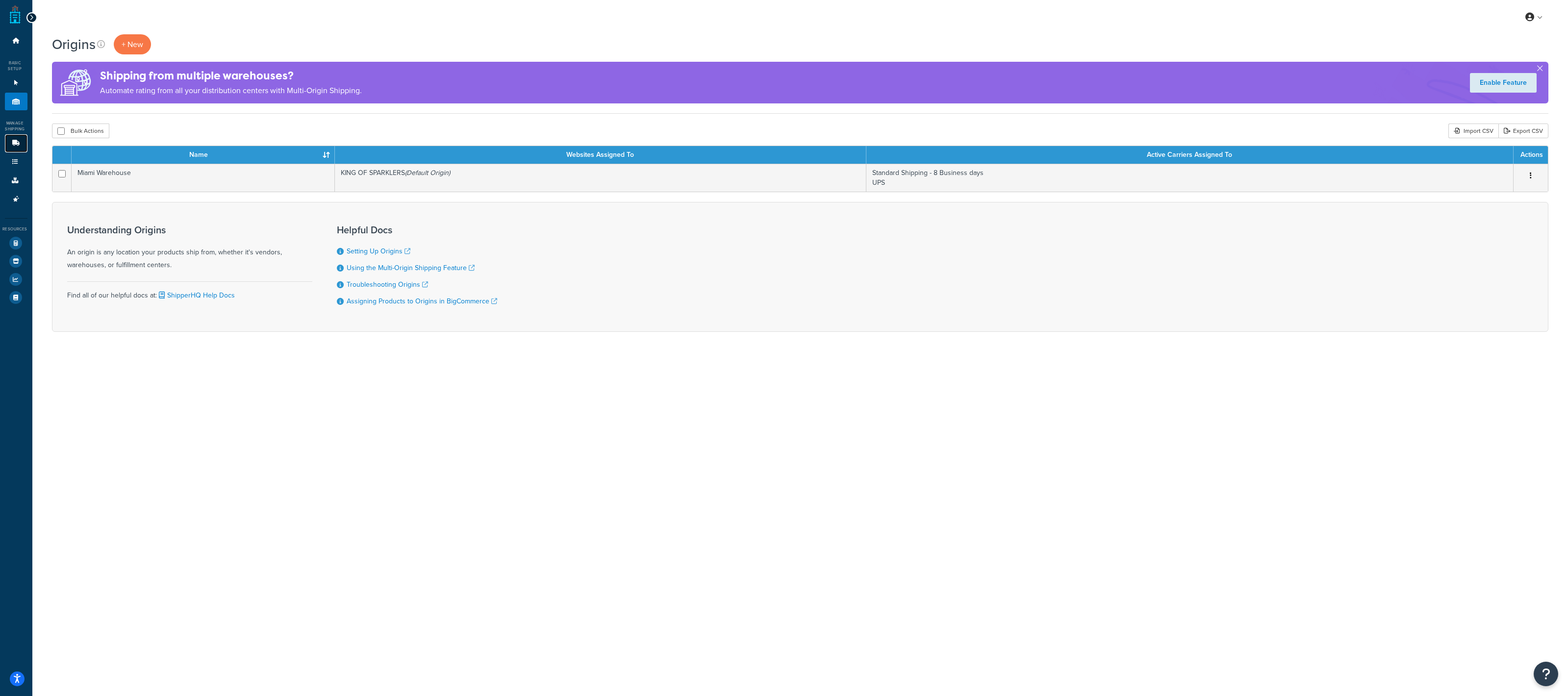
click at [20, 146] on link "Carriers 4" at bounding box center [16, 144] width 23 height 18
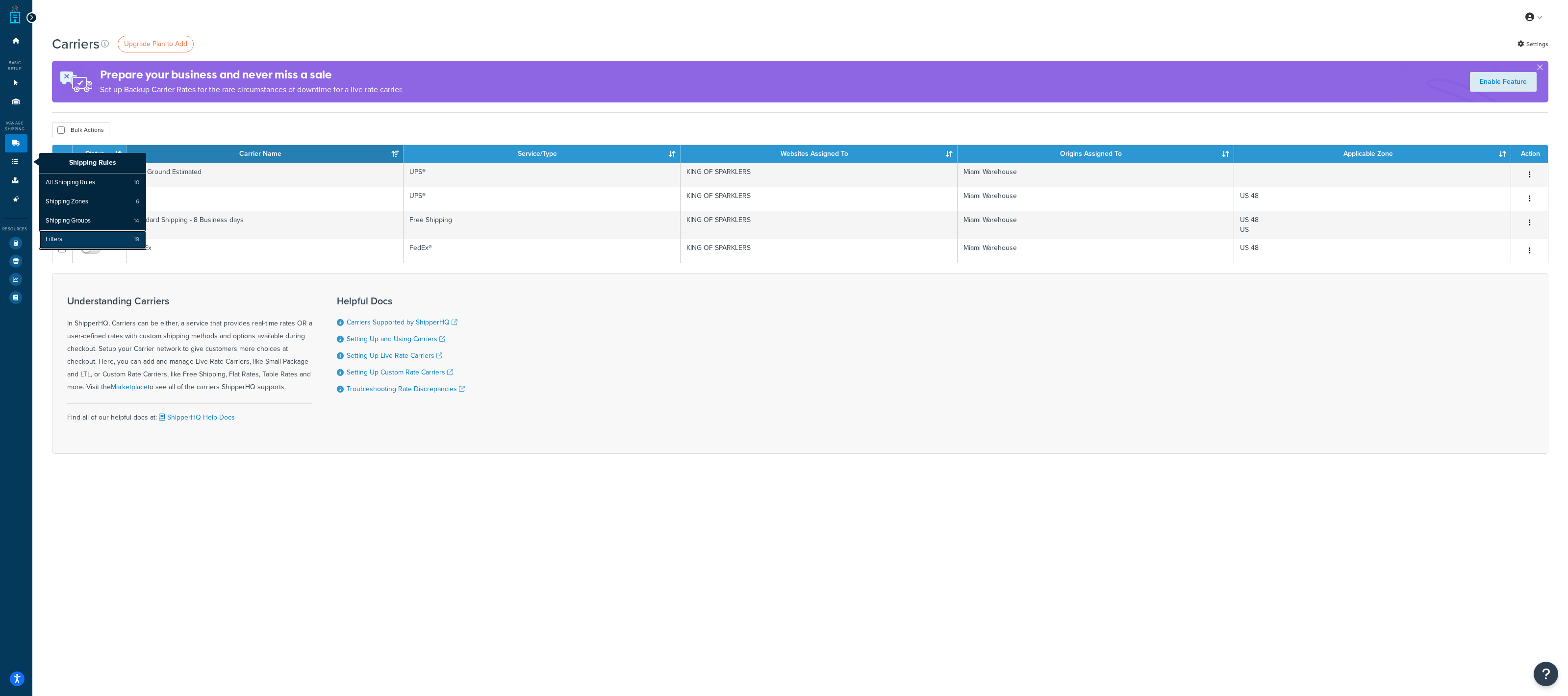
click at [64, 233] on link "Filters 19" at bounding box center [93, 240] width 107 height 19
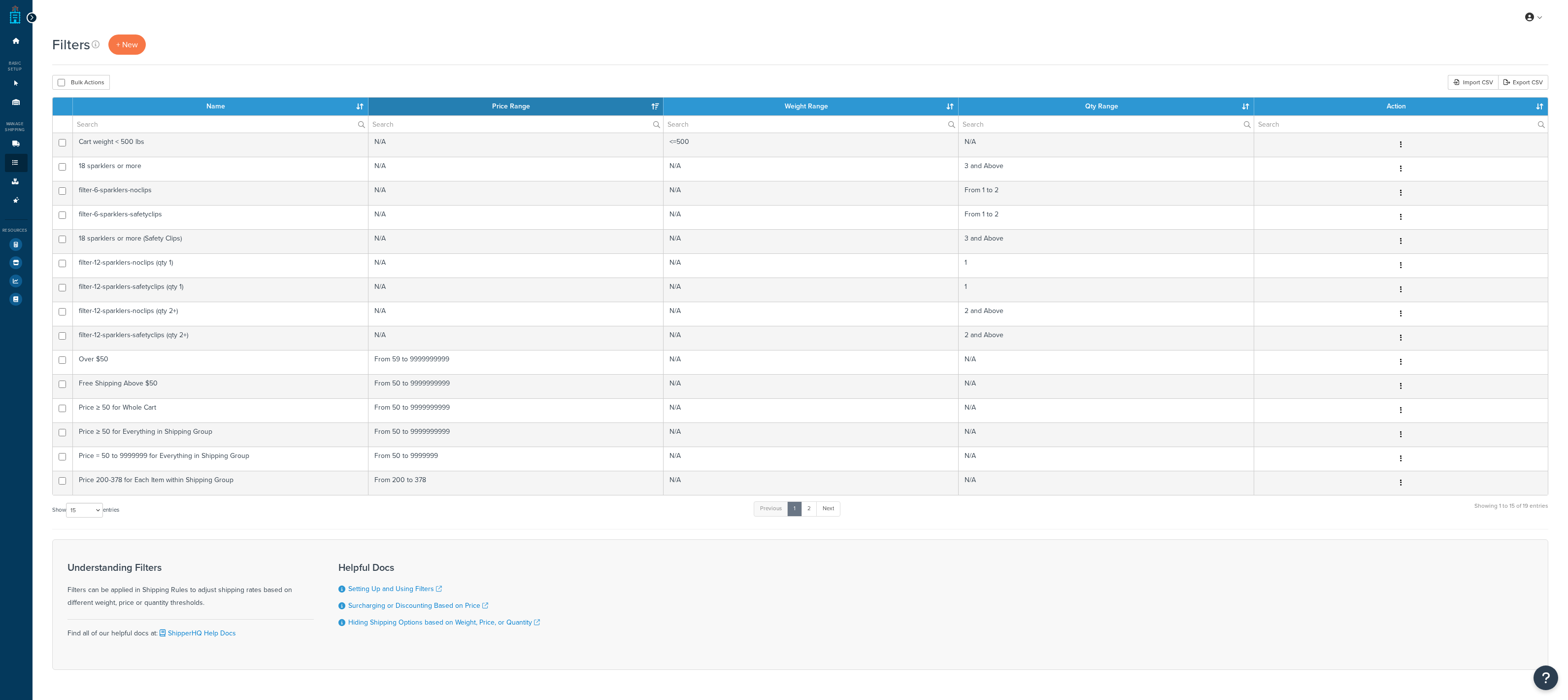
select select "15"
click at [125, 54] on link "+ New" at bounding box center [127, 44] width 37 height 20
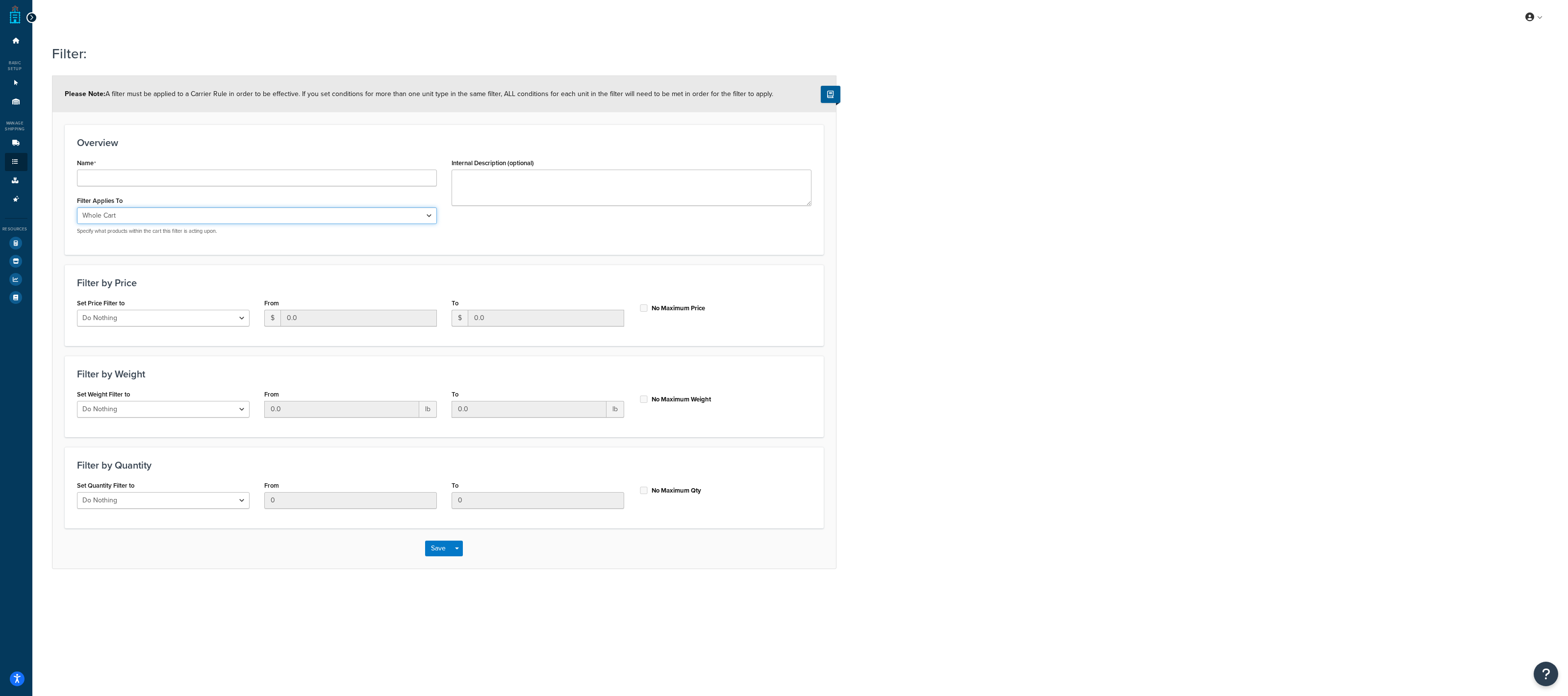
click at [275, 216] on select "Whole Cart Everything in Shipping Group Everything at Origin Each Item within S…" at bounding box center [256, 215] width 360 height 16
click at [77, 207] on select "Whole Cart Everything in Shipping Group Everything at Origin Each Item within S…" at bounding box center [256, 215] width 360 height 16
click at [59, 217] on span "Shipping Groups" at bounding box center [68, 221] width 45 height 9
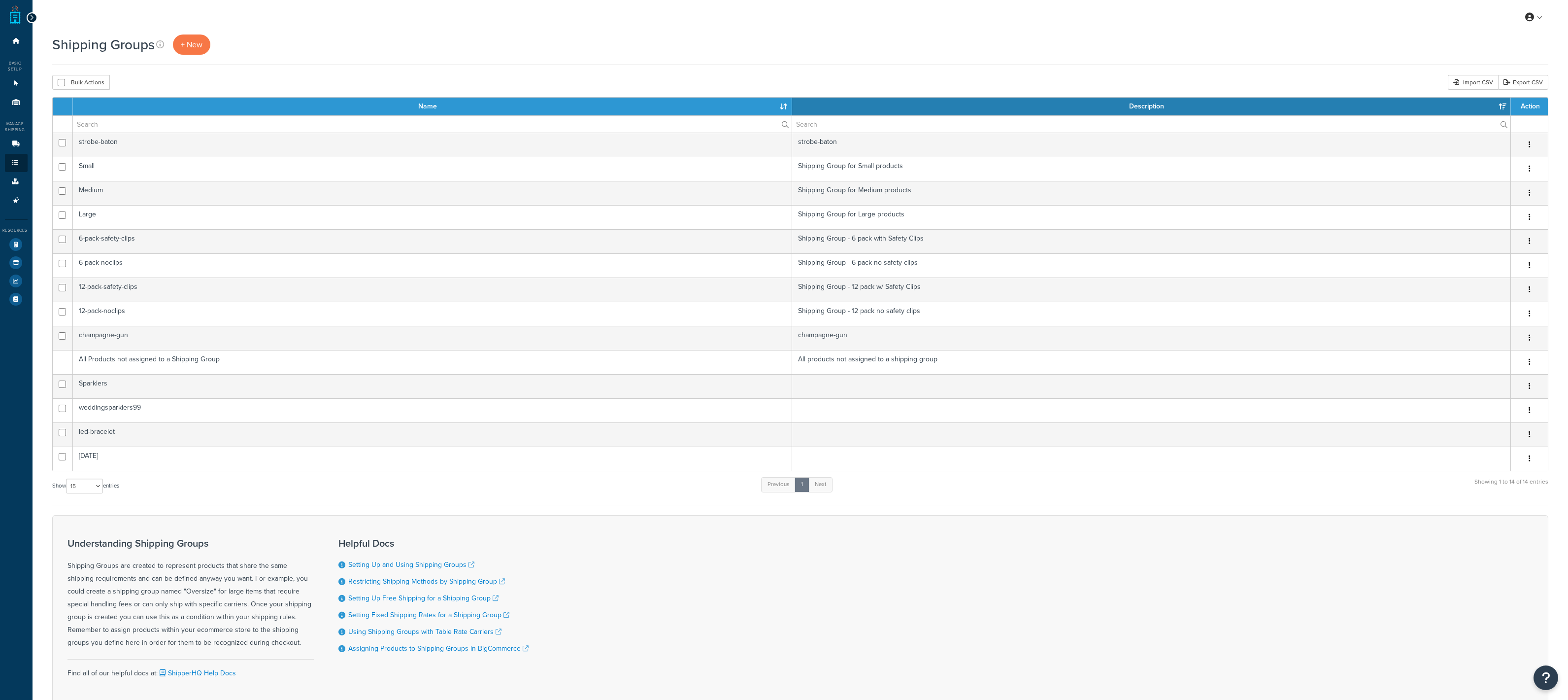
select select "15"
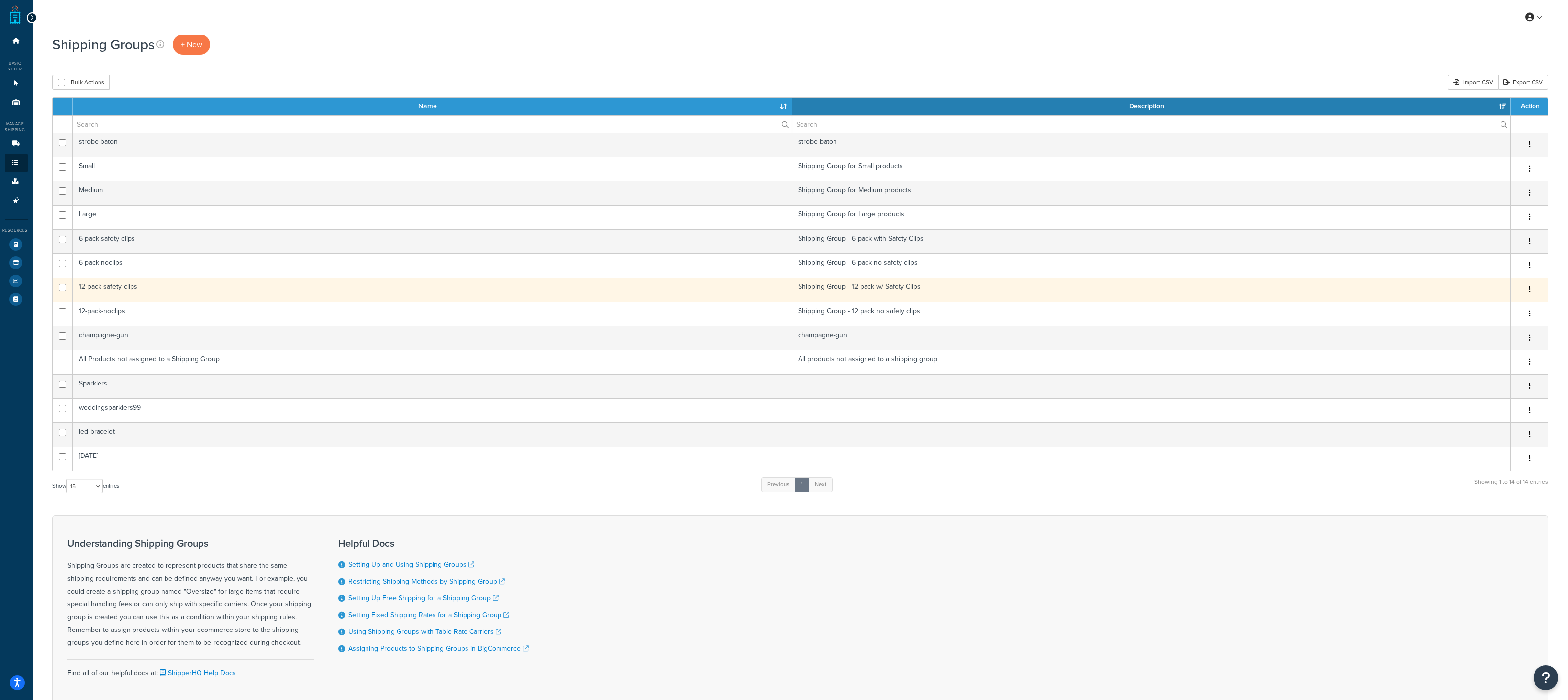
click at [122, 289] on td "12-pack-safety-clips" at bounding box center [432, 289] width 719 height 24
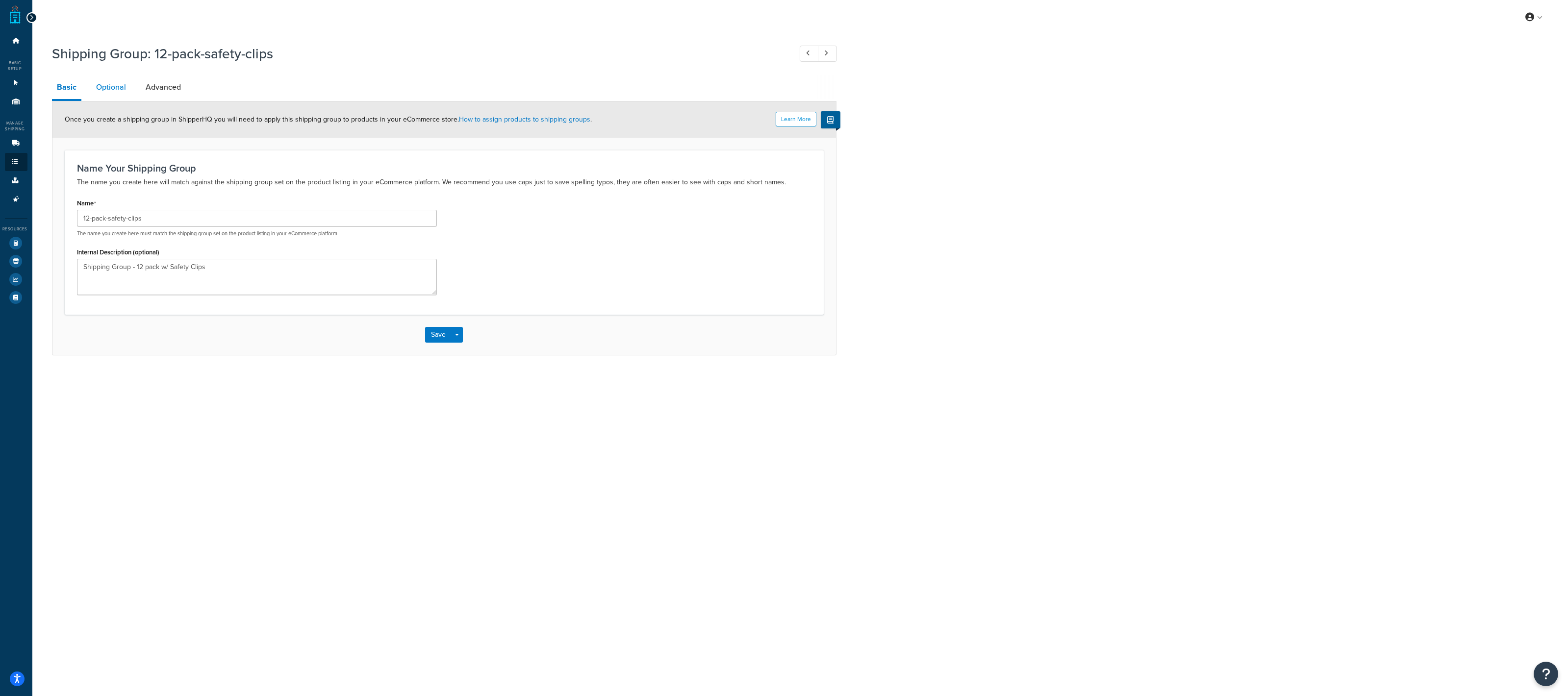
click at [115, 85] on link "Optional" at bounding box center [111, 87] width 40 height 24
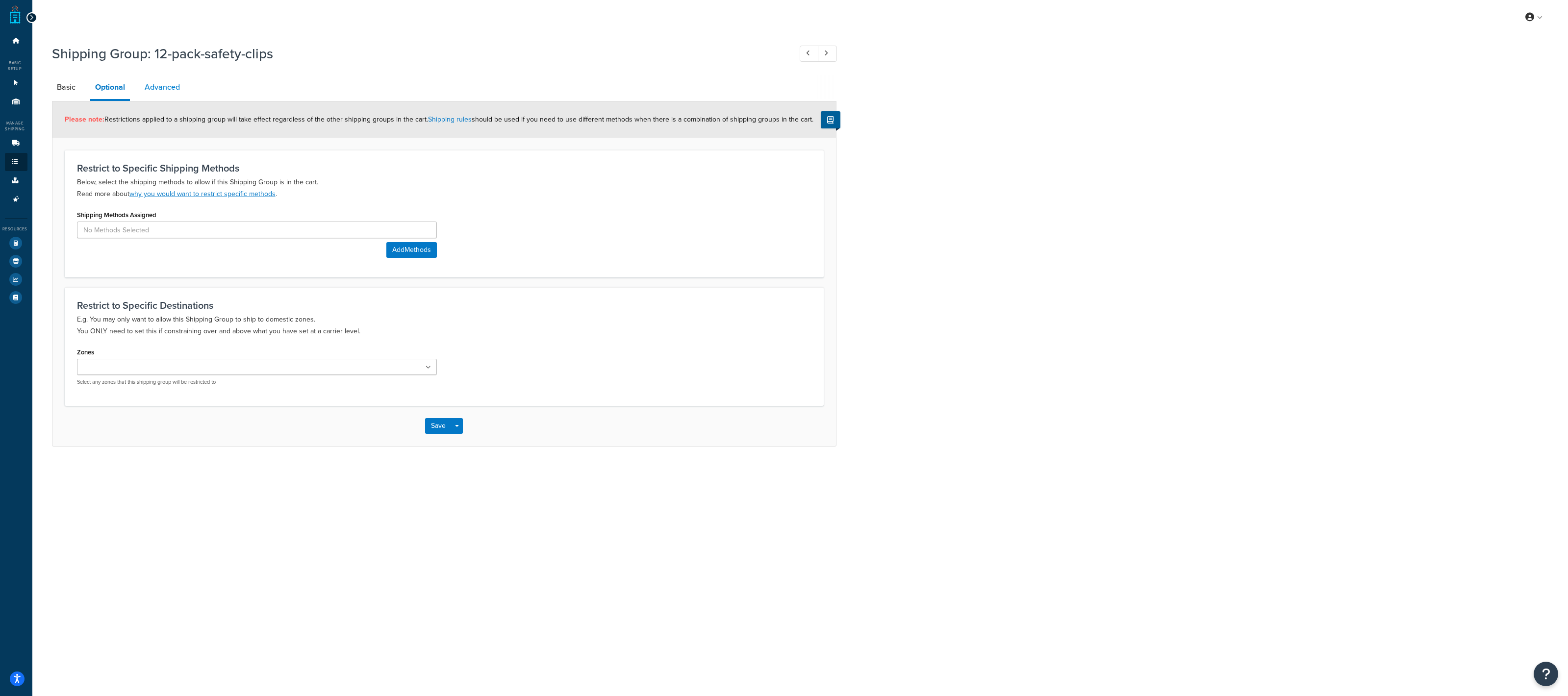
click at [140, 88] on link "Advanced" at bounding box center [163, 87] width 45 height 24
